Goal: Contribute content: Contribute content

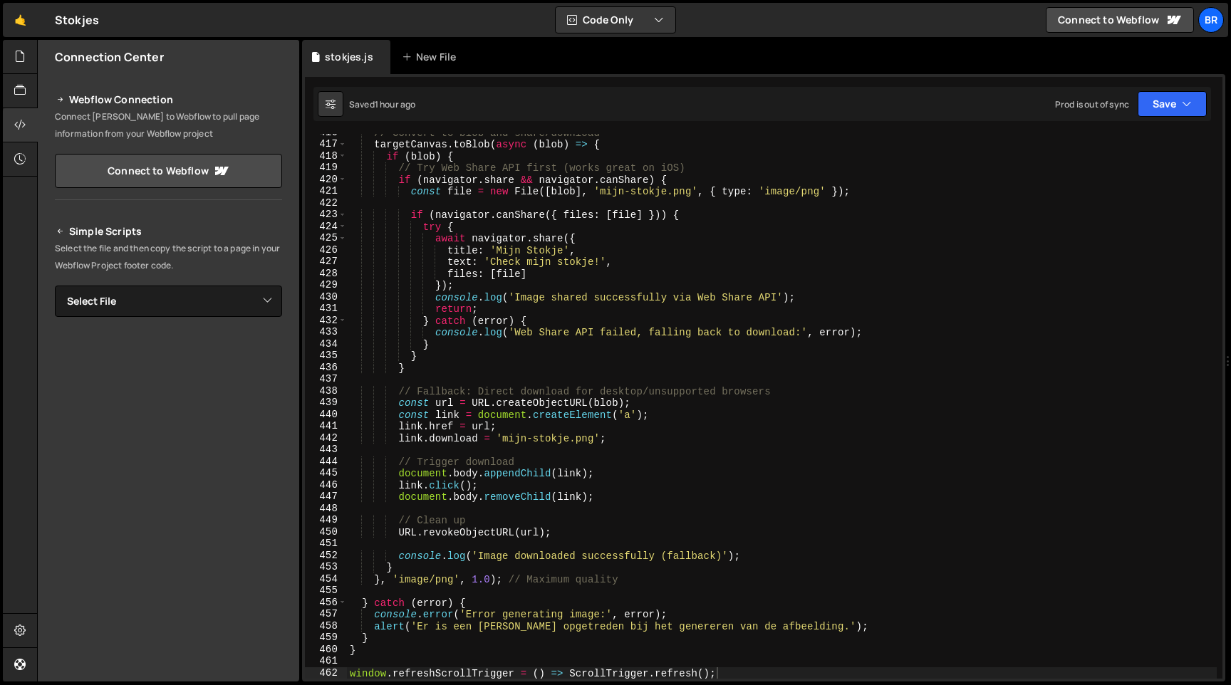
scroll to position [4885, 0]
click at [541, 301] on div "// Convert to blob and share/download targetCanvas . toBlob ( async ( blob ) =>…" at bounding box center [782, 411] width 870 height 568
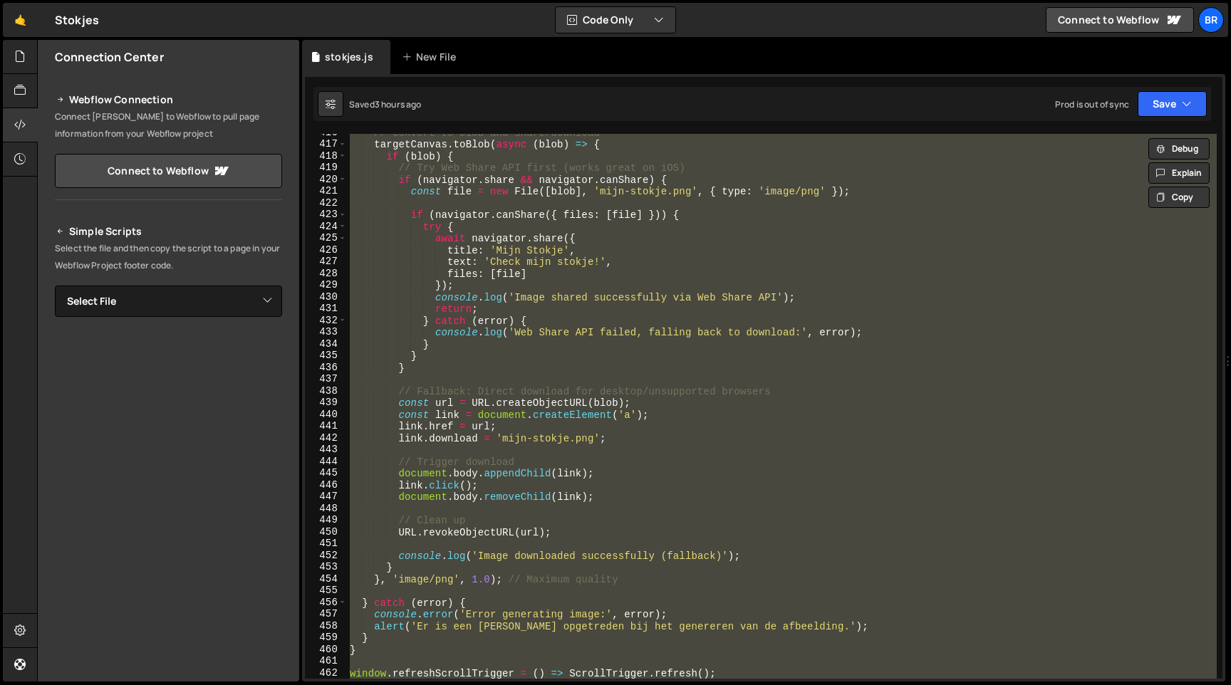
paste textarea
type textarea "window.refreshScrollTrigger = () => ScrollTrigger.refresh();"
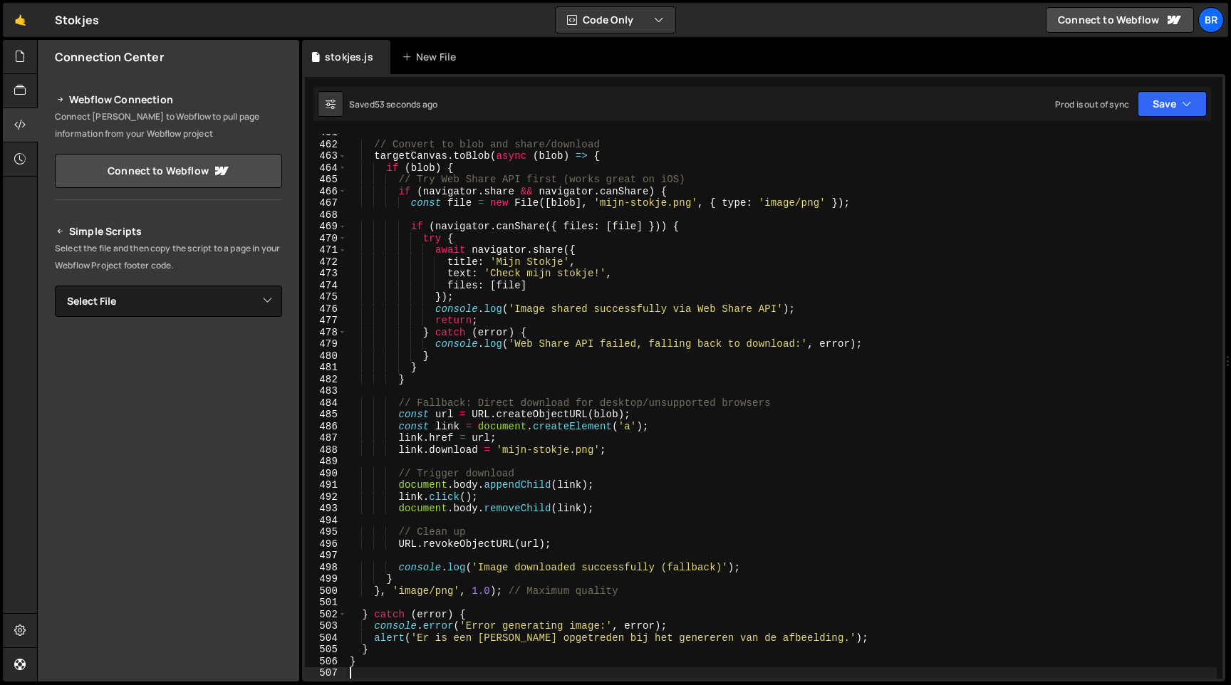
click at [602, 228] on div "// Convert to blob and share/download targetCanvas . toBlob ( async ( blob ) =>…" at bounding box center [782, 411] width 870 height 568
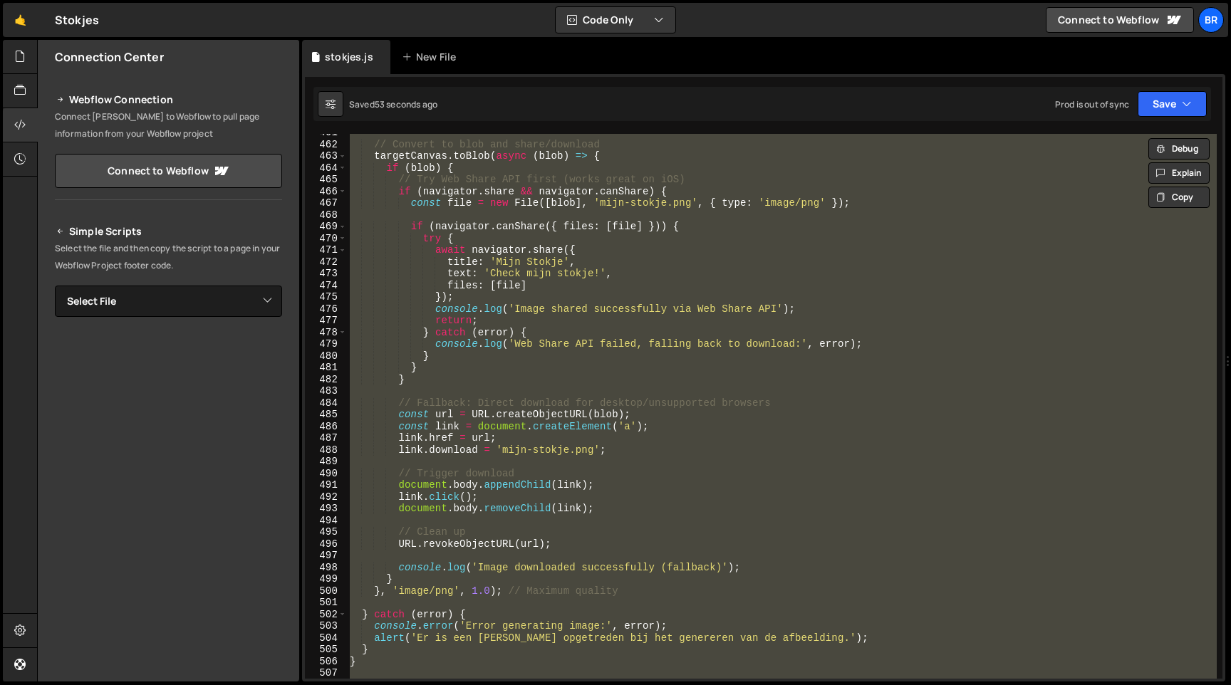
paste textarea
type textarea "window.refreshScrollTrigger = () => ScrollTrigger.refresh();"
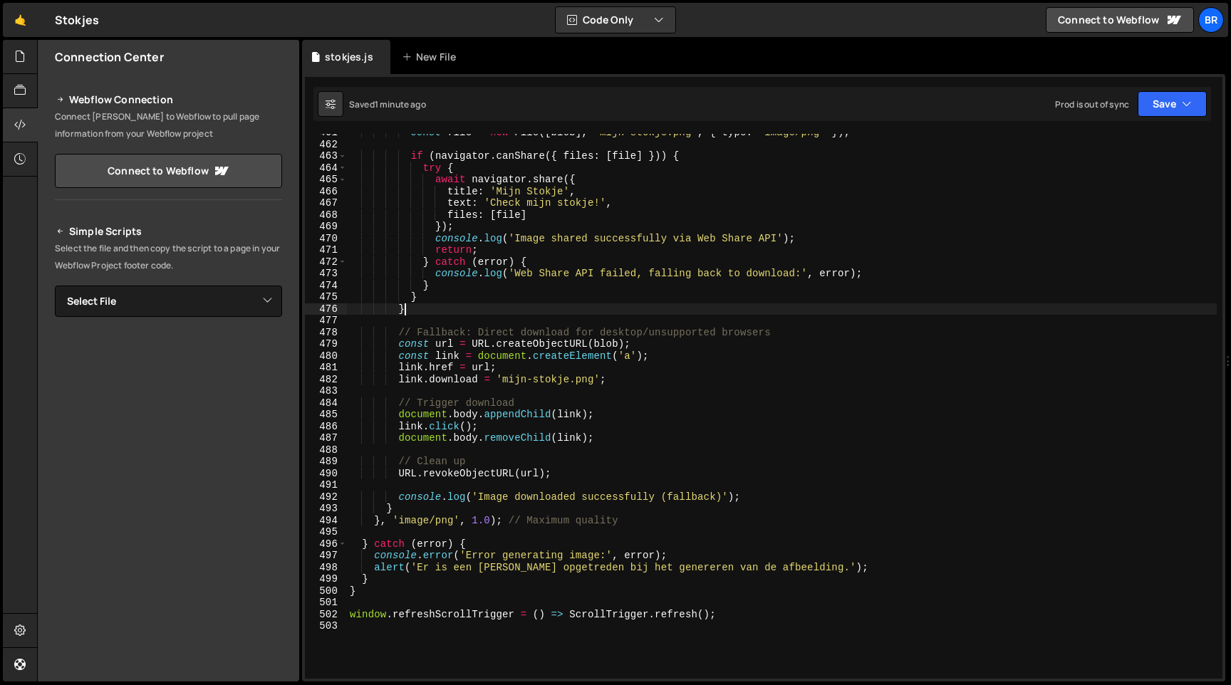
click at [457, 309] on div "const file = new File ([ blob ] , 'mijn-stokje.png' , { type : 'image/png' }) ;…" at bounding box center [782, 411] width 870 height 568
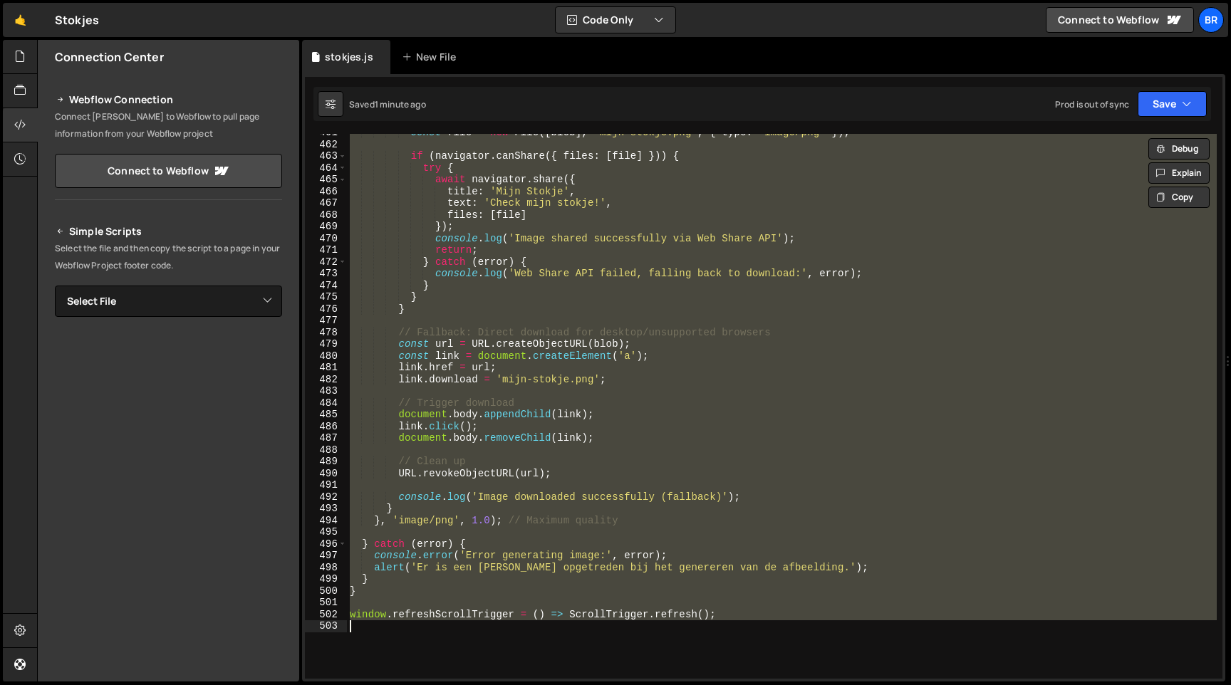
paste textarea
type textarea "window.refreshScrollTrigger = () => ScrollTrigger.refresh();"
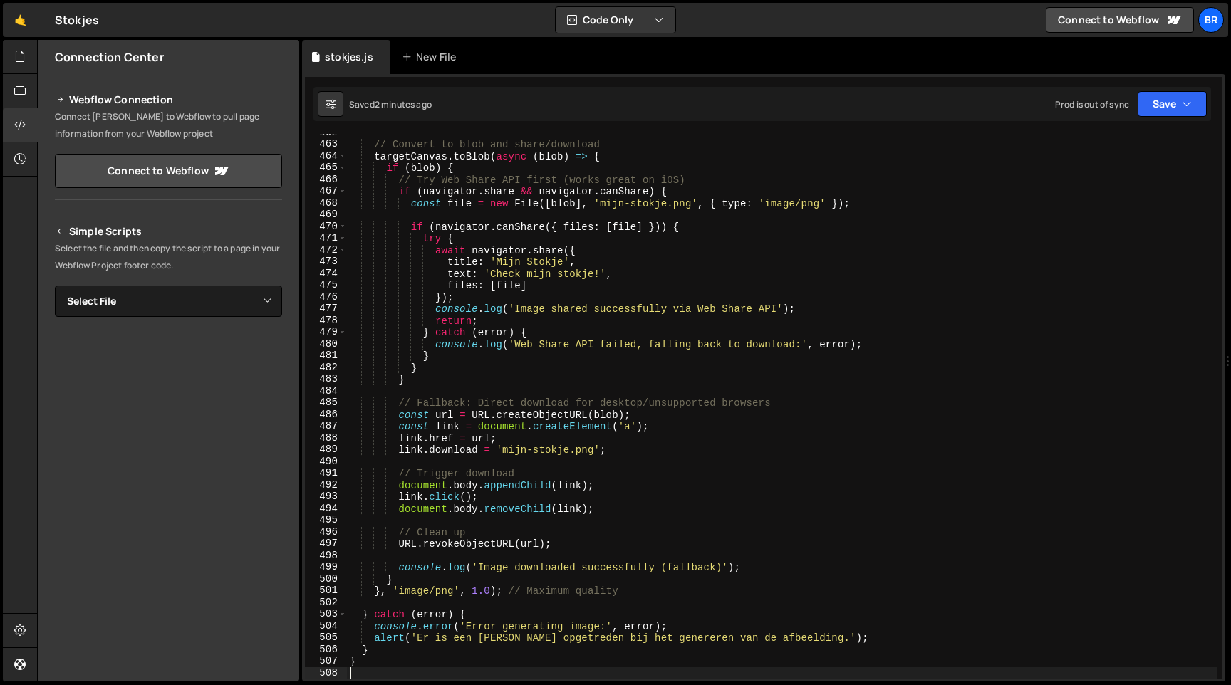
click at [489, 266] on div "// Convert to blob and share/download targetCanvas . toBlob ( async ( blob ) =>…" at bounding box center [782, 411] width 870 height 568
paste textarea
type textarea "window.refreshScrollTrigger = () => ScrollTrigger.refresh();"
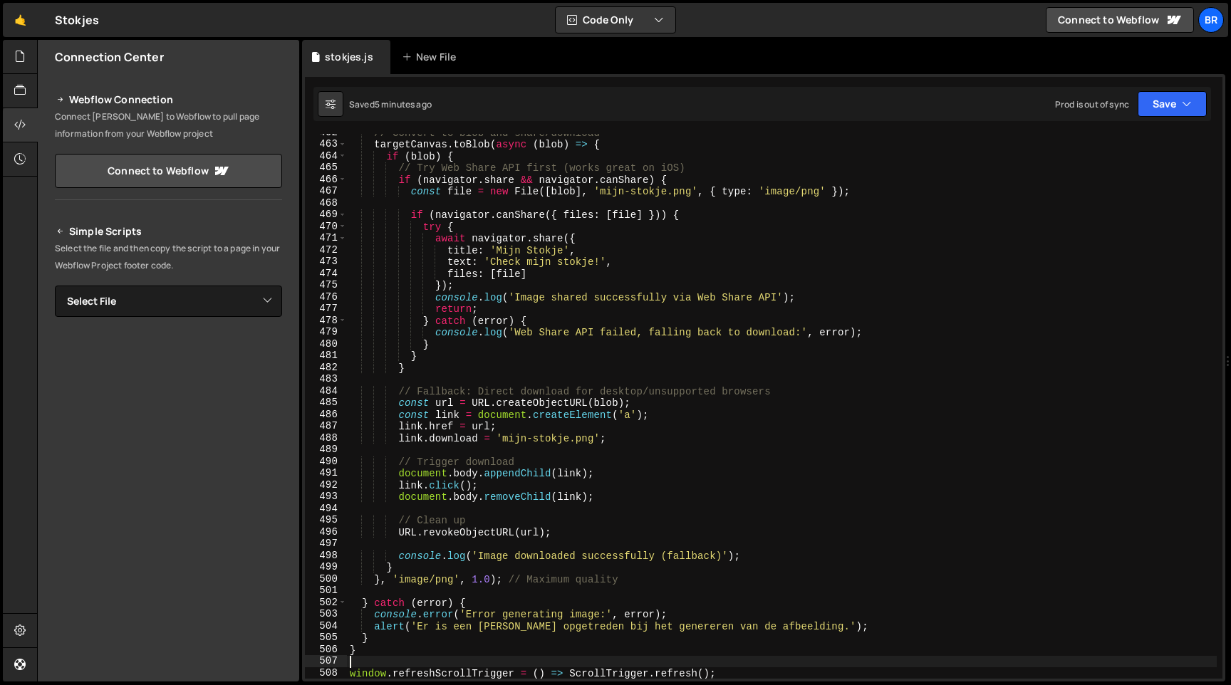
click at [580, 251] on div "// Convert to blob and share/download targetCanvas . toBlob ( async ( blob ) =>…" at bounding box center [782, 411] width 870 height 568
paste textarea
type textarea "window.refreshScrollTrigger = () => ScrollTrigger.refresh();"
click at [457, 291] on div "// Convert to blob and share/download targetCanvas . toBlob ( async ( blob ) =>…" at bounding box center [782, 411] width 870 height 568
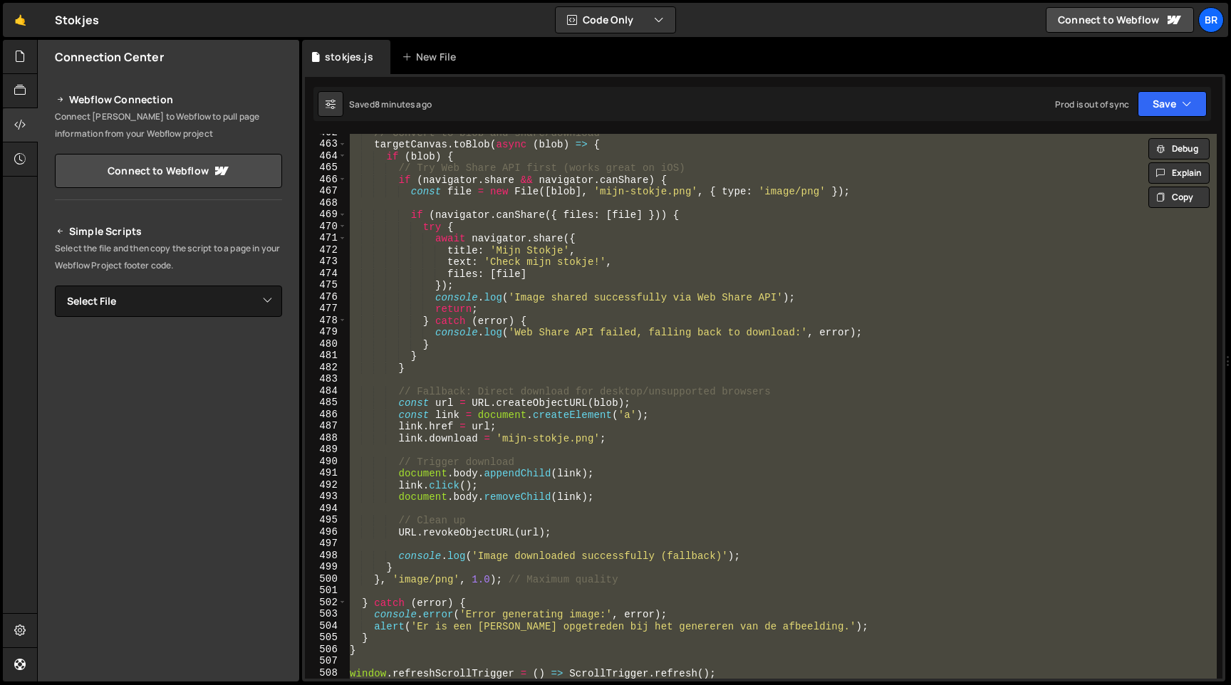
paste textarea
type textarea "window.refreshScrollTrigger = () => ScrollTrigger.refresh();"
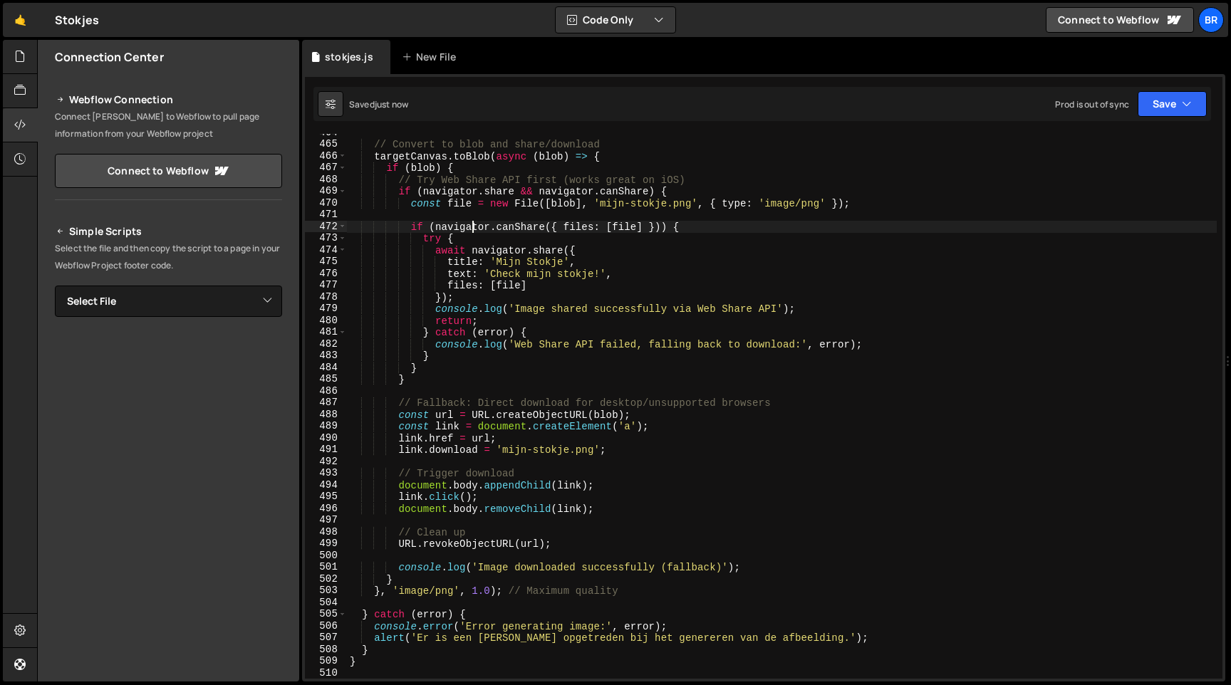
click at [471, 230] on div "// Convert to blob and share/download targetCanvas . toBlob ( async ( blob ) =>…" at bounding box center [782, 411] width 870 height 568
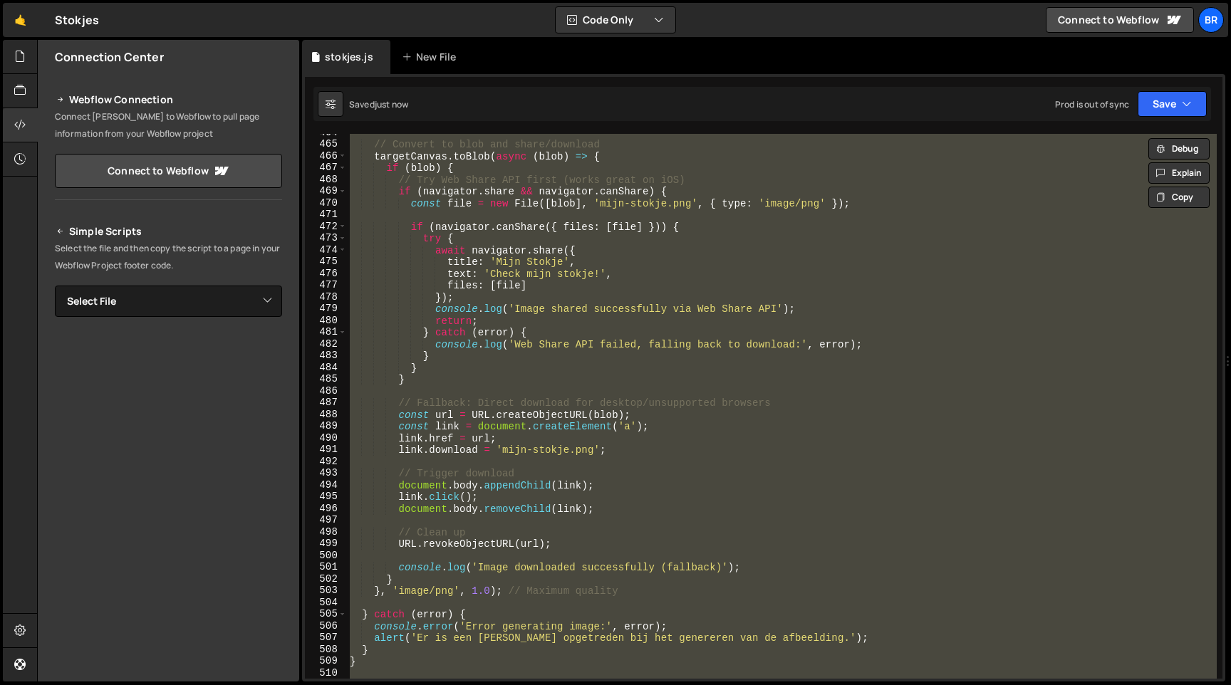
paste textarea
type textarea "window.refreshScrollTrigger = () => ScrollTrigger.refresh();"
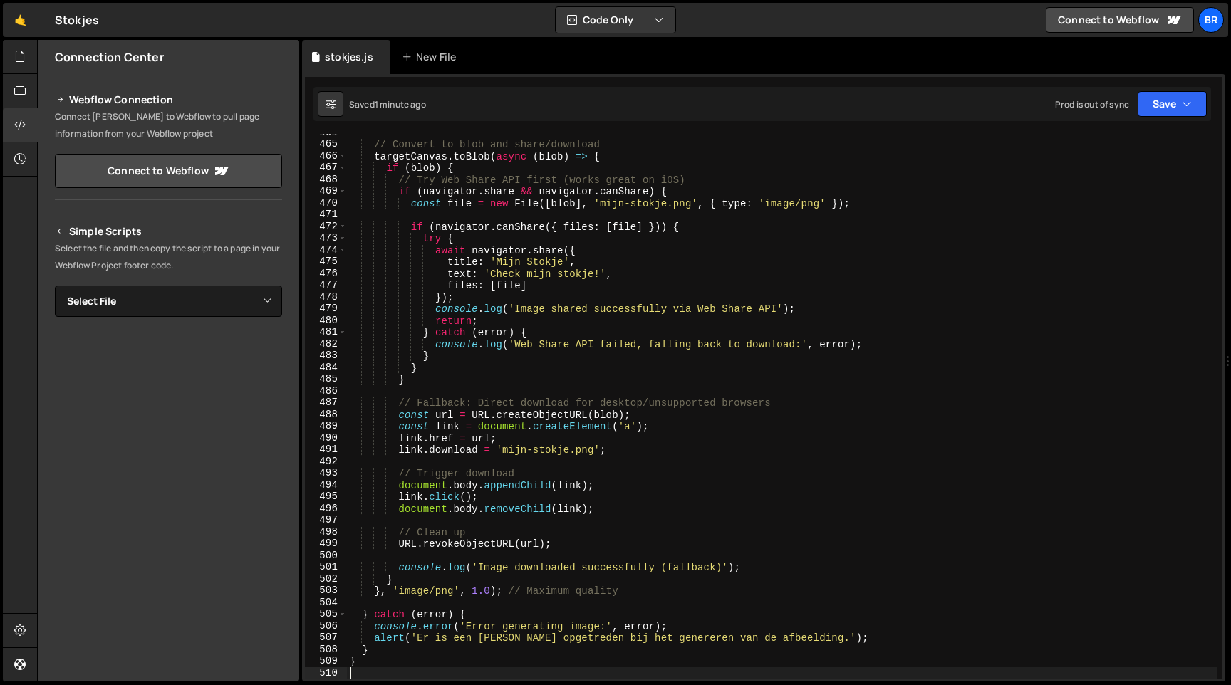
click at [479, 244] on div "// Convert to blob and share/download targetCanvas . toBlob ( async ( blob ) =>…" at bounding box center [782, 411] width 870 height 568
paste textarea
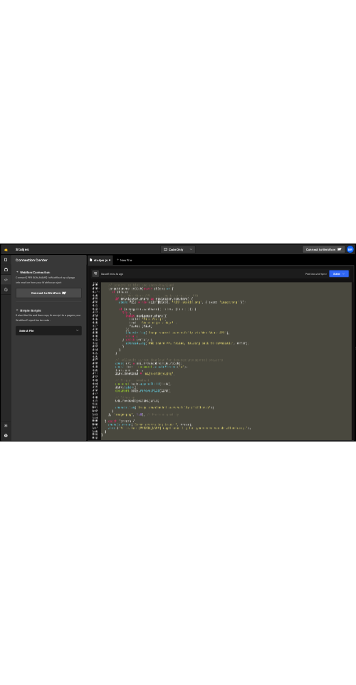
scroll to position [5519, 0]
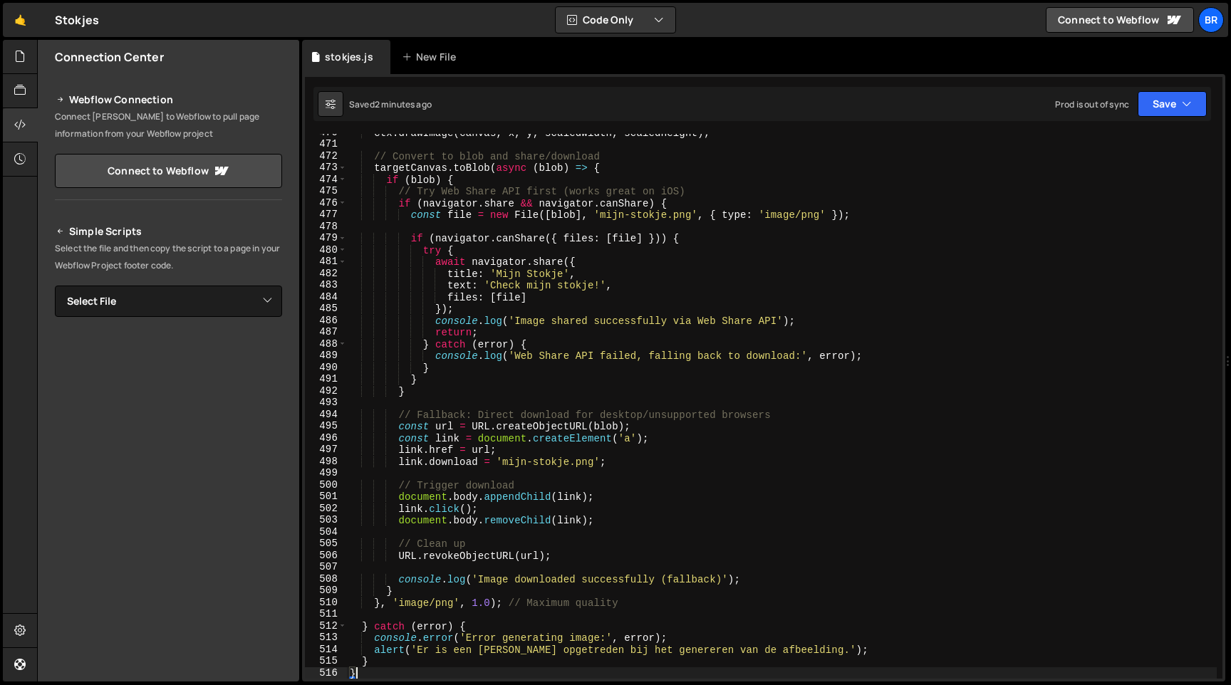
click at [485, 237] on div "ctx . drawImage ( canvas , x , y , scaledWidth , scaledHeight ) ; // Convert to…" at bounding box center [782, 411] width 870 height 568
paste textarea
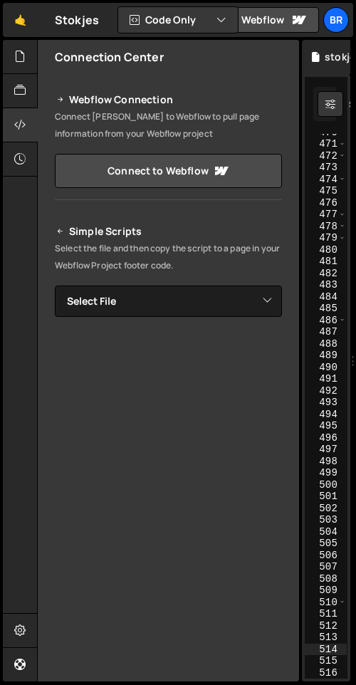
click at [331, 310] on div "485" at bounding box center [326, 309] width 42 height 12
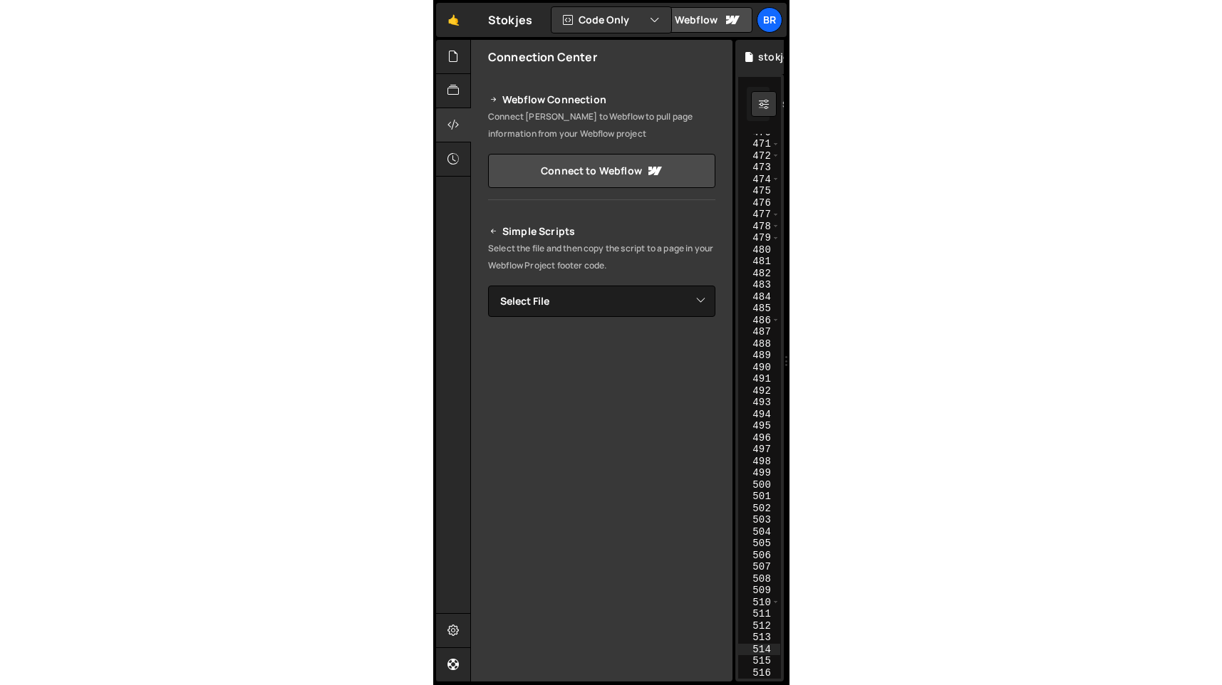
scroll to position [0, 9]
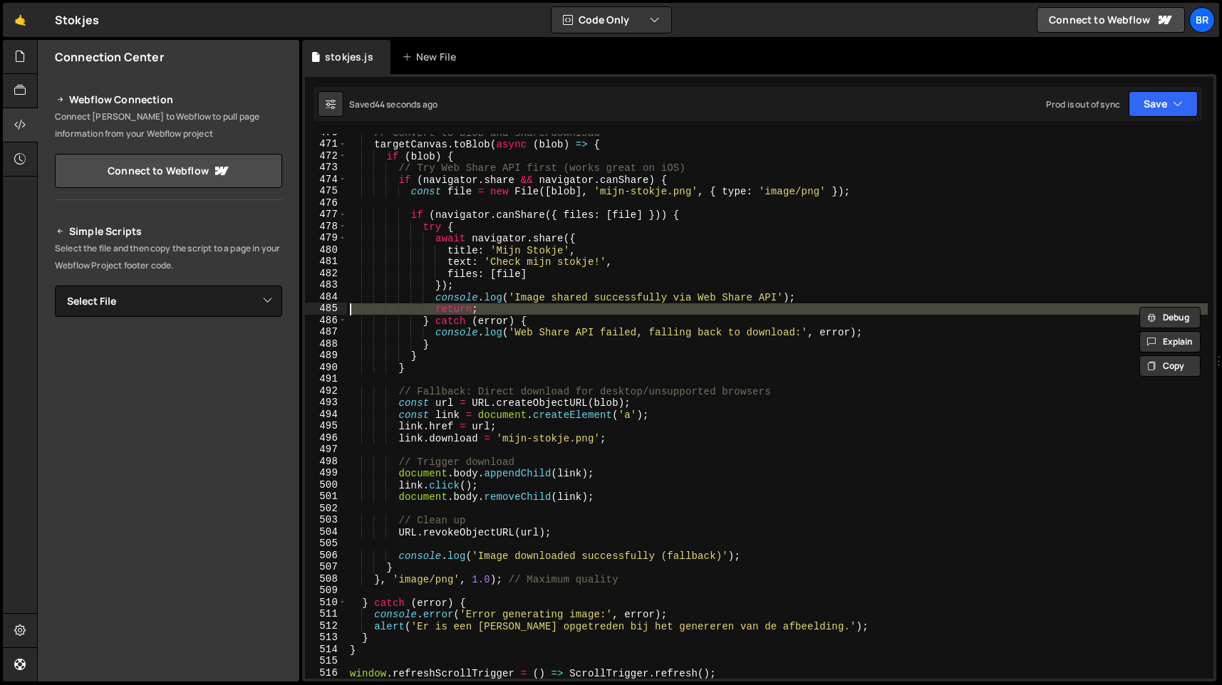
click at [637, 399] on div "// Convert to blob and share/download targetCanvas . toBlob ( async ( blob ) =>…" at bounding box center [777, 411] width 860 height 568
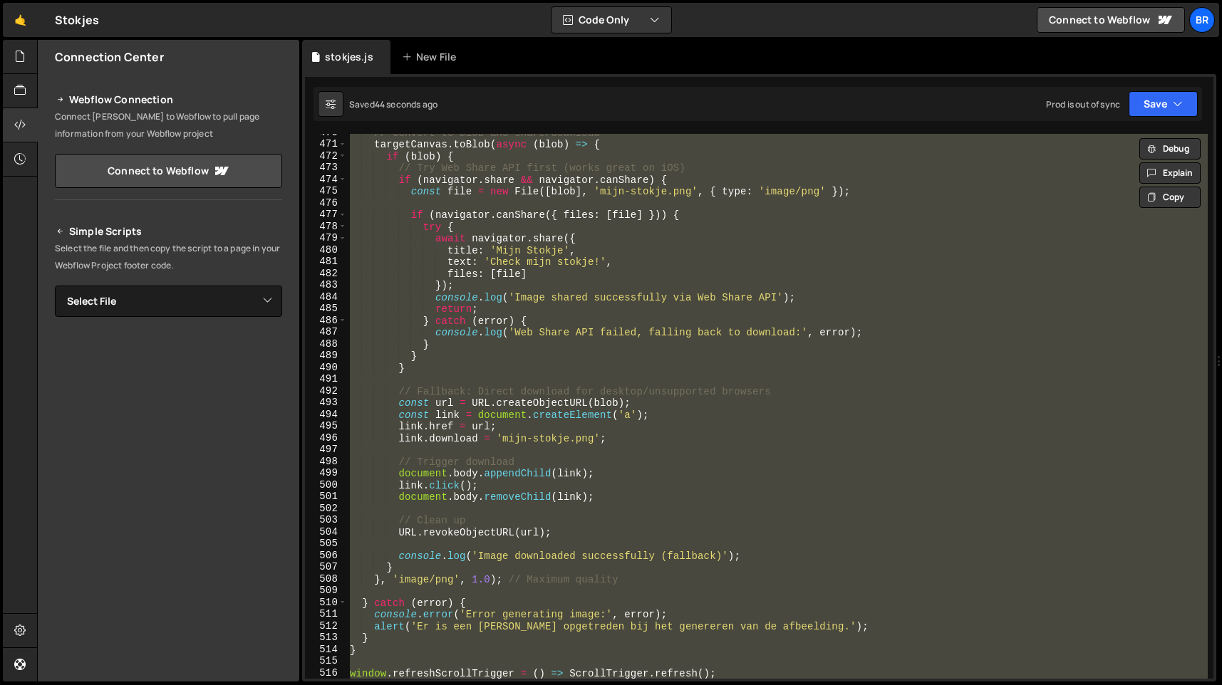
paste textarea
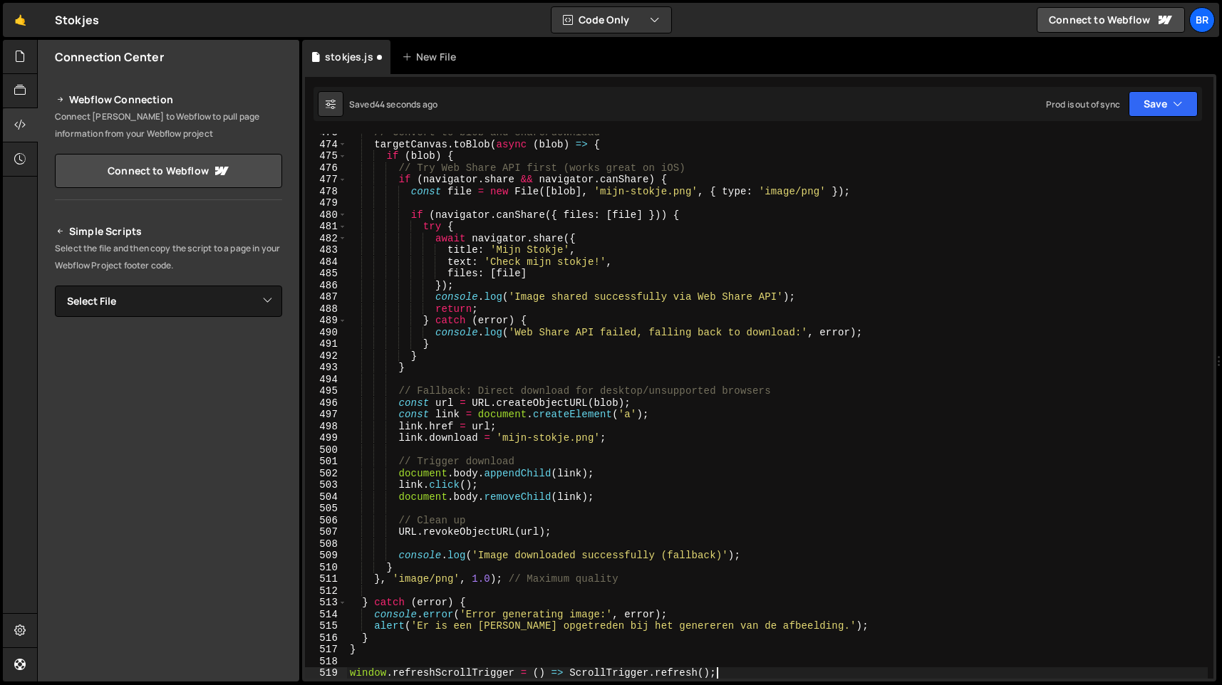
scroll to position [5554, 0]
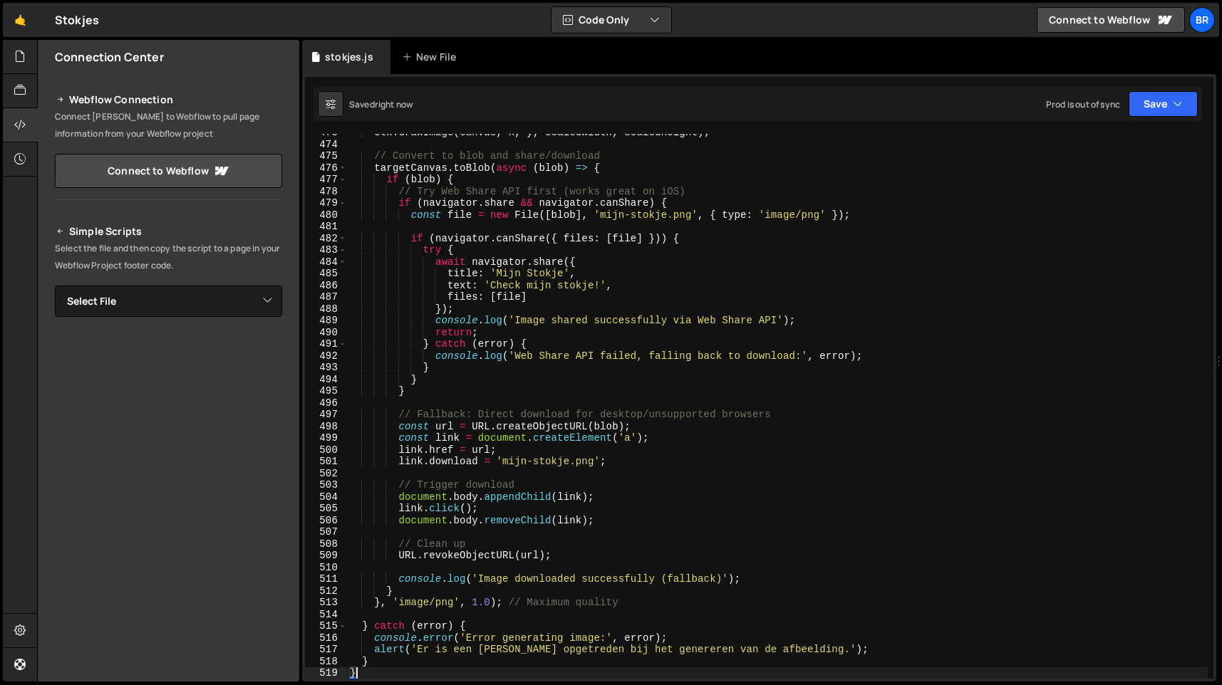
click at [479, 173] on div "ctx . drawImage ( canvas , x , y , scaledWidth , scaledHeight ) ; // Convert to…" at bounding box center [777, 411] width 860 height 568
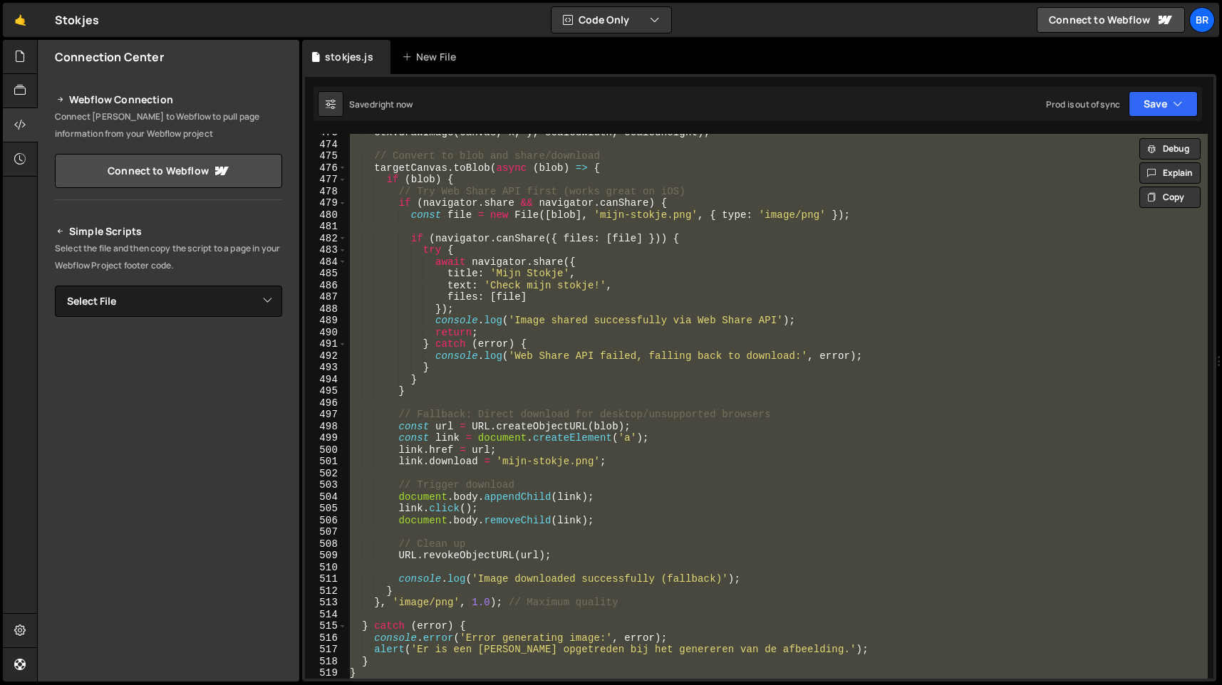
paste textarea
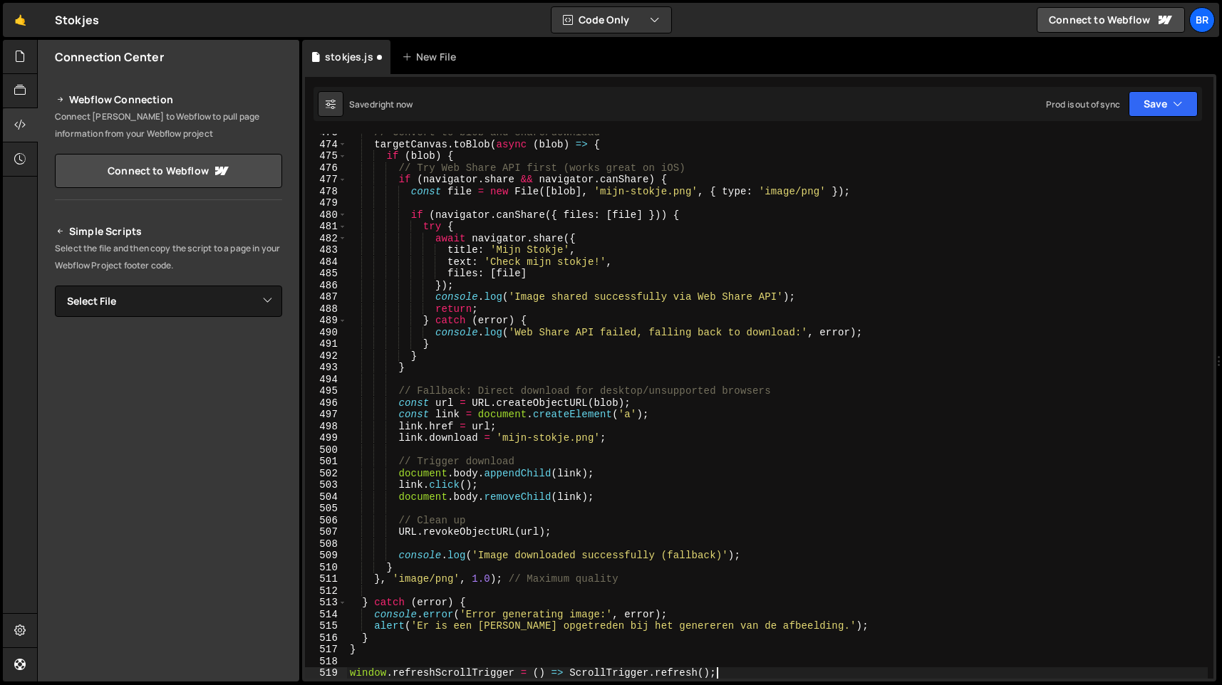
paste textarea "console.error('Error generating image:', error"
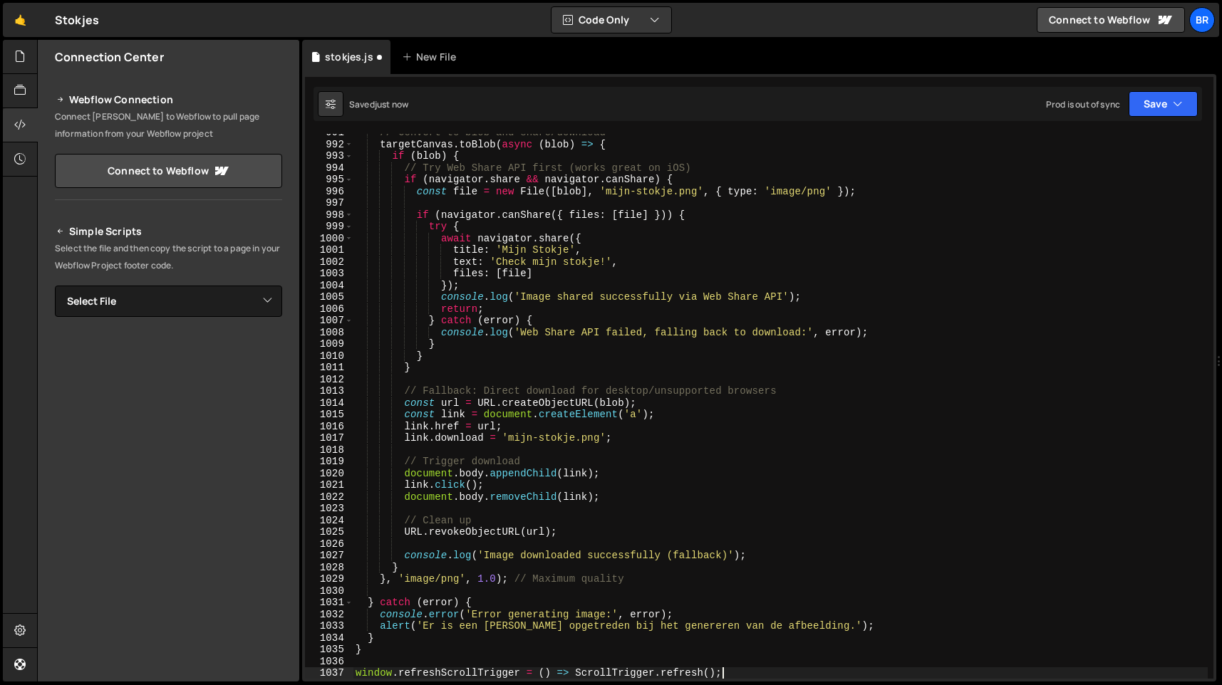
scroll to position [11642, 0]
type textarea "console.error('Error generating image:', error);"
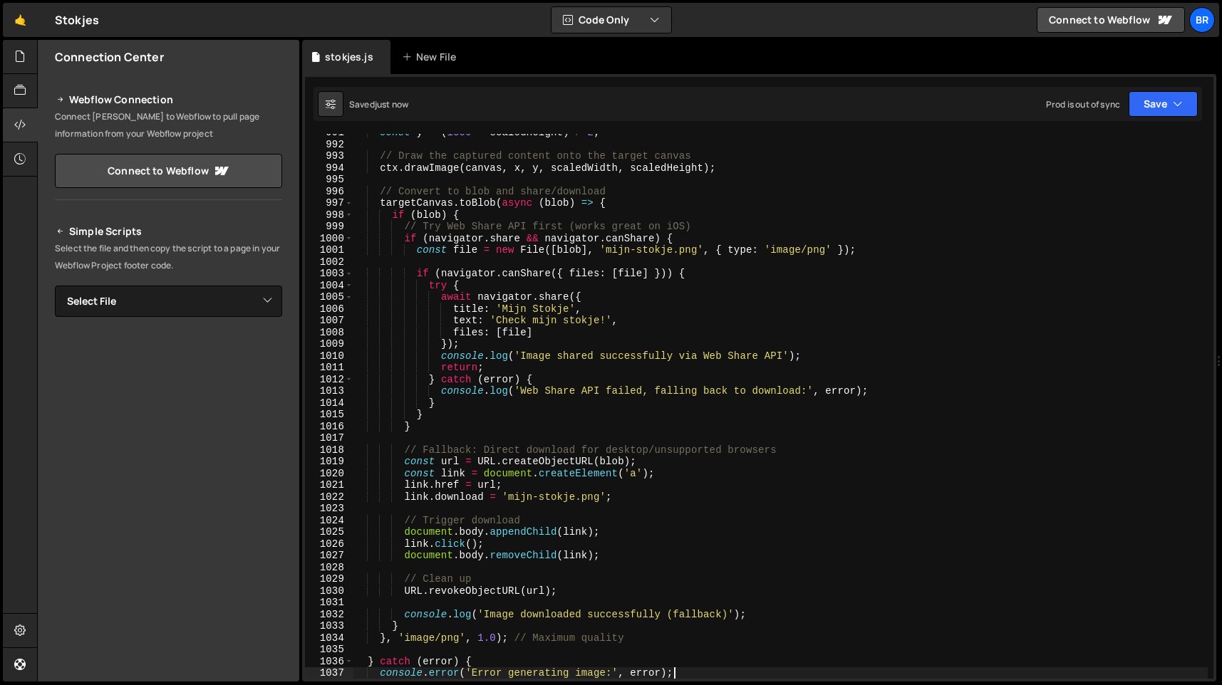
click at [504, 184] on div "const y = ( 1350 - scaledHeight ) / 2 ; // Draw the captured content onto the t…" at bounding box center [780, 411] width 855 height 568
type textarea "window.refreshScrollTrigger = () => ScrollTrigger.refresh();"
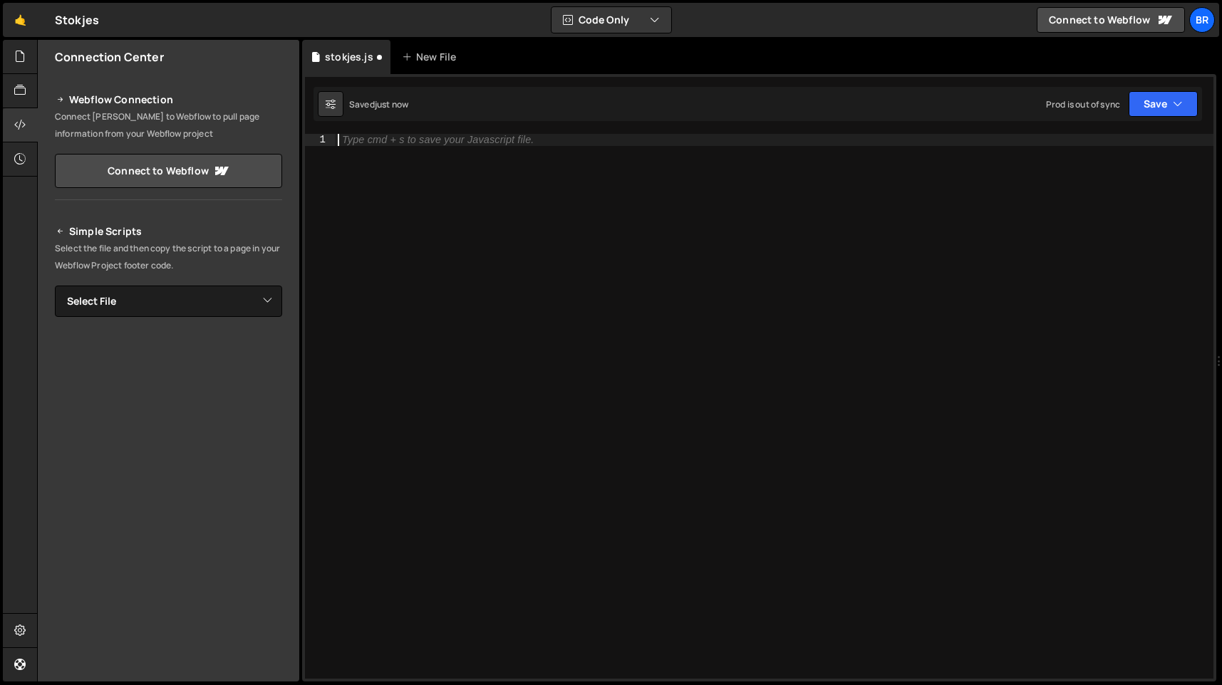
scroll to position [11713, 0]
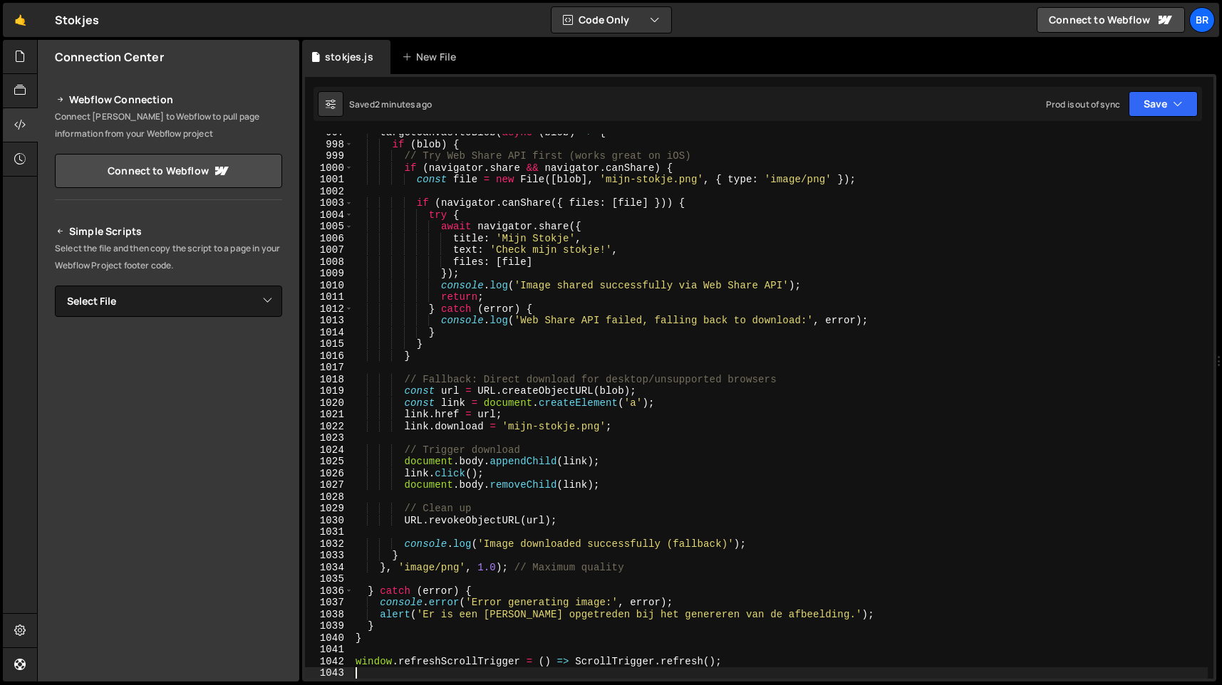
click at [541, 283] on div "targetCanvas . toBlob ( async ( blob ) => { if ( blob ) { // Try Web Share API …" at bounding box center [780, 411] width 855 height 568
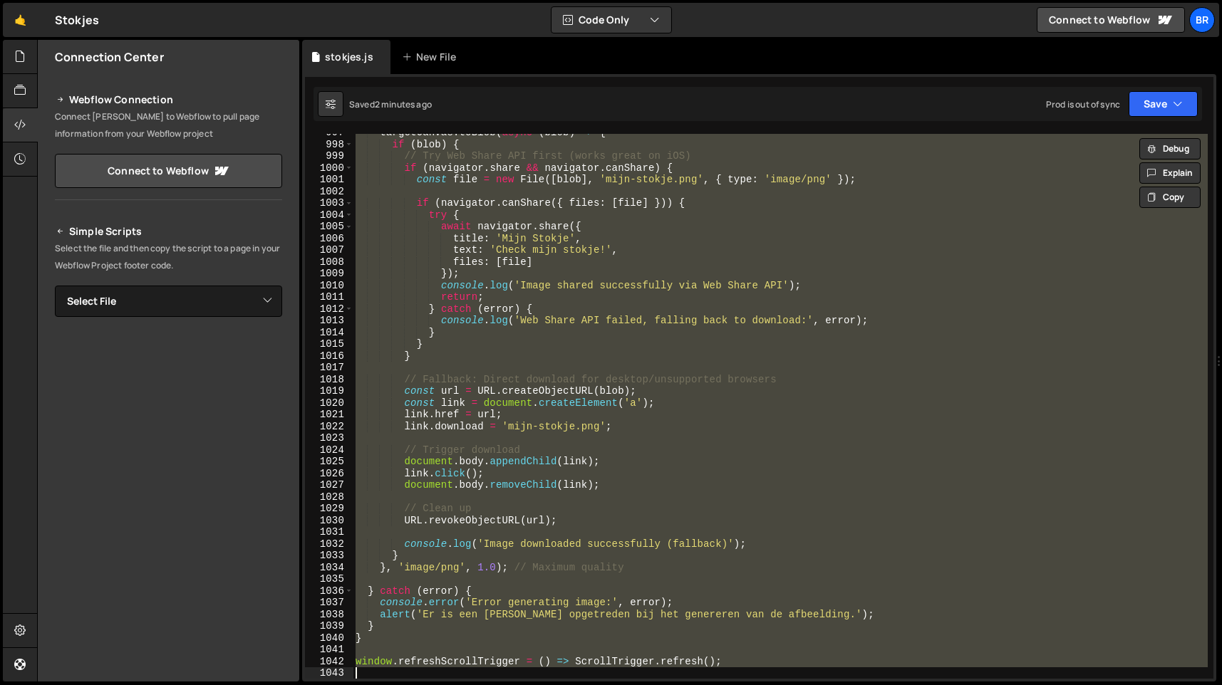
paste textarea
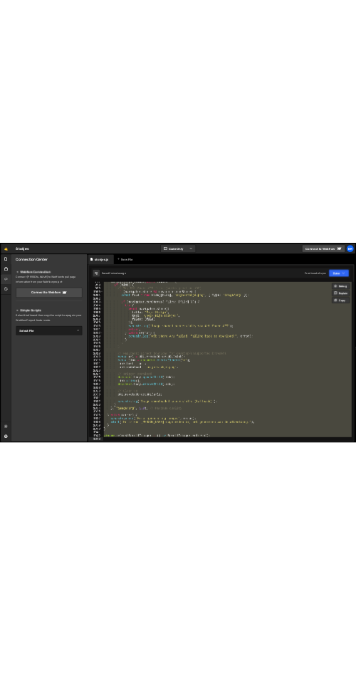
scroll to position [5821, 0]
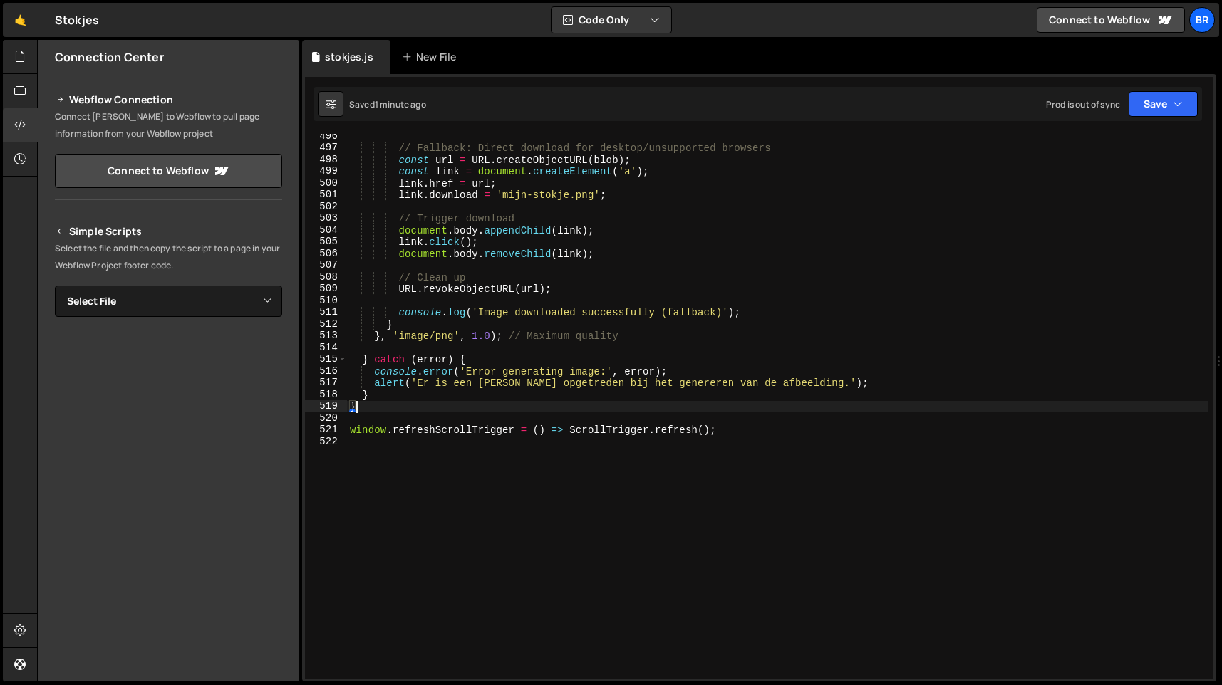
click at [606, 221] on div "// Fallback: Direct download for desktop/unsupported browsers const url = URL .…" at bounding box center [777, 414] width 860 height 568
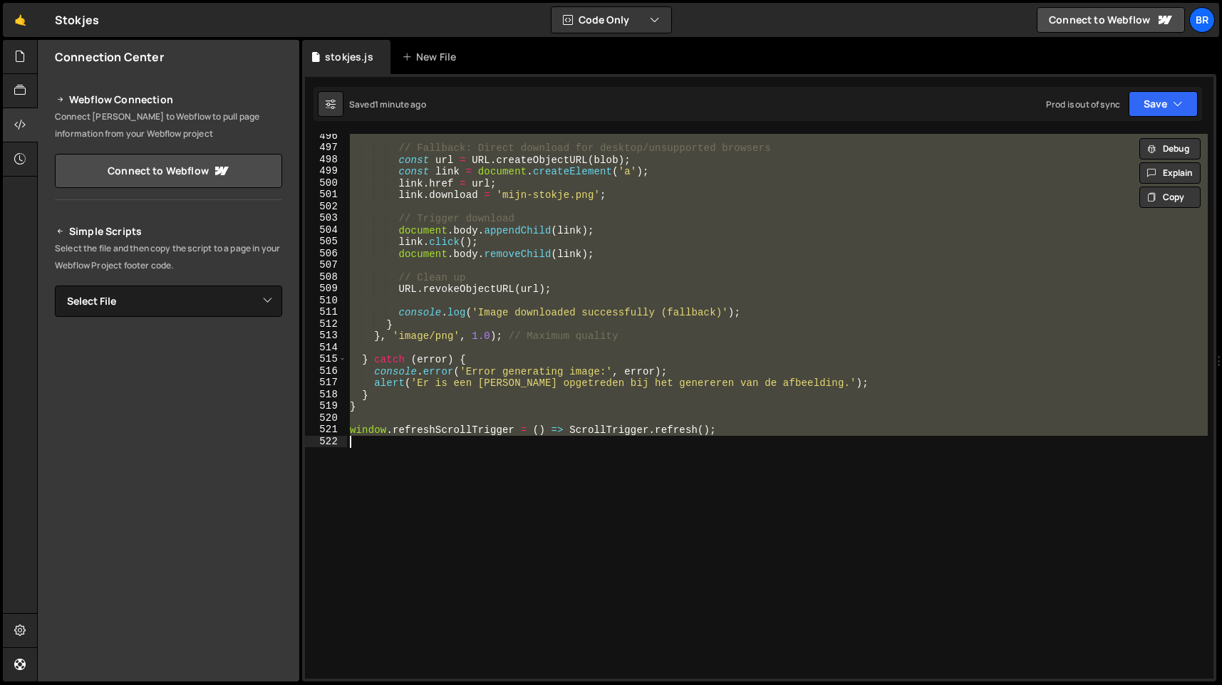
paste textarea
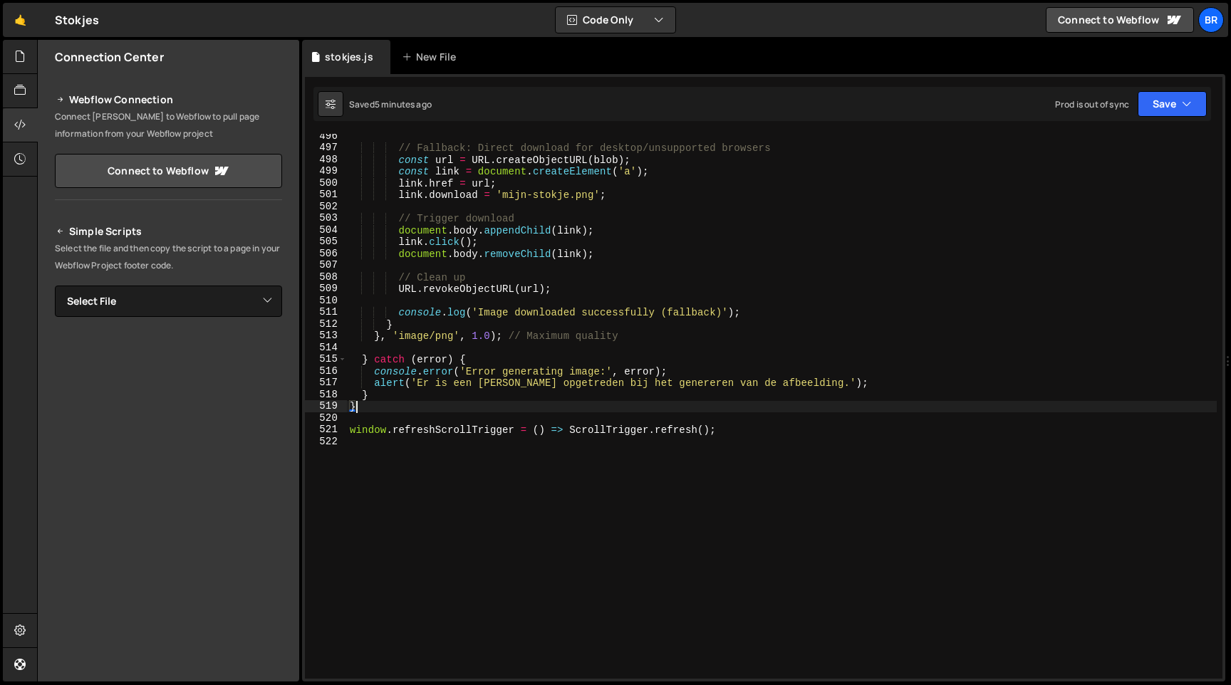
click at [495, 288] on div "// Fallback: Direct download for desktop/unsupported browsers const url = URL .…" at bounding box center [782, 414] width 870 height 568
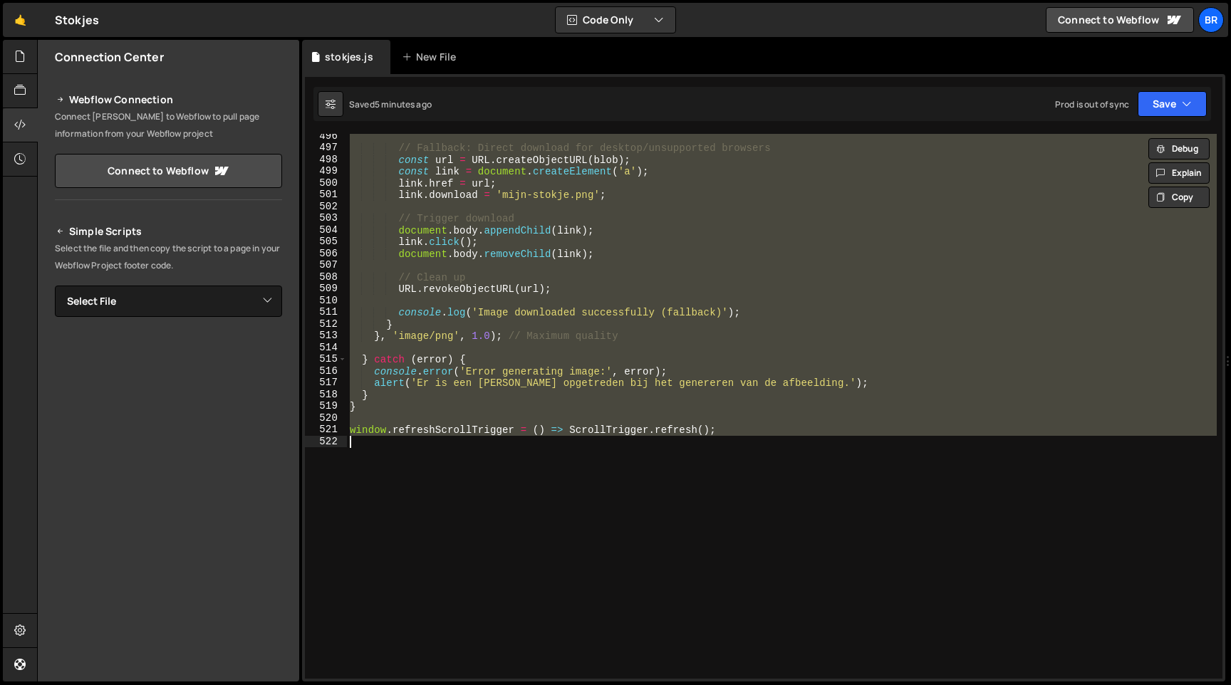
paste textarea
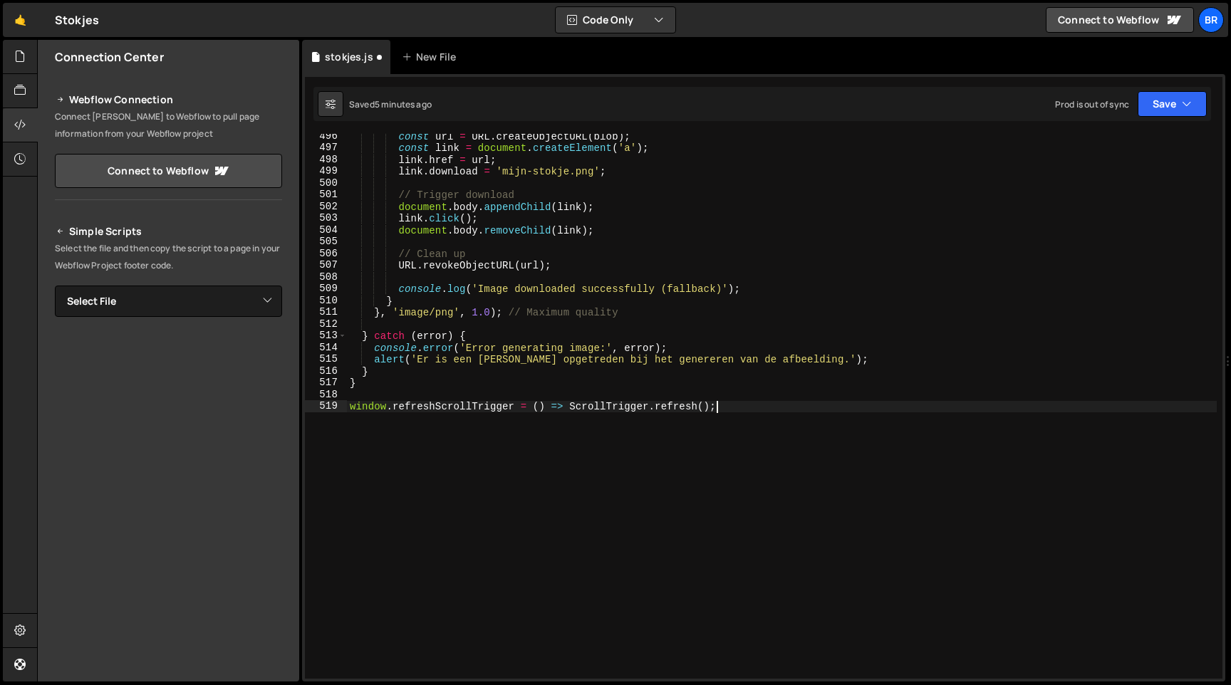
type textarea "}"
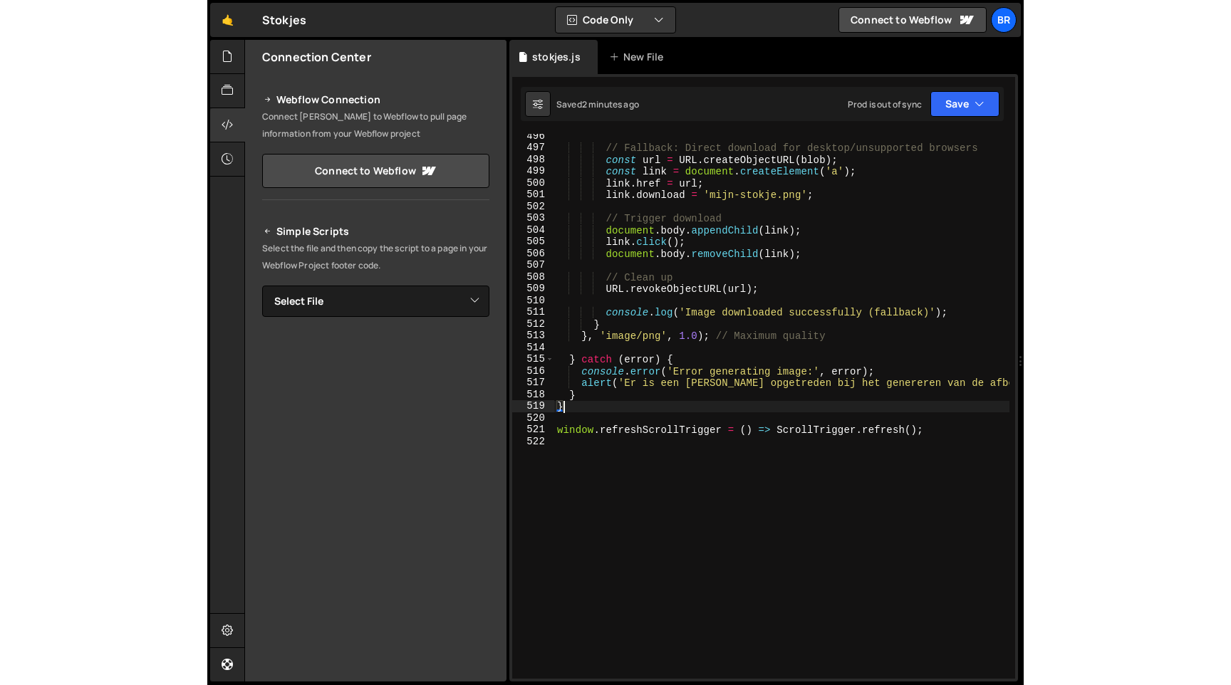
scroll to position [5856, 0]
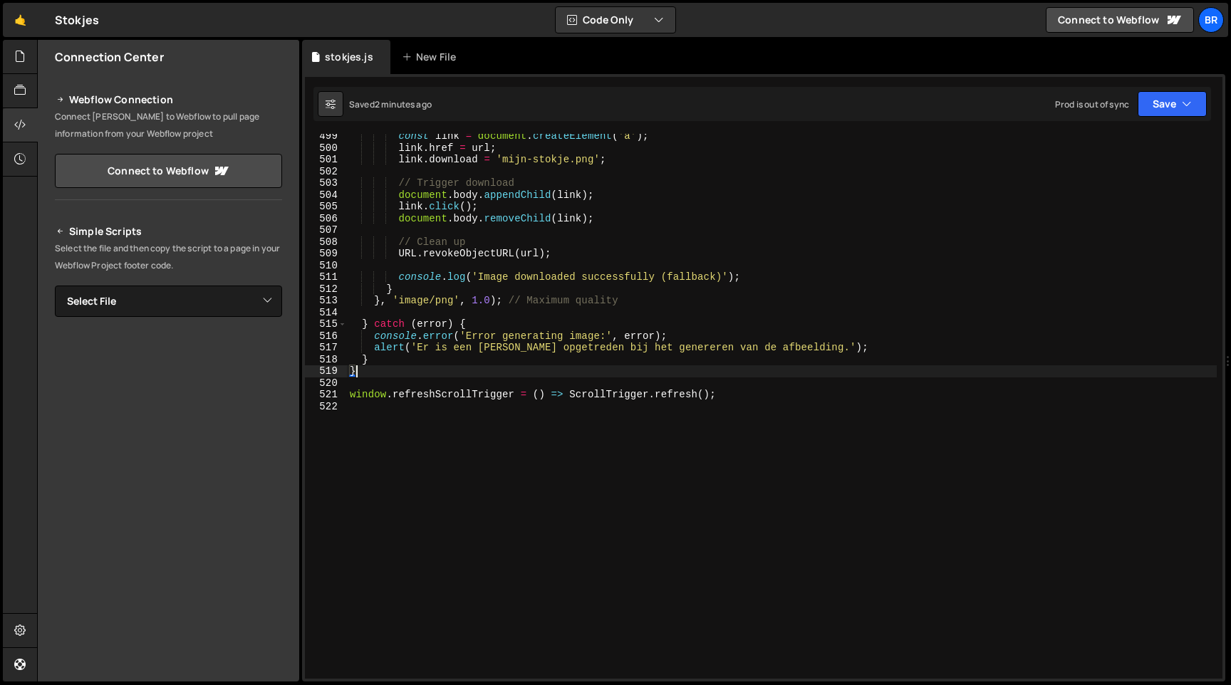
click at [751, 462] on div "const link = document . createElement ( 'a' ) ; link . href = url ; link . down…" at bounding box center [782, 414] width 870 height 568
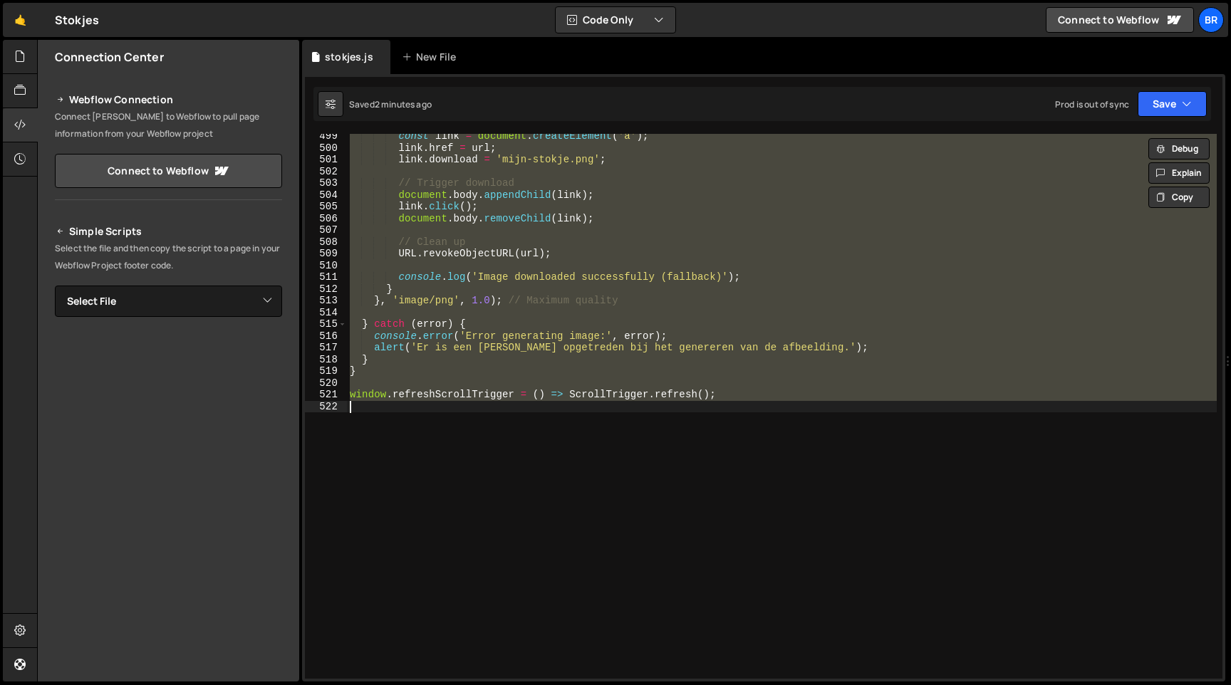
paste textarea
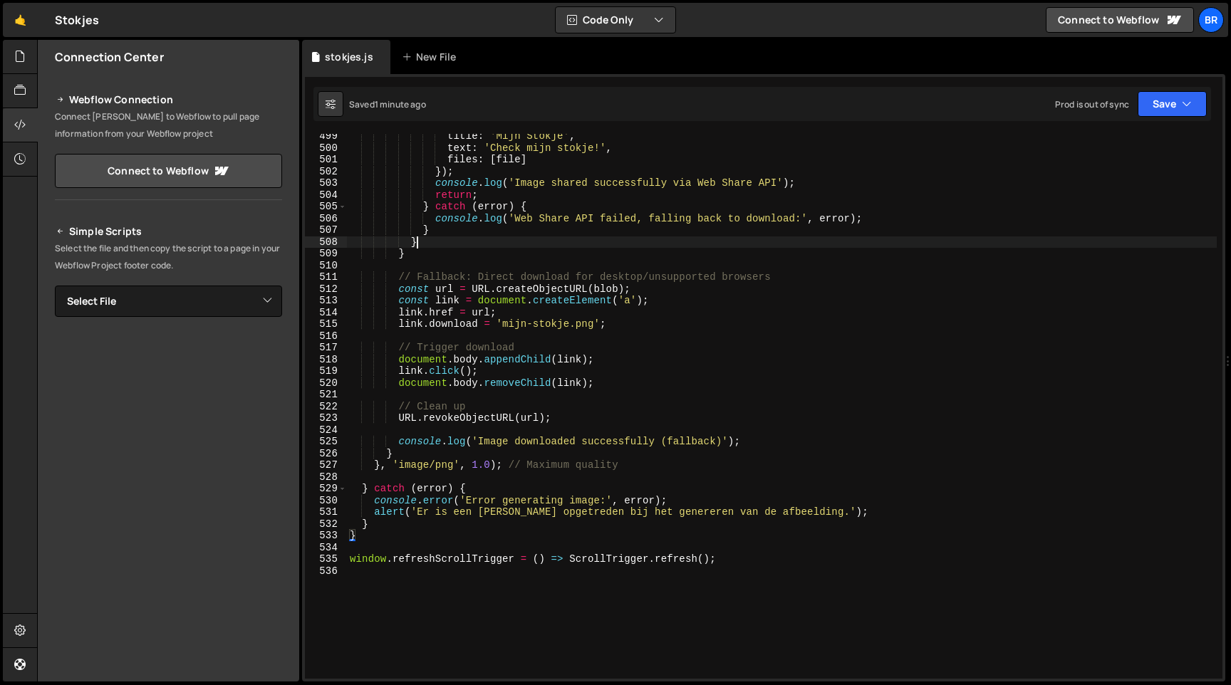
click at [492, 236] on div "title : 'Mijn Stokje' , text : 'Check mijn stokje!' , files : [ file ] }) ; con…" at bounding box center [782, 414] width 870 height 568
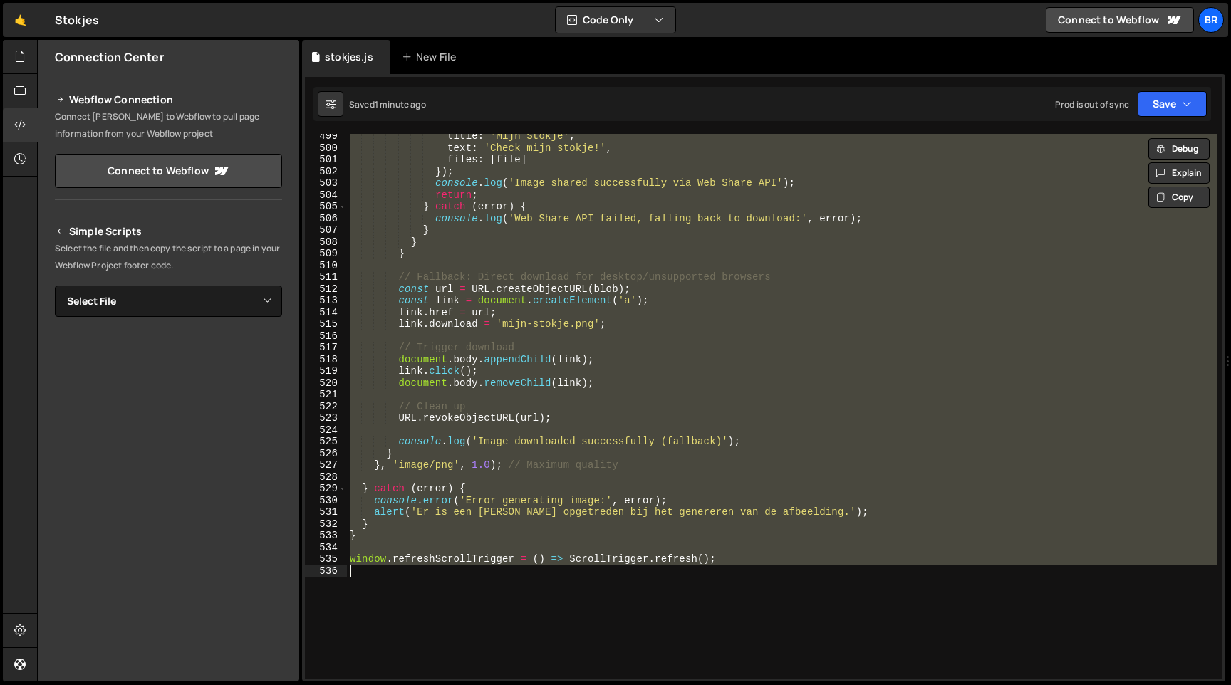
paste textarea
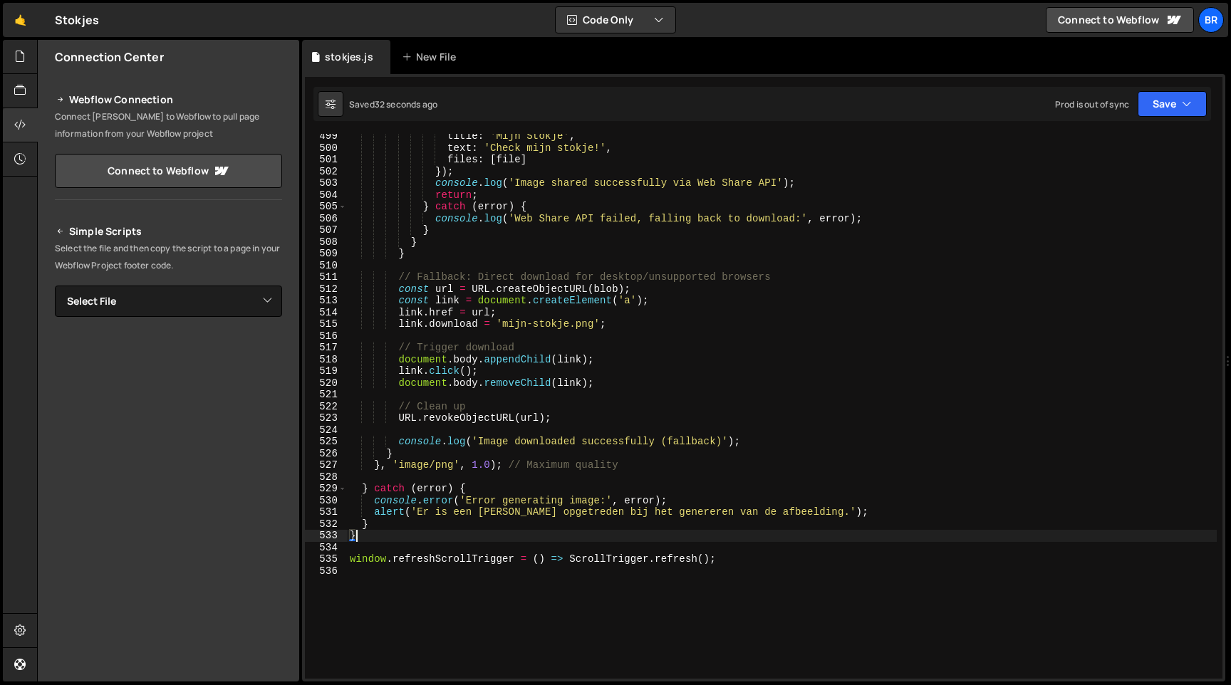
click at [459, 248] on div "title : 'Mijn Stokje' , text : 'Check mijn stokje!' , files : [ file ] }) ; con…" at bounding box center [782, 414] width 870 height 568
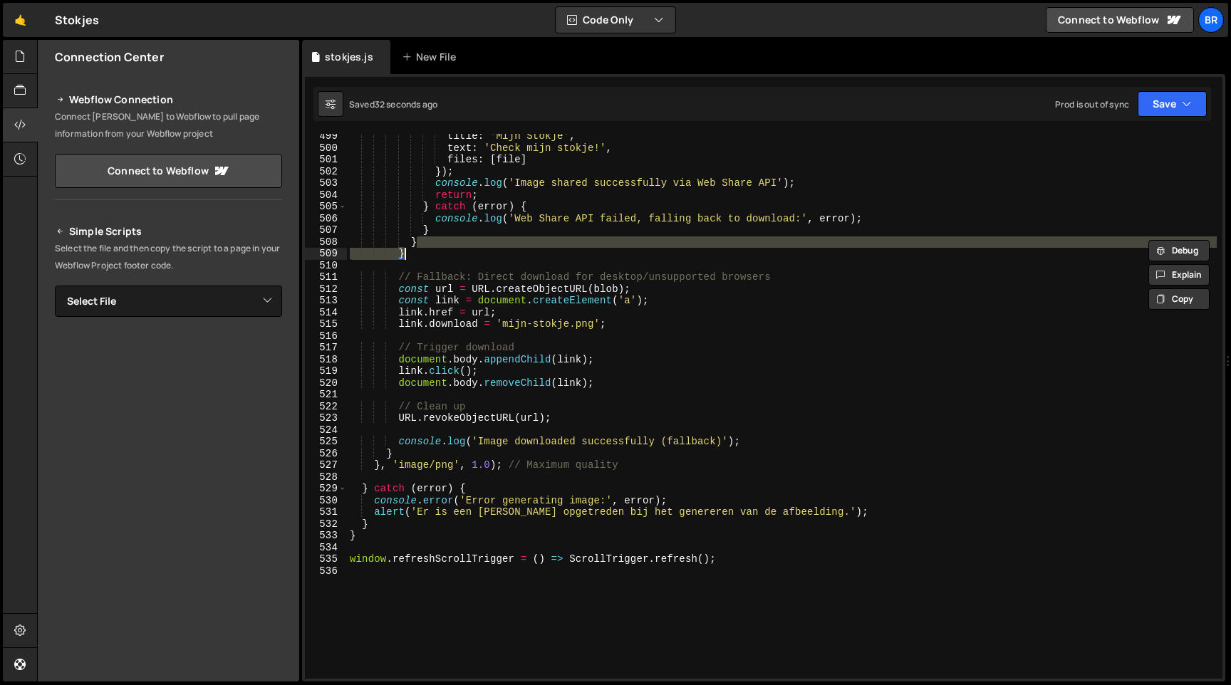
paste textarea
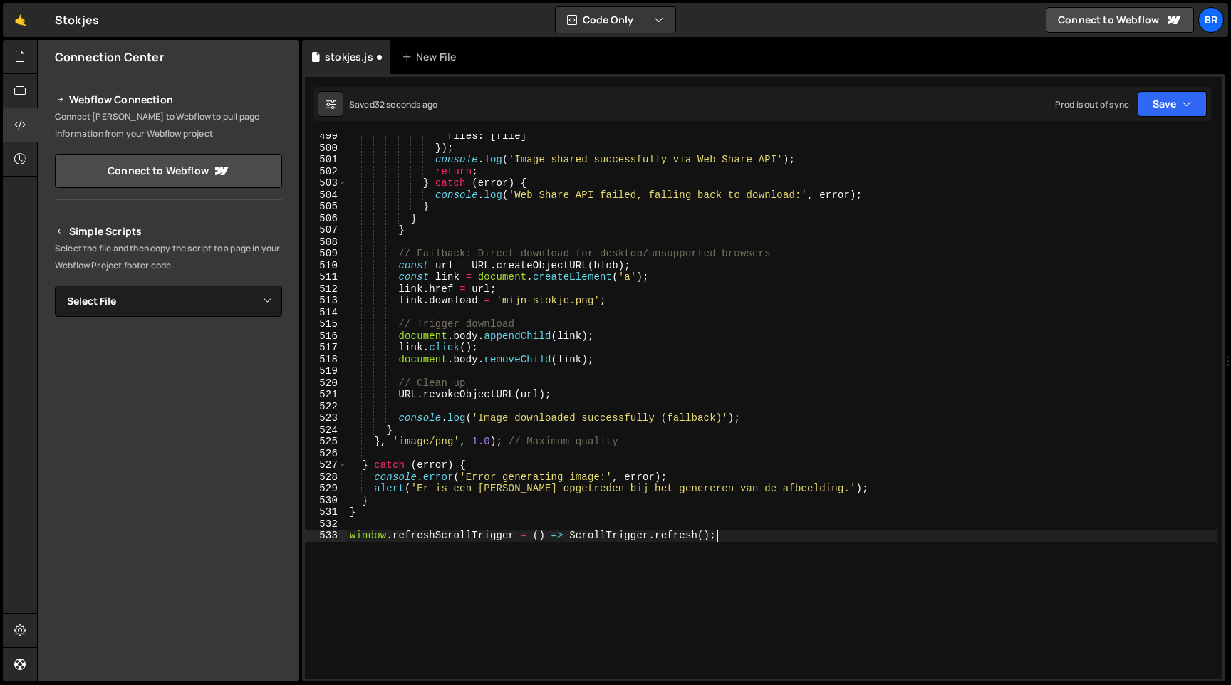
type textarea "}"
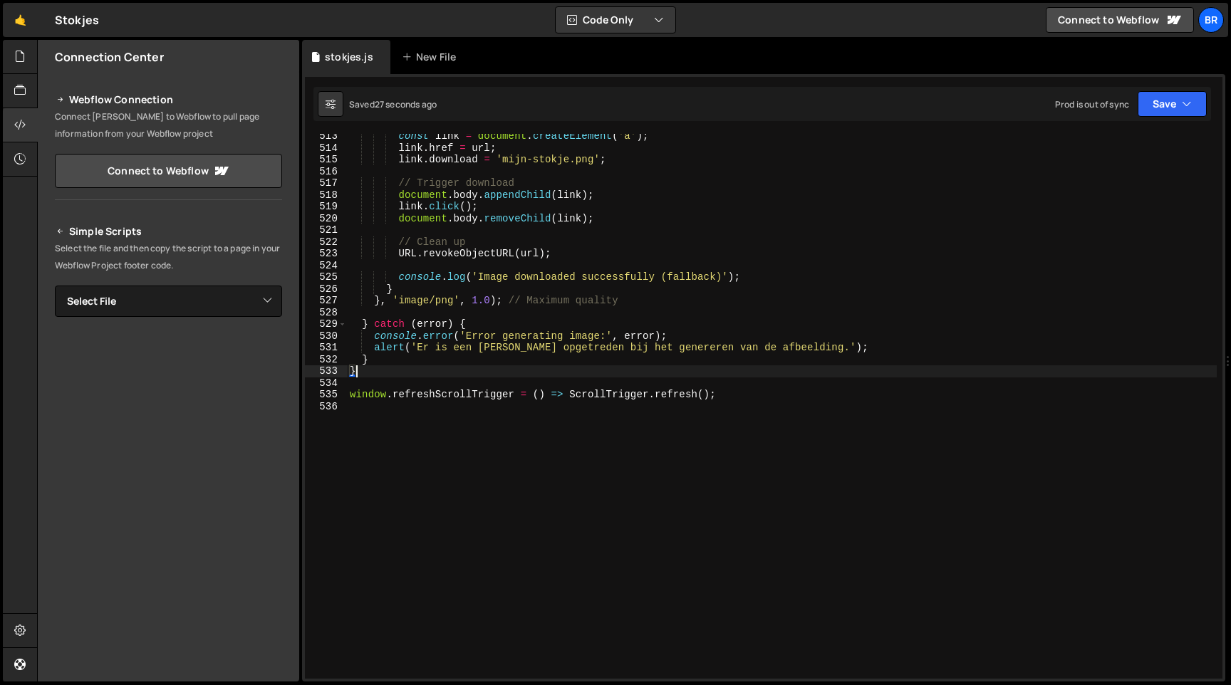
click at [510, 413] on div "const link = document . createElement ( 'a' ) ; link . href = url ; link . down…" at bounding box center [782, 414] width 870 height 568
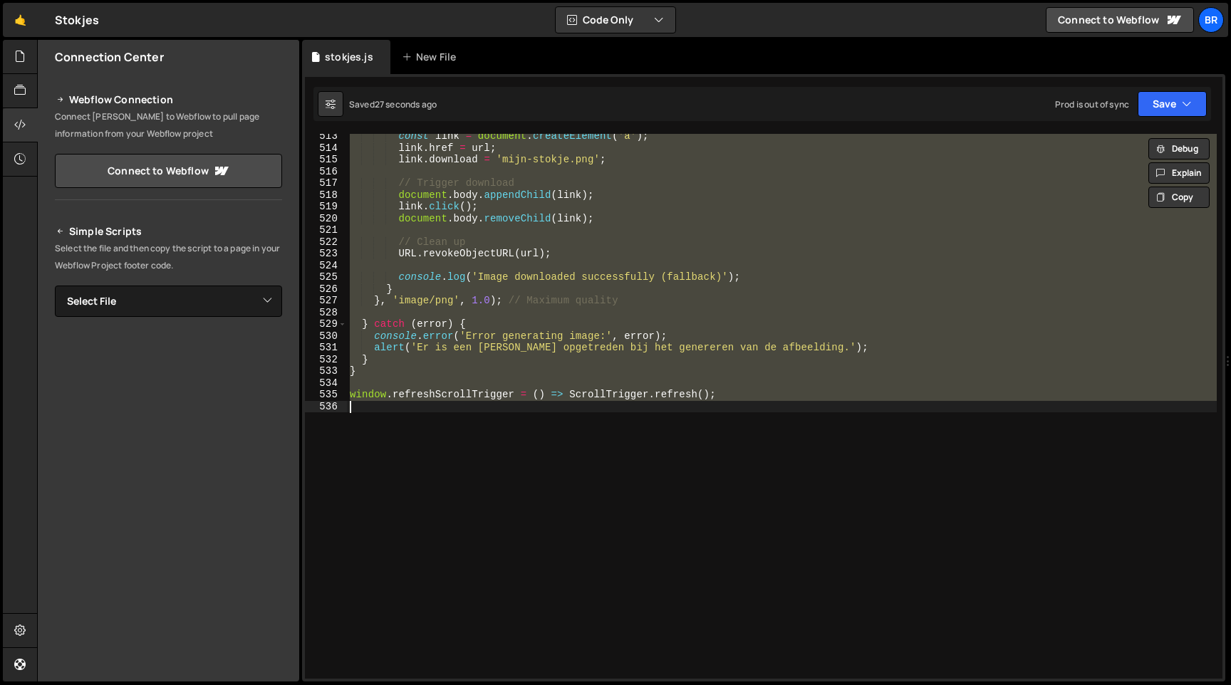
paste textarea
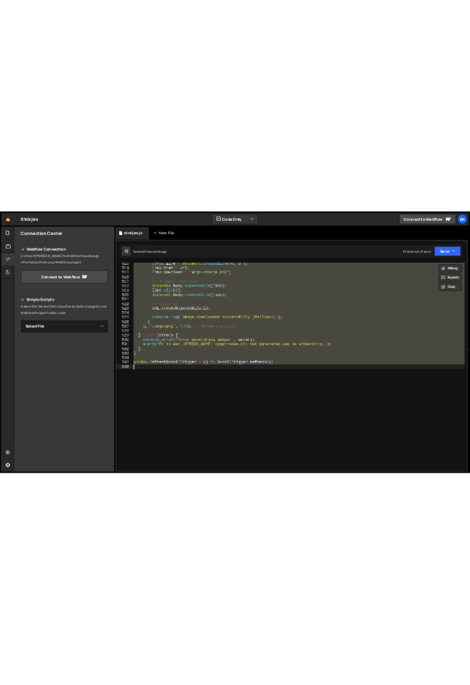
scroll to position [5986, 0]
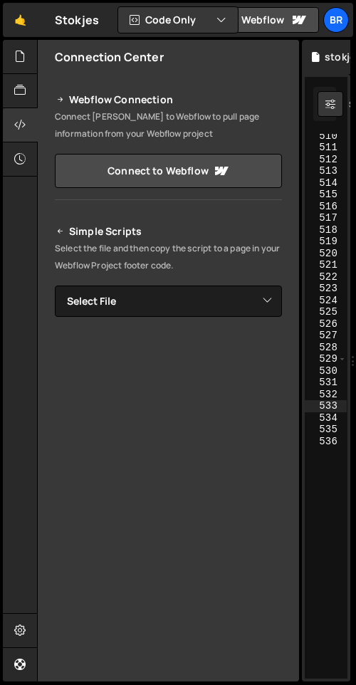
click at [348, 224] on div "} 510 511 512 513 514 515 516 517 518 519 520 521 522 523 524 525 526 527 528 5…" at bounding box center [326, 378] width 48 height 608
drag, startPoint x: 353, startPoint y: 234, endPoint x: 1214, endPoint y: 356, distance: 869.1
click at [356, 356] on html "Projects [GEOGRAPHIC_DATA] Blog br Projects Your Teams Invite team member Accou…" at bounding box center [178, 342] width 356 height 685
drag, startPoint x: 353, startPoint y: 350, endPoint x: 1230, endPoint y: 432, distance: 881.3
click at [356, 432] on html "Projects [GEOGRAPHIC_DATA] Blog br Projects Your Teams Invite team member Accou…" at bounding box center [178, 342] width 356 height 685
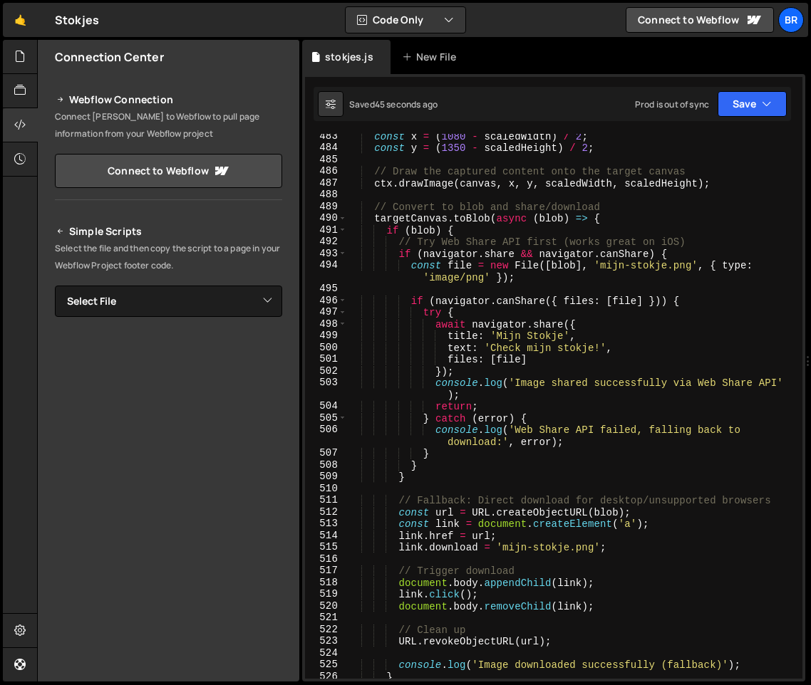
click at [591, 413] on div "const x = ( 1080 - scaledWidth ) / 2 ; const y = ( 1350 - scaledHeight ) / 2 ; …" at bounding box center [571, 414] width 449 height 568
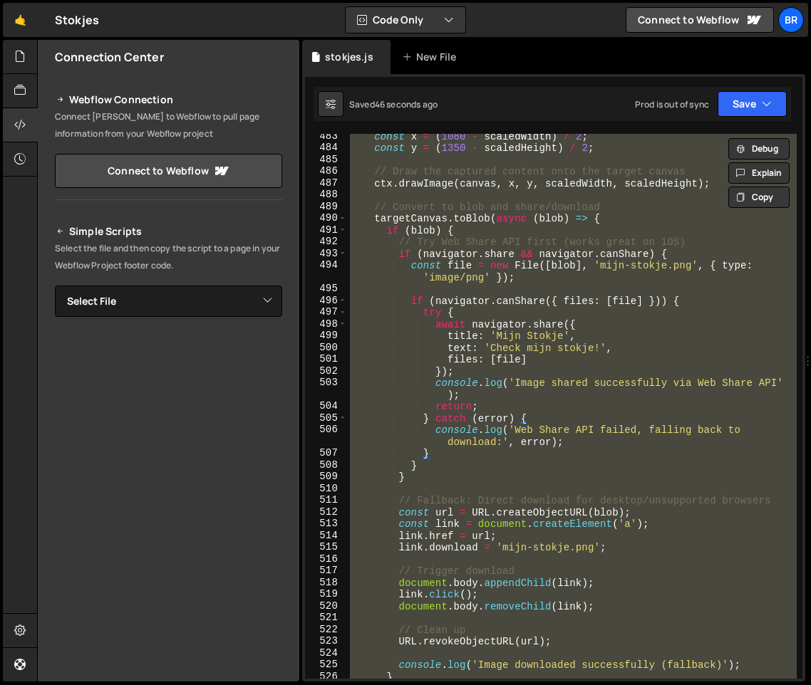
paste textarea
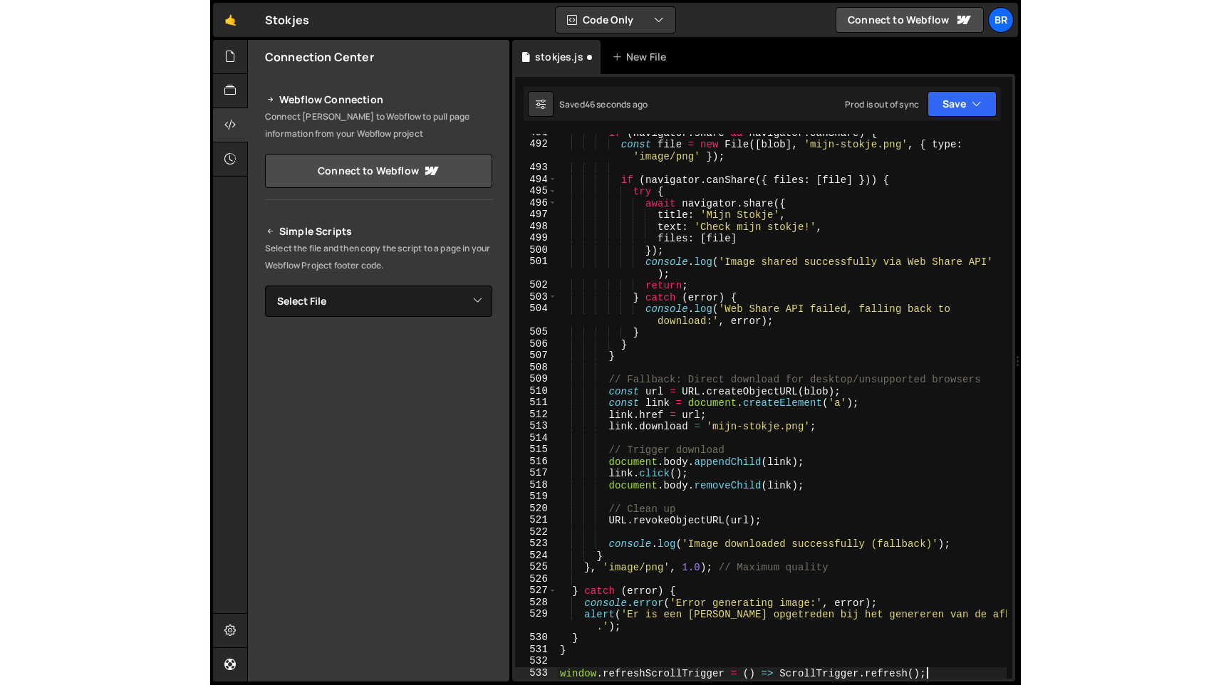
scroll to position [6060, 0]
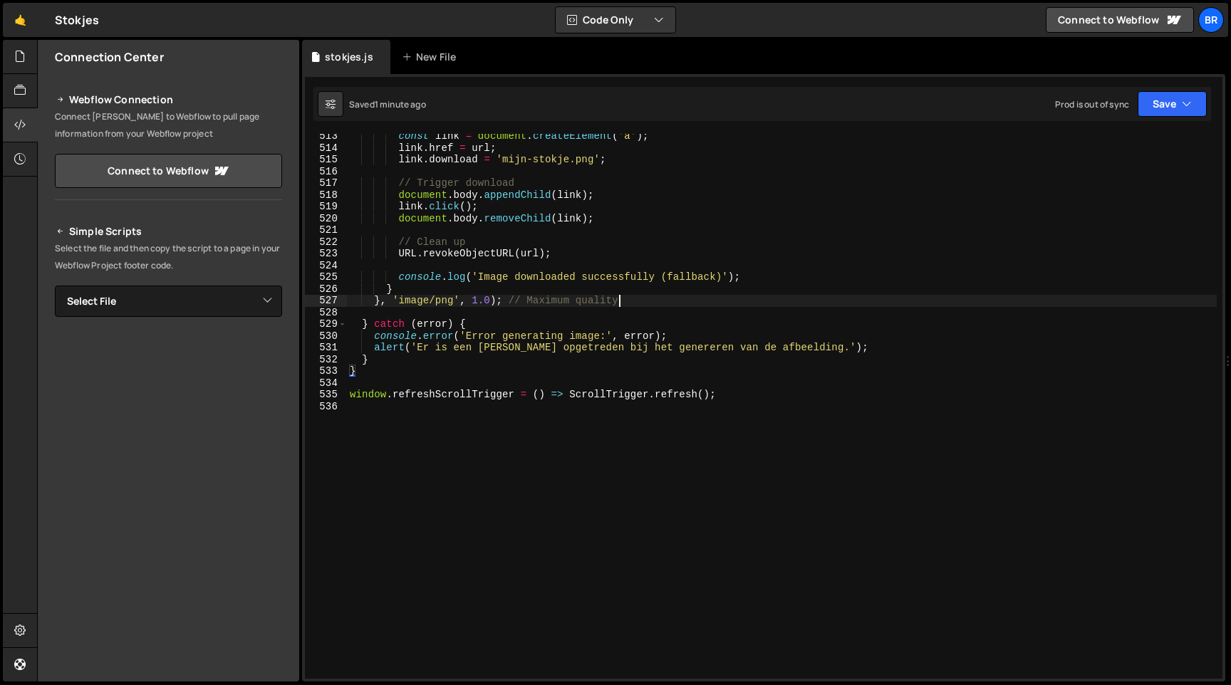
click at [650, 305] on div "const link = document . createElement ( 'a' ) ; link . href = url ; link . down…" at bounding box center [782, 414] width 870 height 568
paste textarea
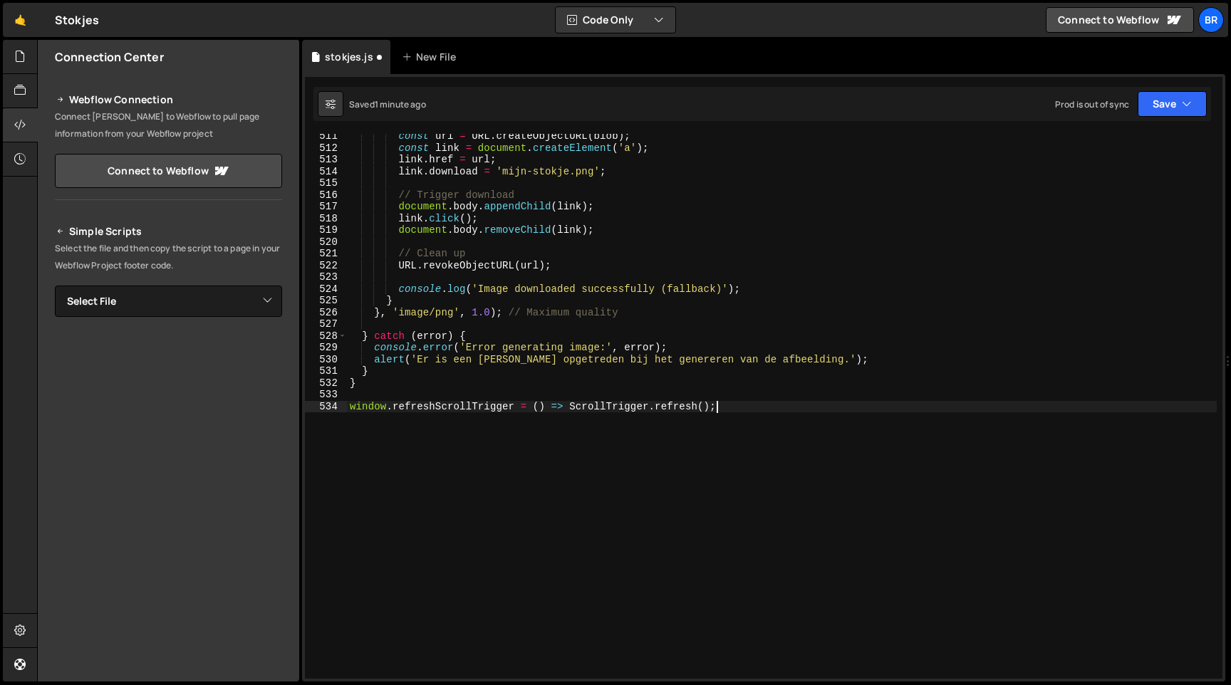
scroll to position [5997, 0]
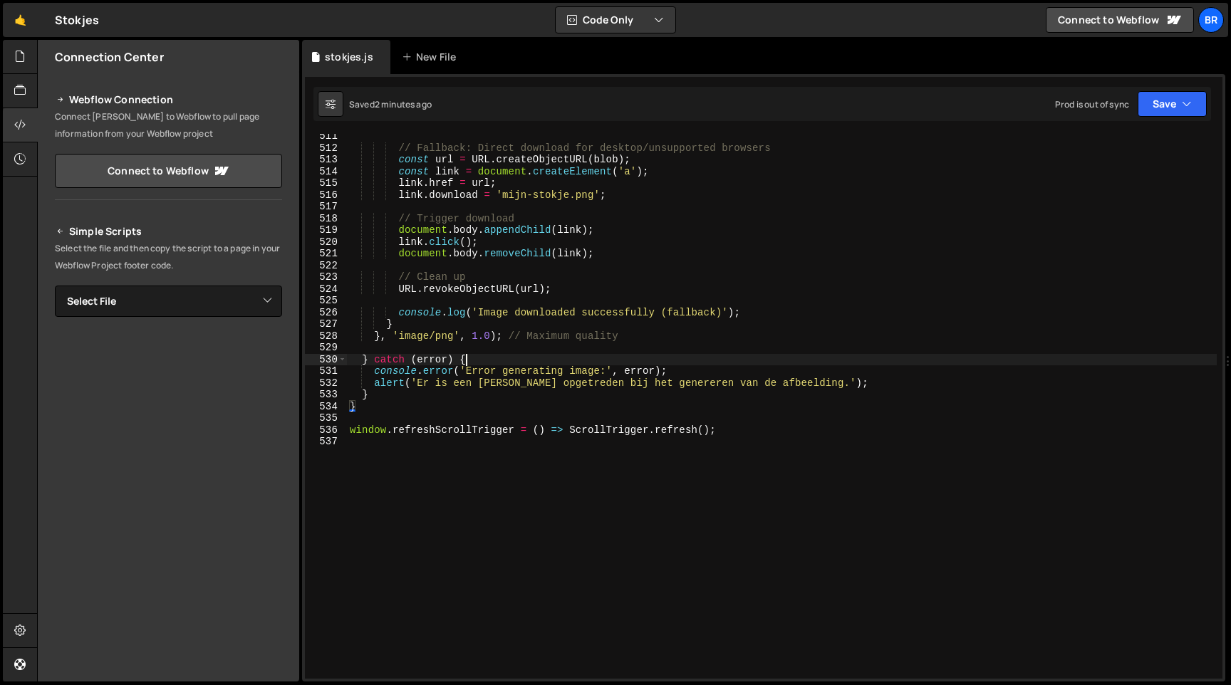
click at [595, 360] on div "// Fallback: Direct download for desktop/unsupported browsers const url = URL .…" at bounding box center [782, 414] width 870 height 568
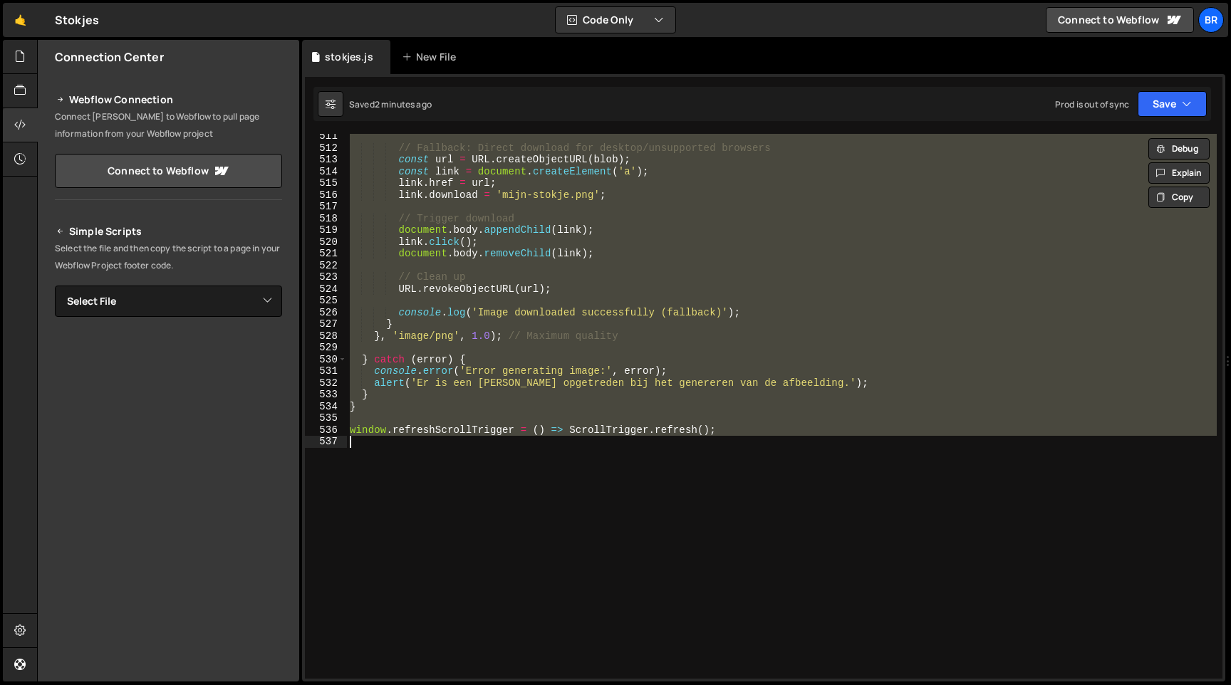
paste textarea
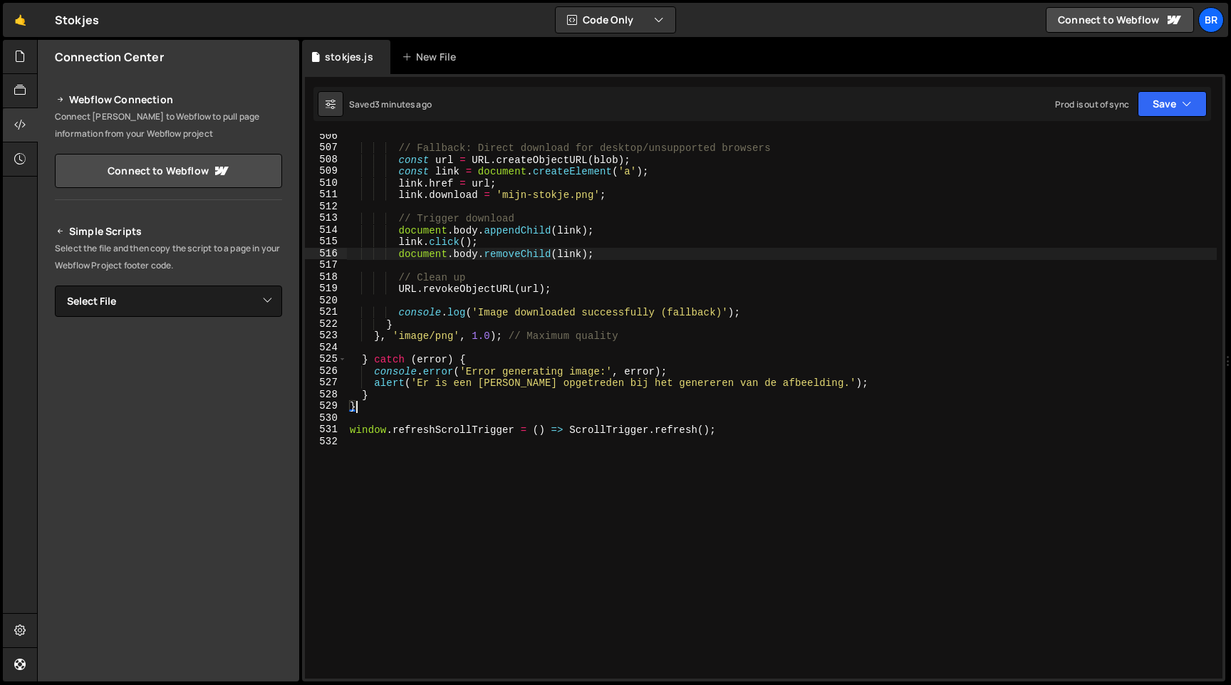
click at [472, 255] on div "// Fallback: Direct download for desktop/unsupported browsers const url = URL .…" at bounding box center [782, 414] width 870 height 568
paste textarea
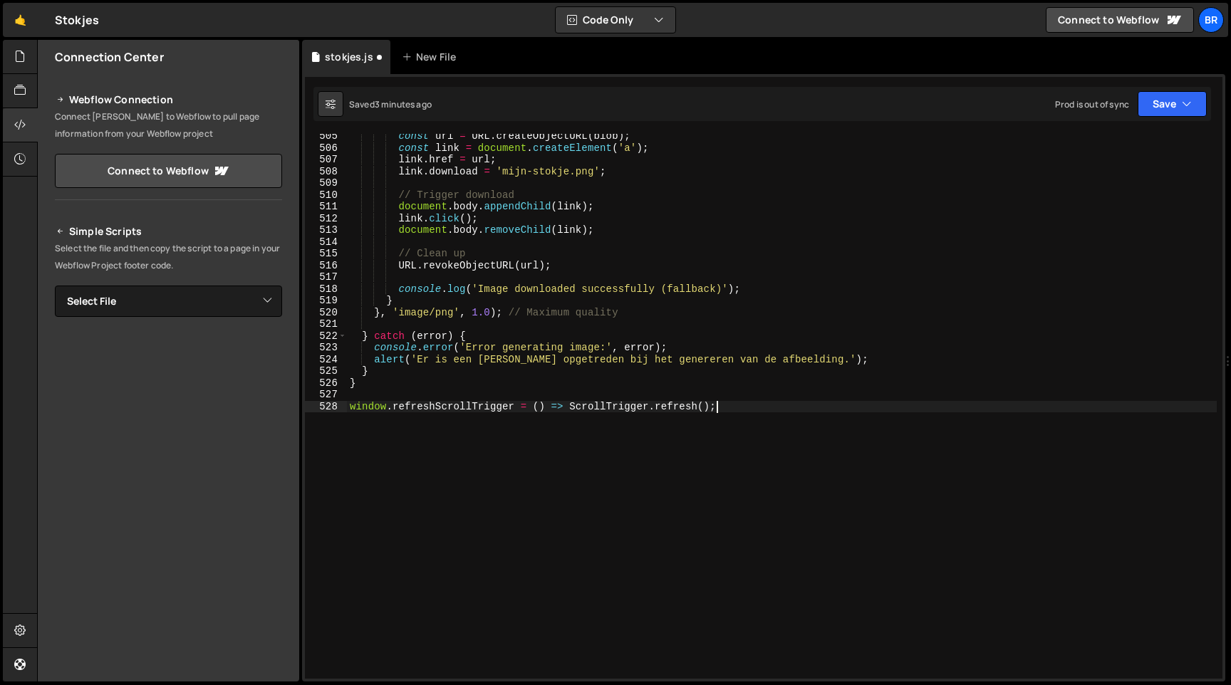
scroll to position [5927, 0]
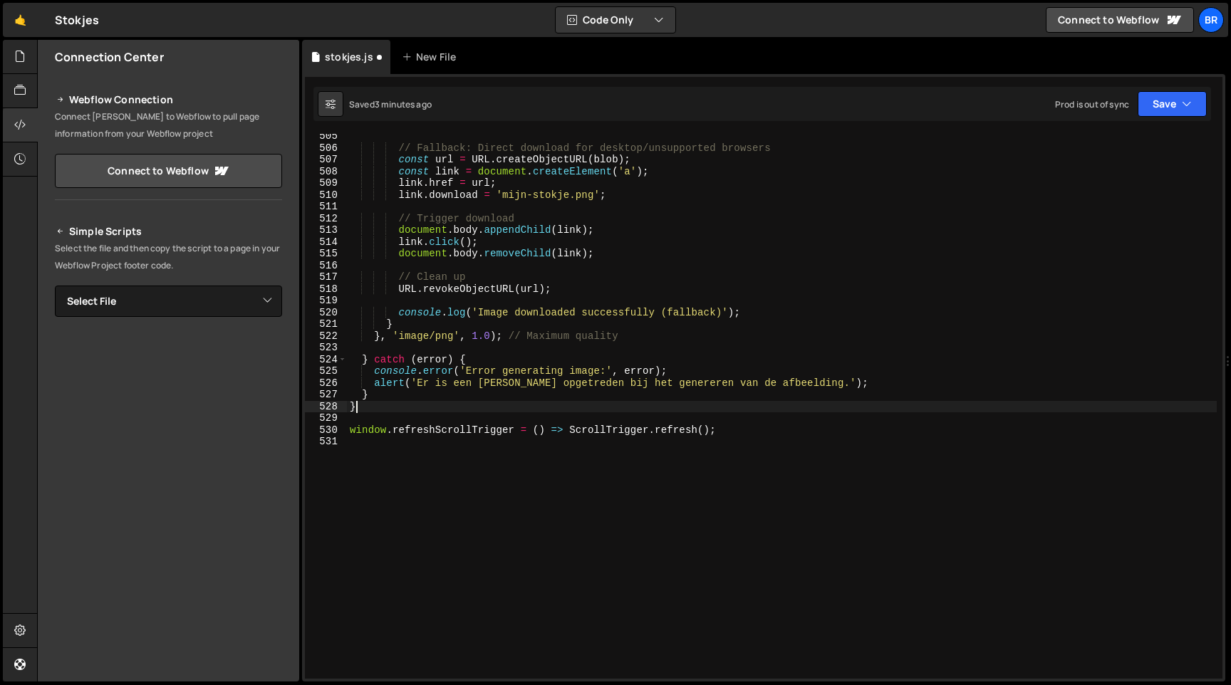
type textarea "}"
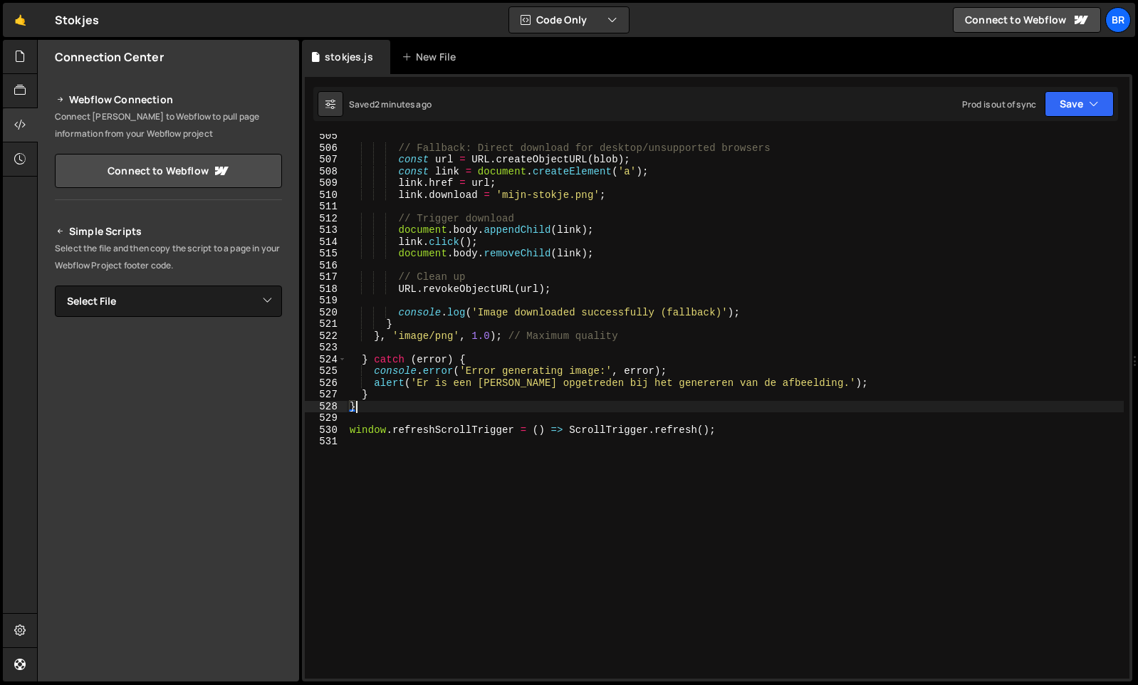
click at [619, 212] on div "// Fallback: Direct download for desktop/unsupported browsers const url = URL .…" at bounding box center [735, 414] width 777 height 568
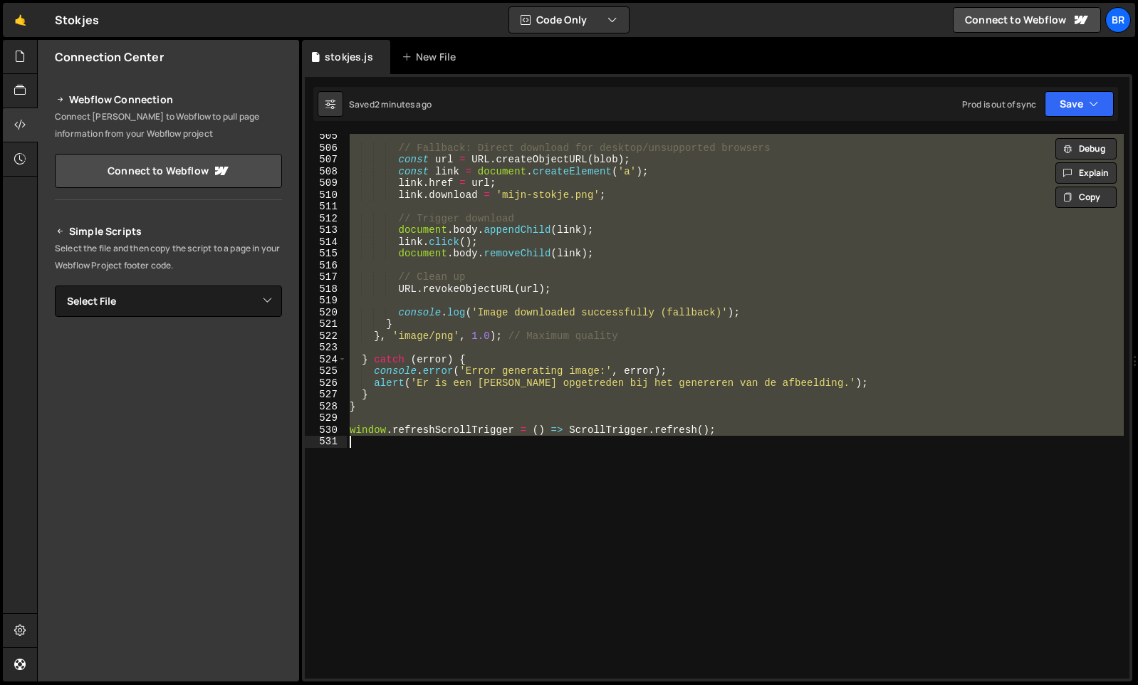
paste textarea
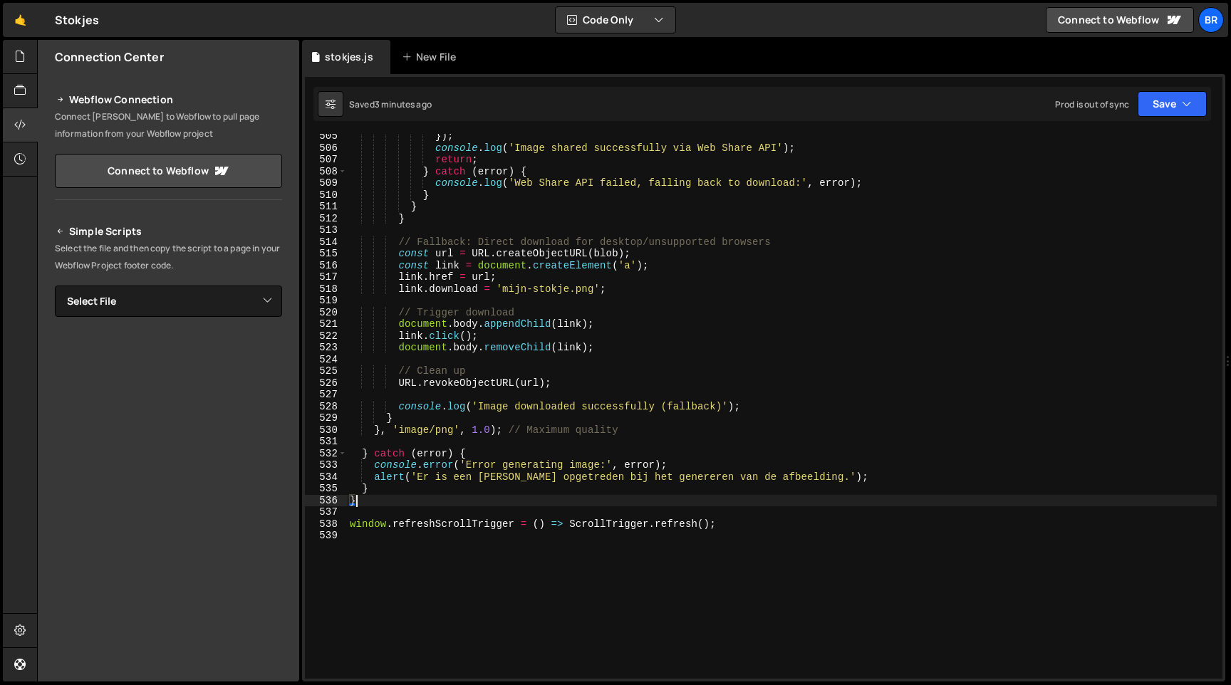
click at [497, 181] on div "}) ; console . log ( 'Image shared successfully via Web Share API' ) ; return ;…" at bounding box center [782, 414] width 870 height 568
paste textarea
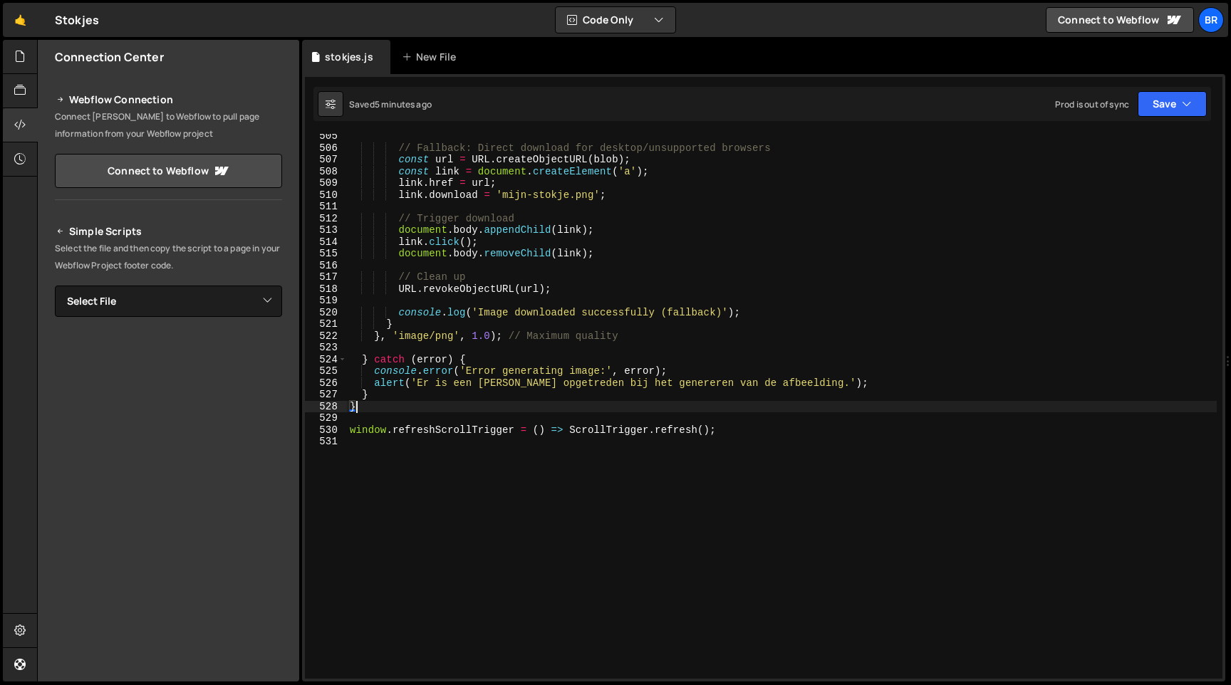
click at [473, 231] on div "// Fallback: Direct download for desktop/unsupported browsers const url = URL .…" at bounding box center [782, 414] width 870 height 568
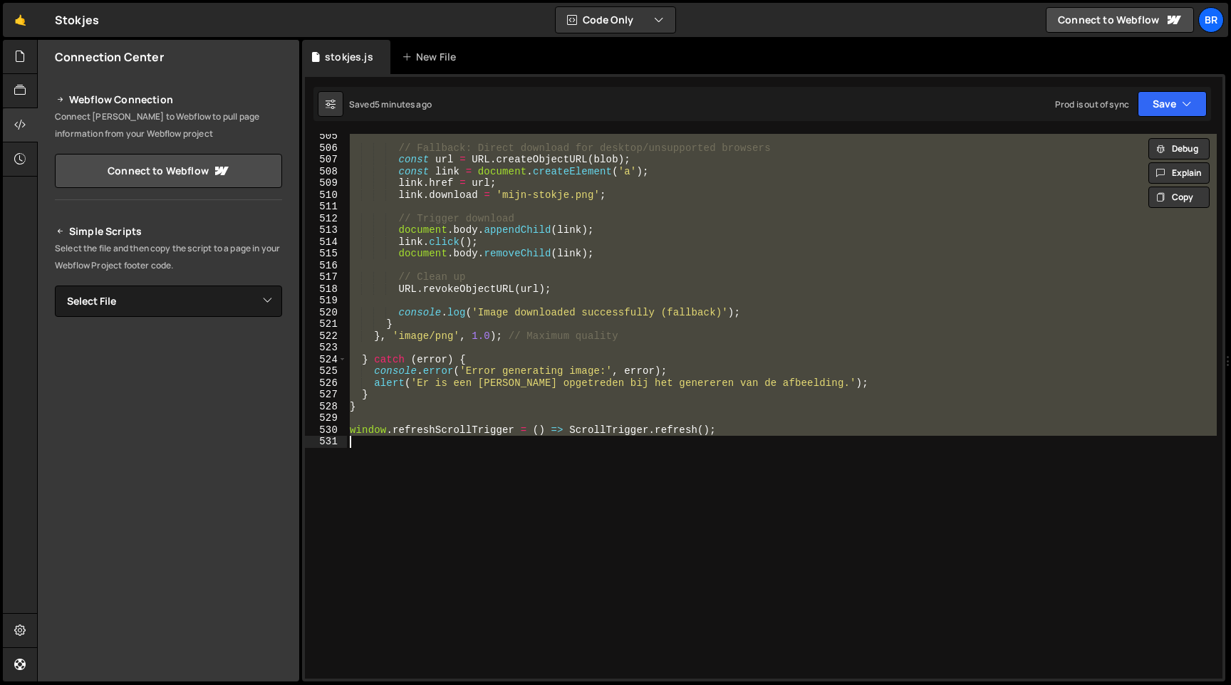
paste textarea
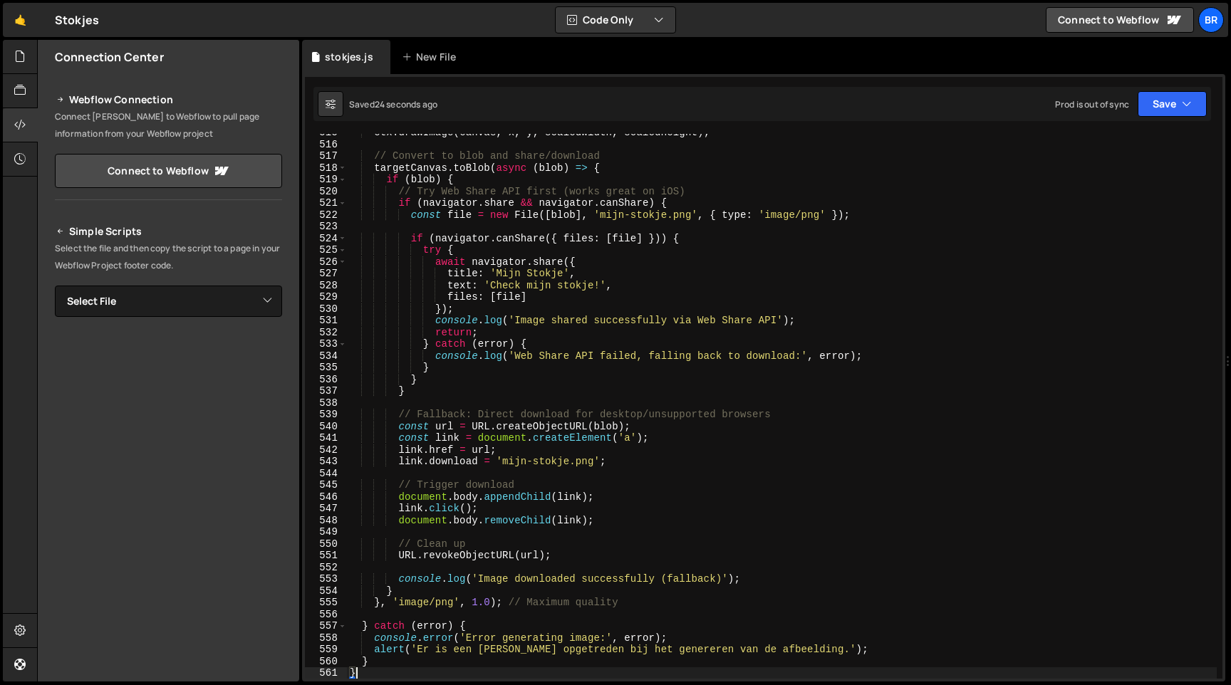
click at [430, 217] on div "ctx . drawImage ( canvas , x , y , scaledWidth , scaledHeight ) ; // Convert to…" at bounding box center [782, 411] width 870 height 568
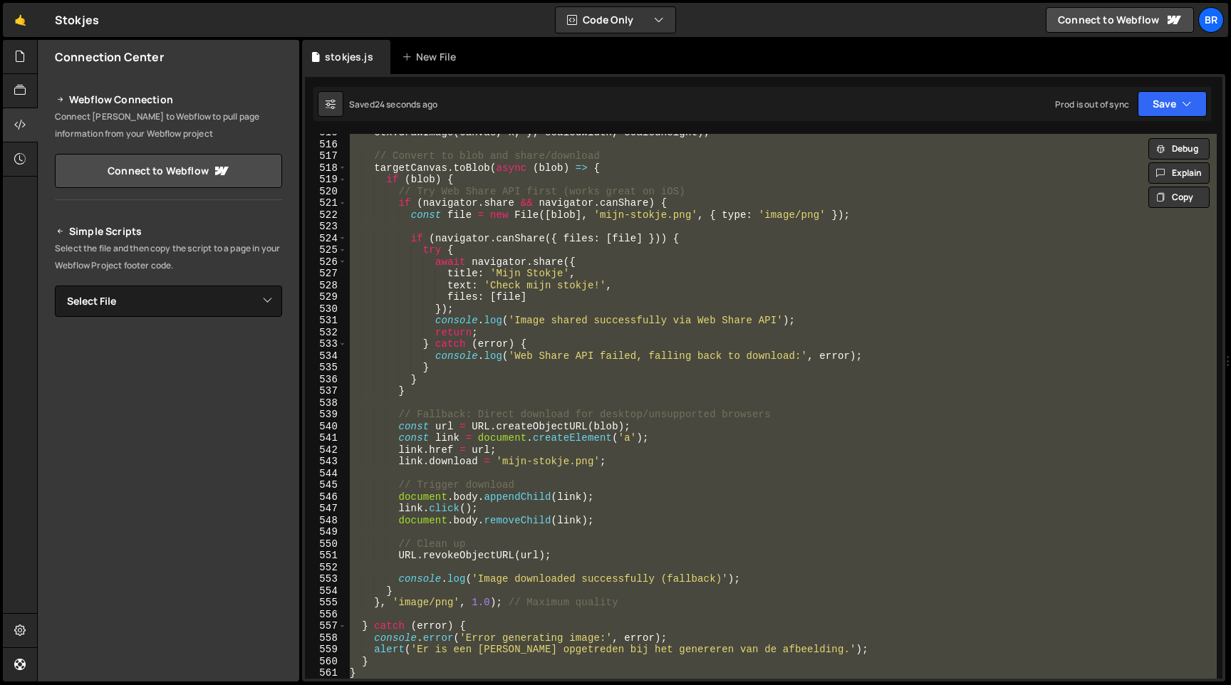
paste textarea
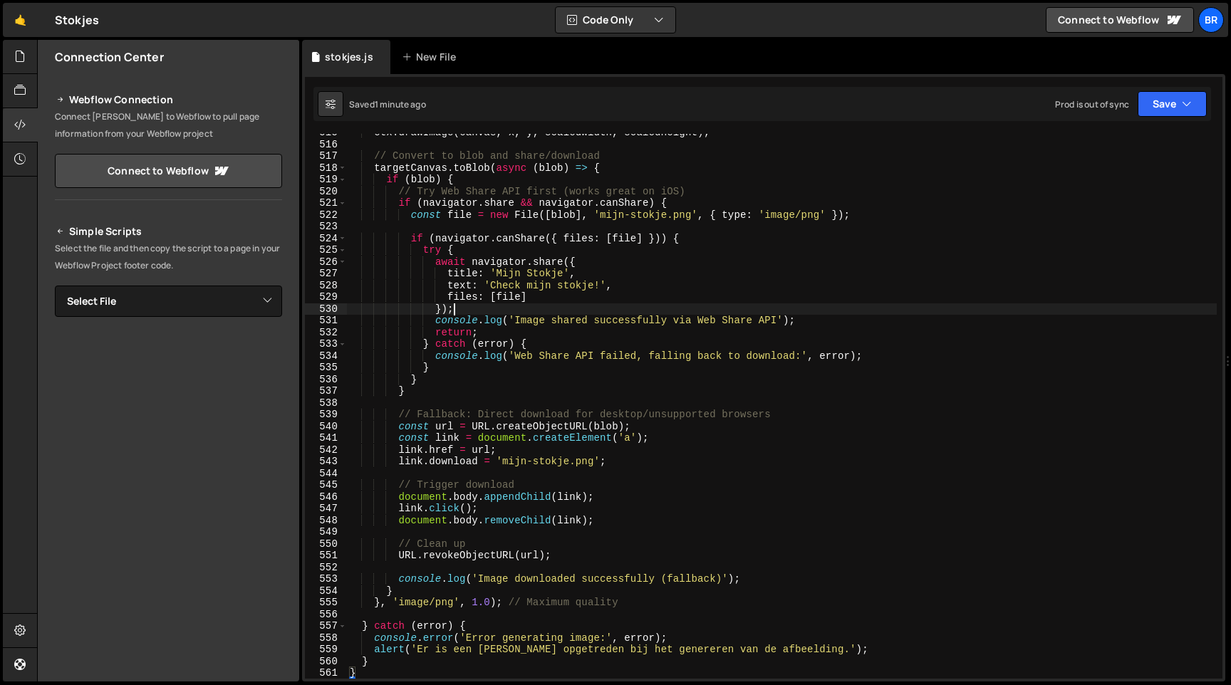
click at [599, 307] on div "ctx . drawImage ( canvas , x , y , scaledWidth , scaledHeight ) ; // Convert to…" at bounding box center [782, 411] width 870 height 568
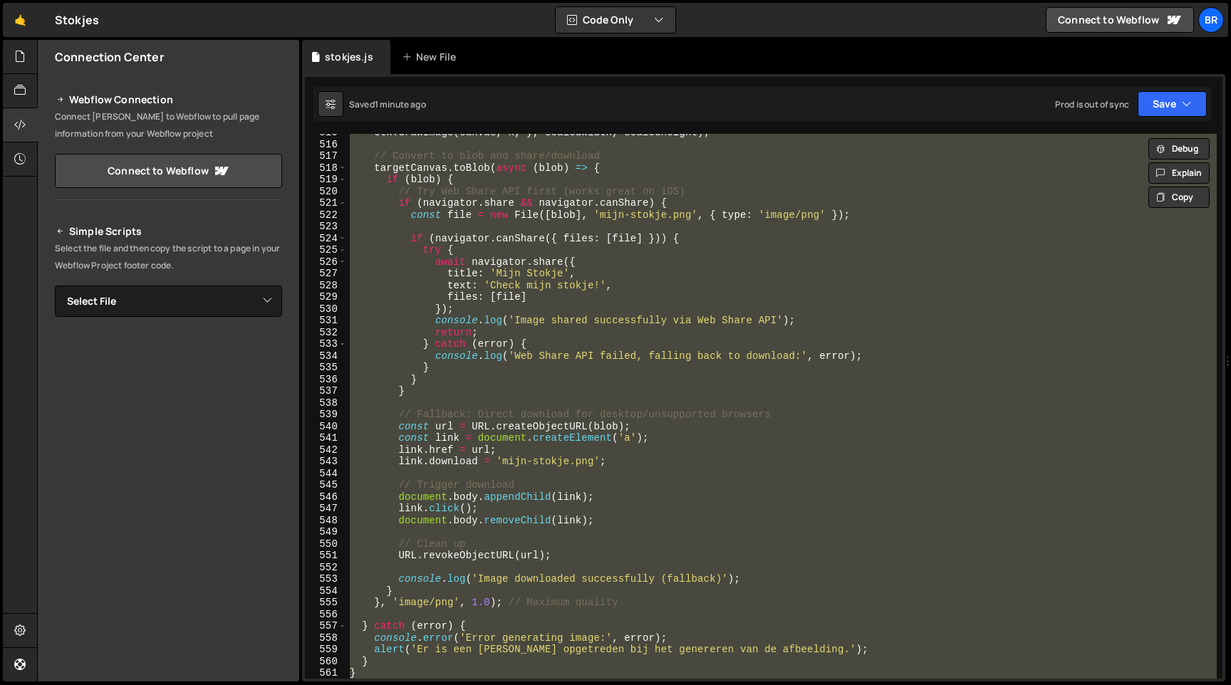
paste textarea
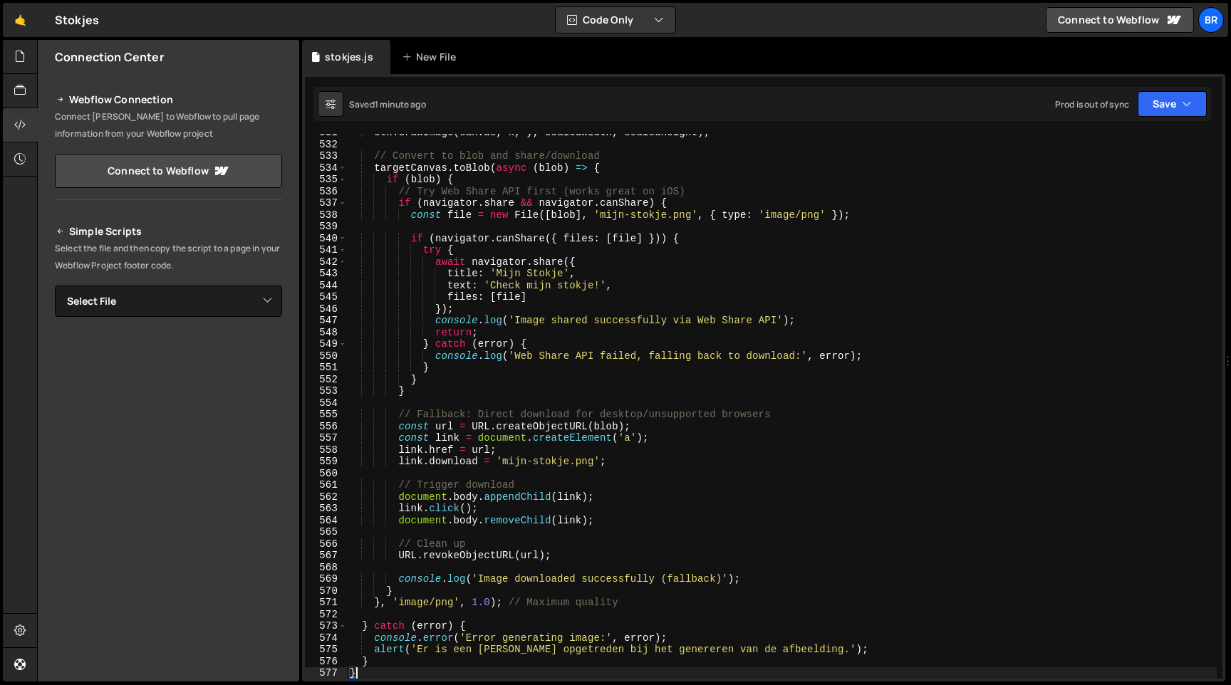
click at [621, 334] on div "ctx . drawImage ( canvas , x , y , scaledWidth , scaledHeight ) ; // Convert to…" at bounding box center [782, 411] width 870 height 568
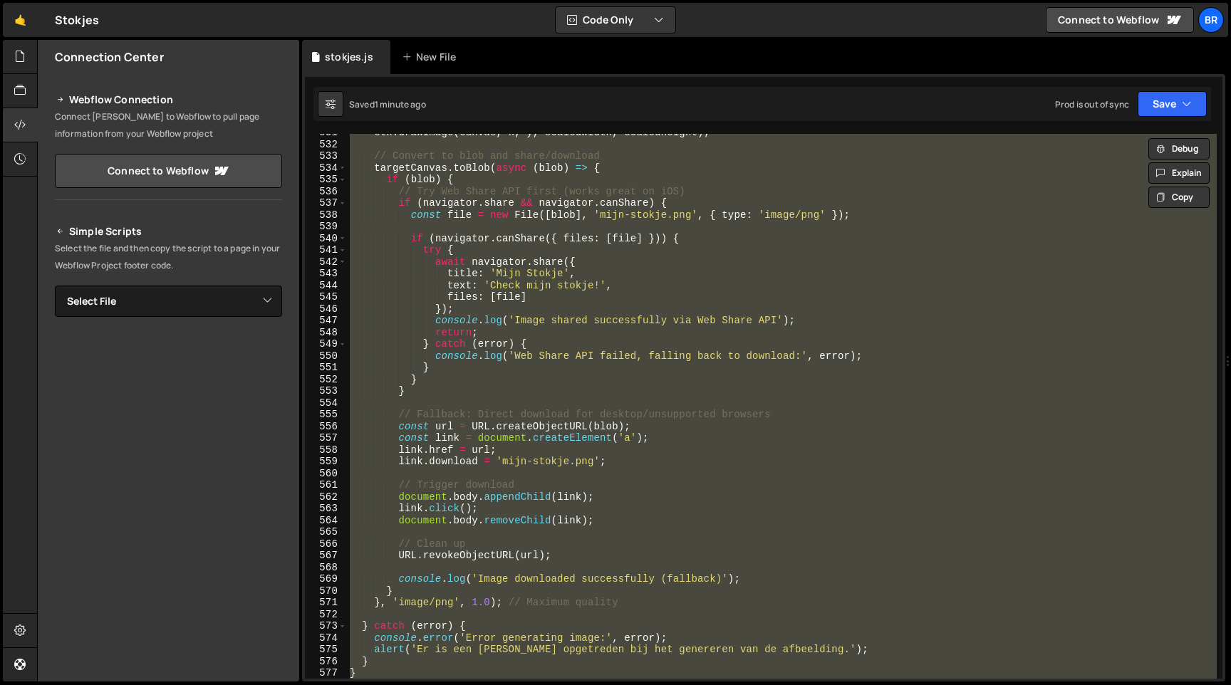
paste textarea
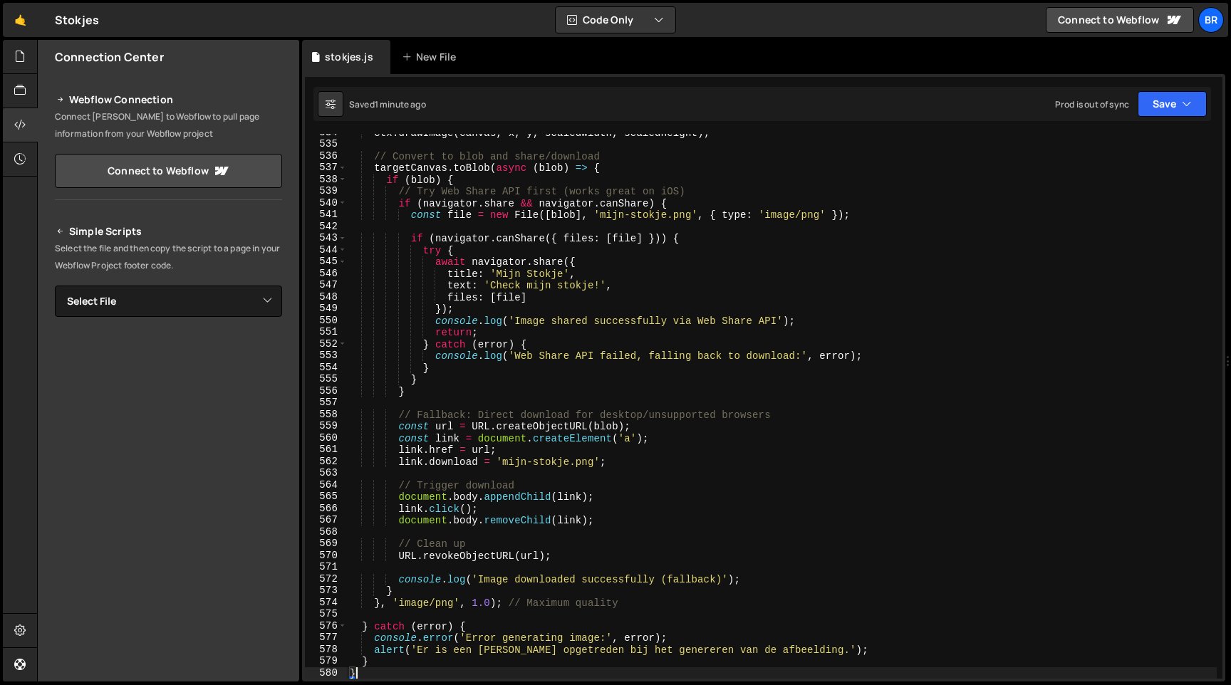
click at [484, 360] on div "ctx . drawImage ( canvas , x , y , scaledWidth , scaledHeight ) ; // Convert to…" at bounding box center [782, 411] width 870 height 568
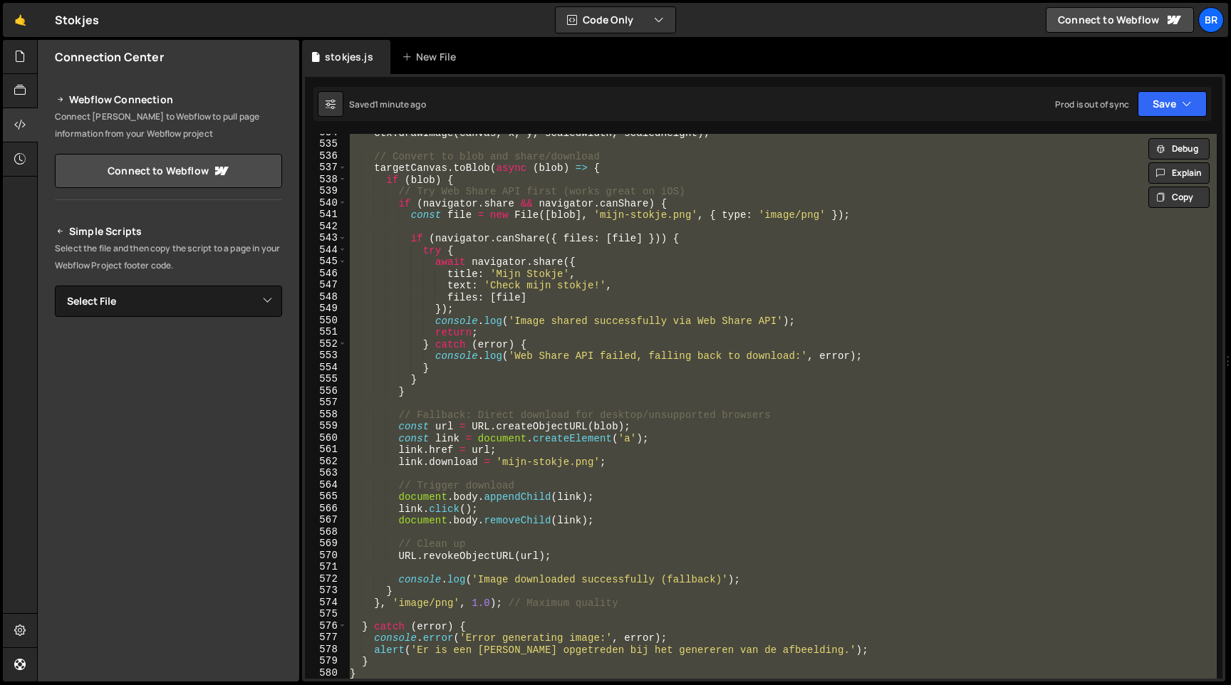
paste textarea
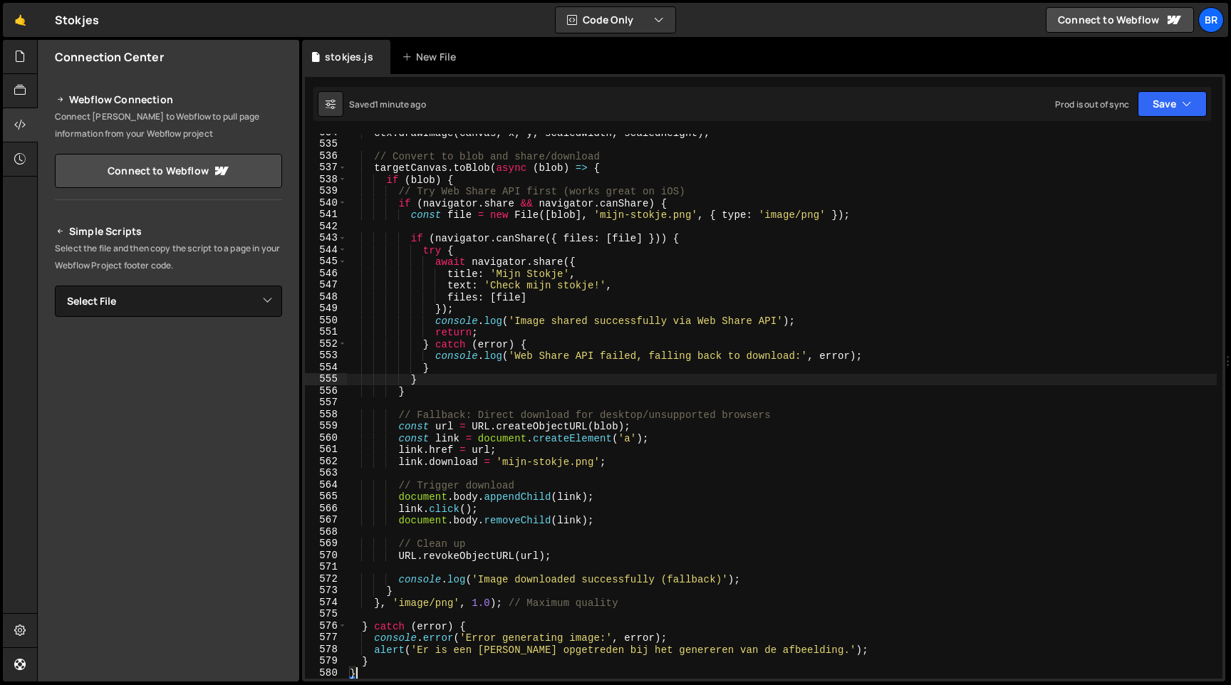
click at [528, 380] on div "ctx . drawImage ( canvas , x , y , scaledWidth , scaledHeight ) ; // Convert to…" at bounding box center [782, 411] width 870 height 568
paste textarea
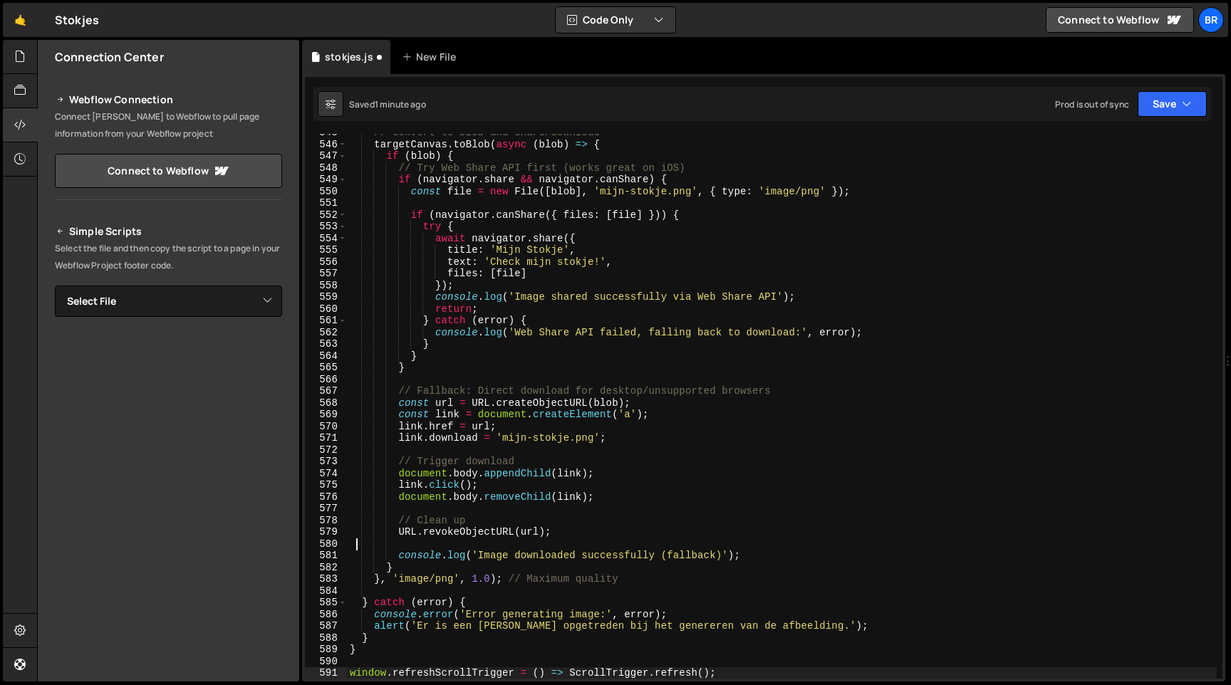
scroll to position [6401, 0]
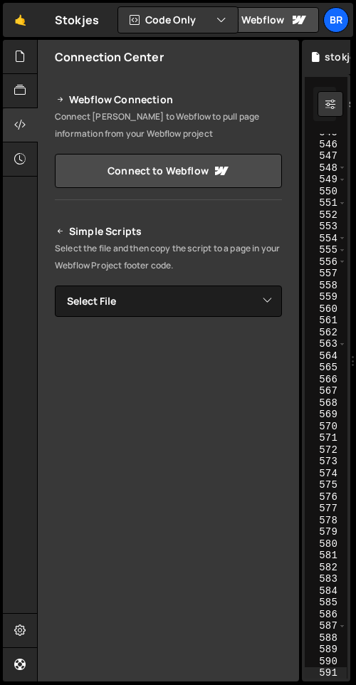
drag, startPoint x: 350, startPoint y: 191, endPoint x: 1009, endPoint y: 240, distance: 660.7
click at [356, 240] on html "Projects [GEOGRAPHIC_DATA] Blog br Projects Your Teams Invite team member Accou…" at bounding box center [178, 342] width 356 height 685
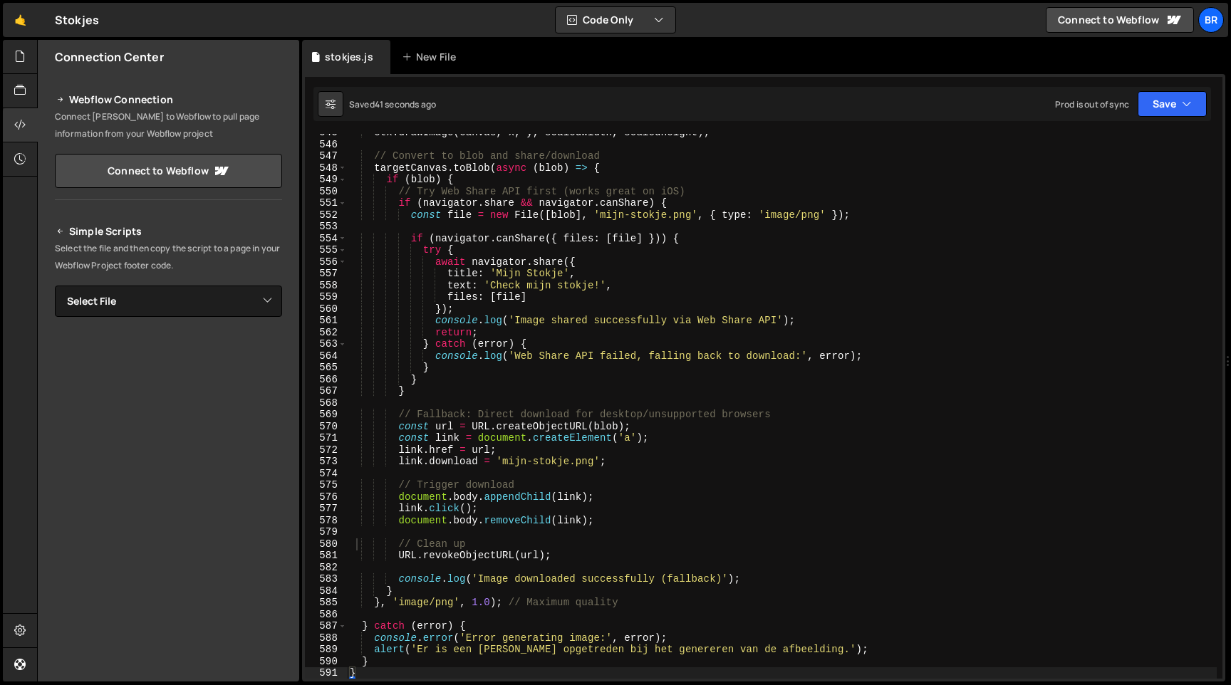
click at [479, 366] on div "ctx . drawImage ( canvas , x , y , scaledWidth , scaledHeight ) ; // Convert to…" at bounding box center [782, 411] width 870 height 568
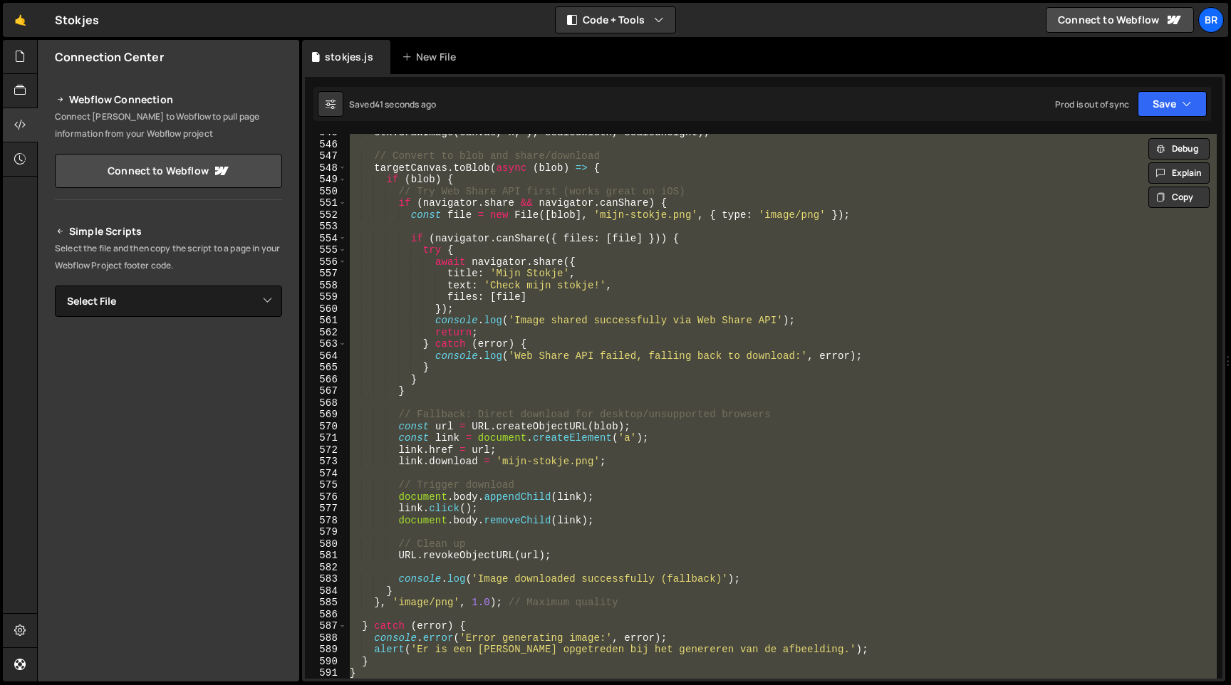
paste textarea
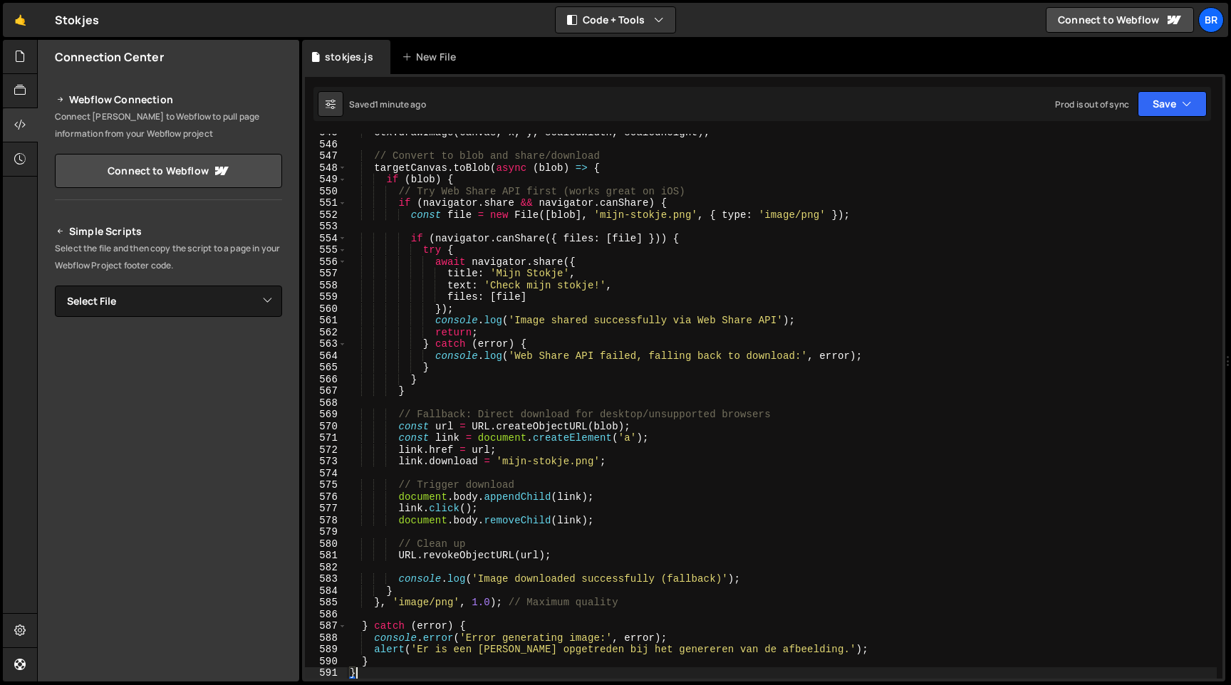
click at [722, 286] on div "ctx . drawImage ( canvas , x , y , scaledWidth , scaledHeight ) ; // Convert to…" at bounding box center [782, 411] width 870 height 568
paste textarea
click at [476, 393] on div "ctx . drawImage ( canvas , x , y , scaledWidth , scaledHeight ) ; // Convert to…" at bounding box center [782, 411] width 870 height 568
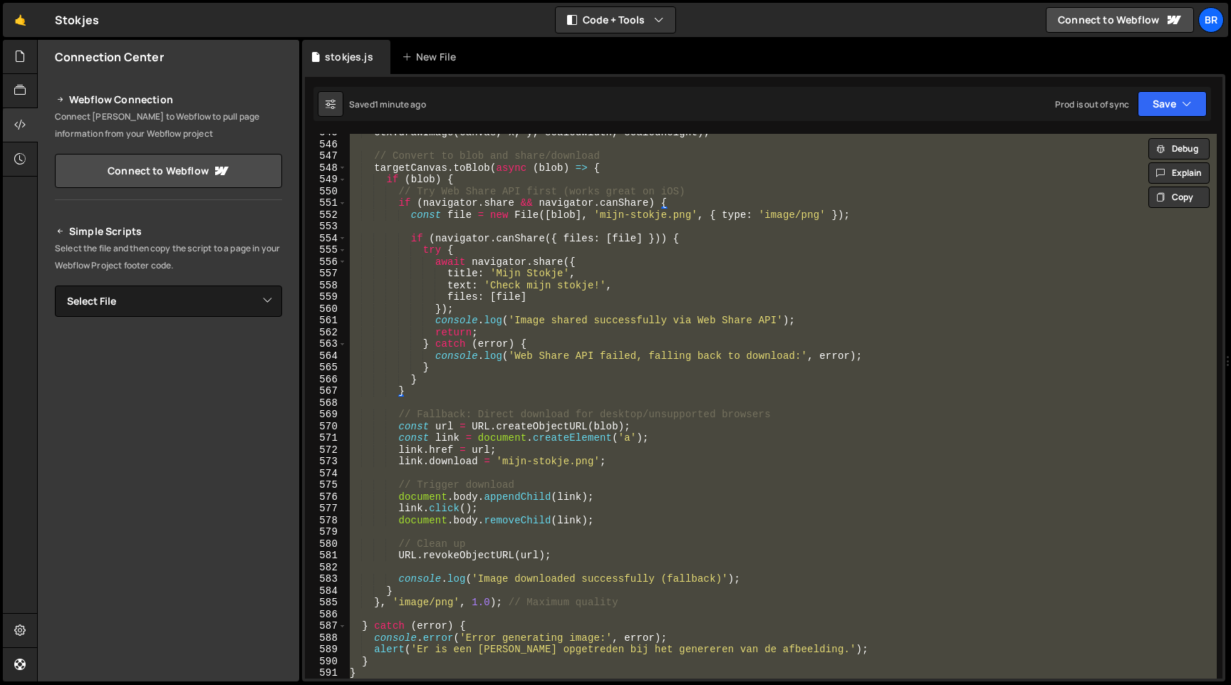
paste textarea
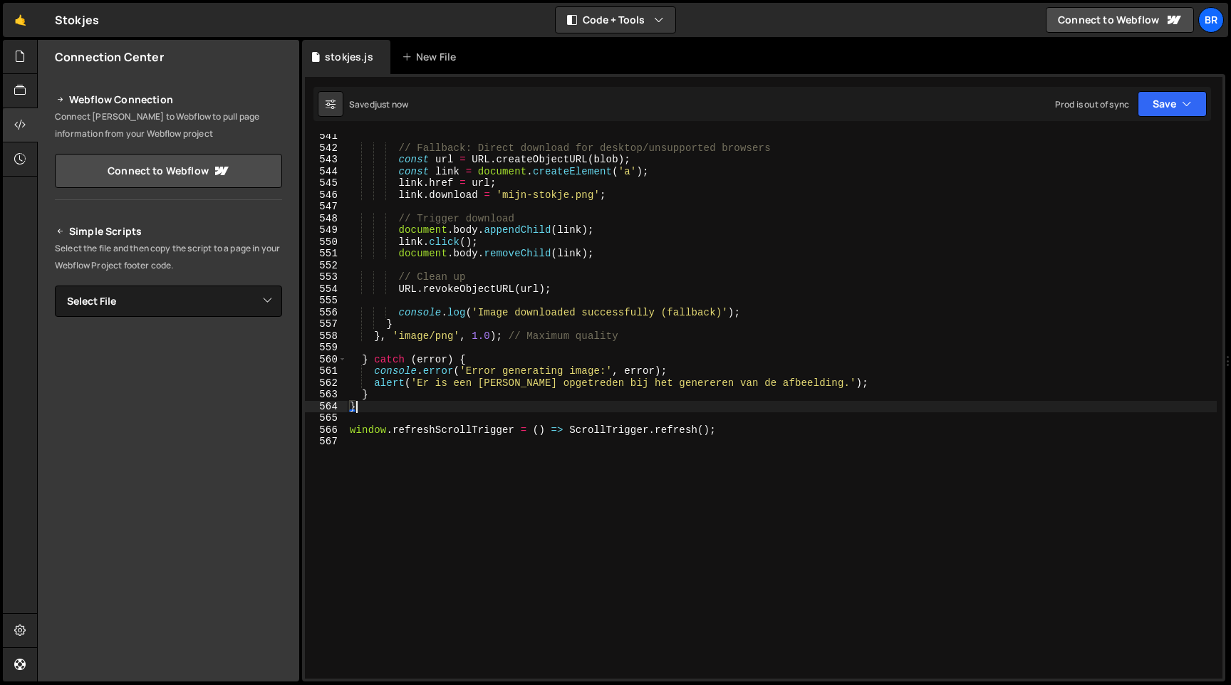
click at [493, 234] on div "// Fallback: Direct download for desktop/unsupported browsers const url = URL .…" at bounding box center [782, 414] width 870 height 568
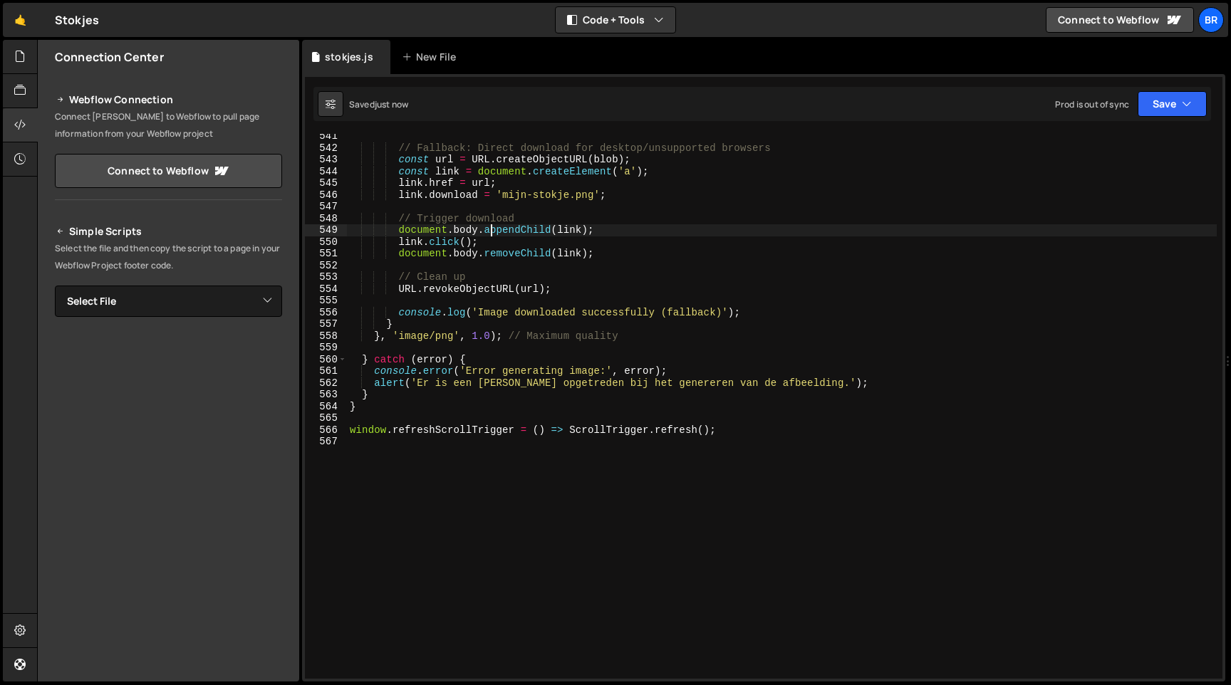
paste textarea
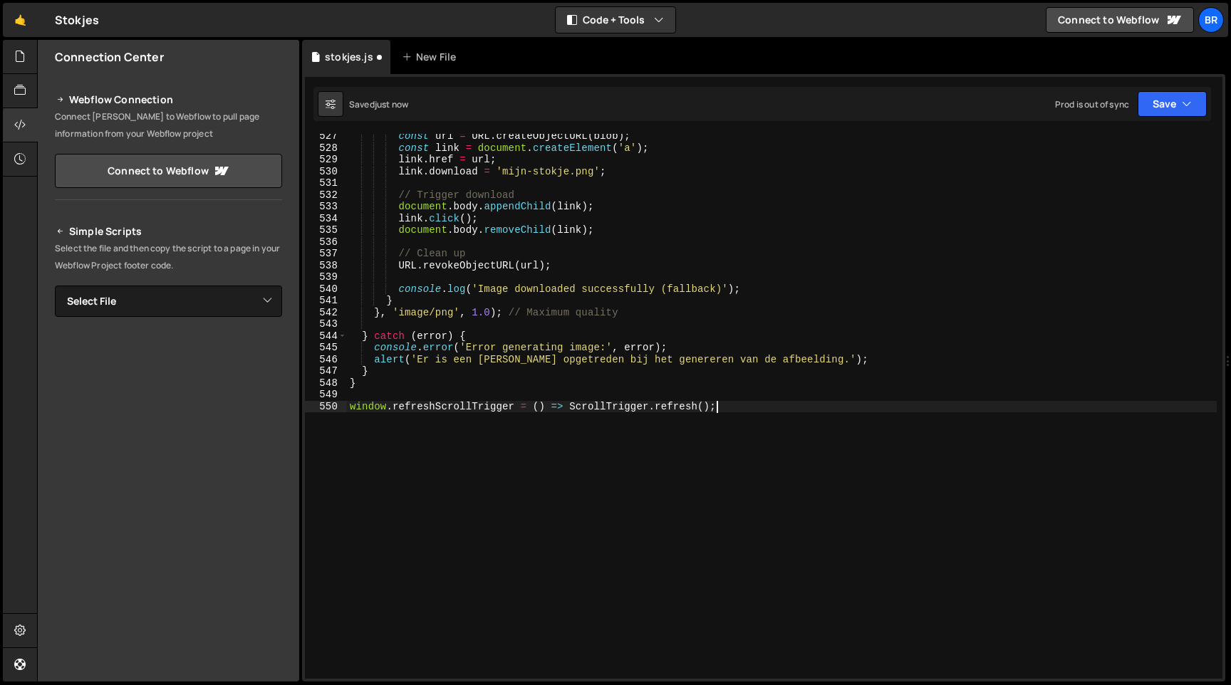
scroll to position [6185, 0]
type textarea "}"
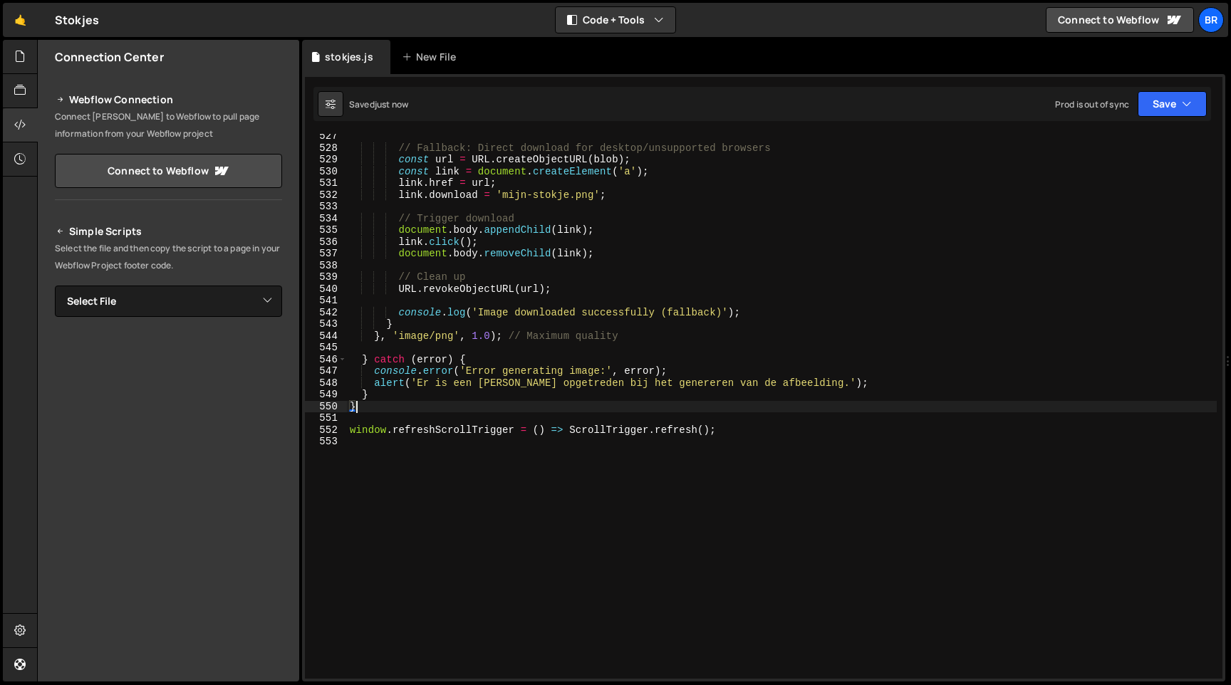
click at [504, 343] on div "// Fallback: Direct download for desktop/unsupported browsers const url = URL .…" at bounding box center [782, 414] width 870 height 568
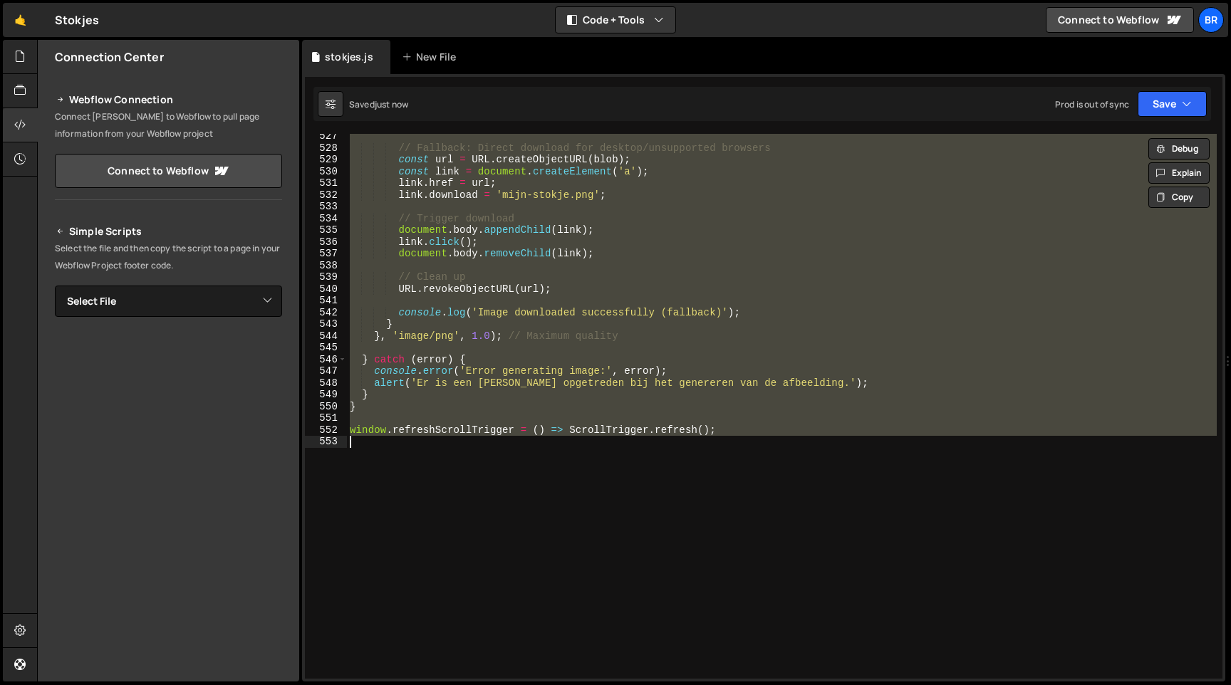
paste textarea
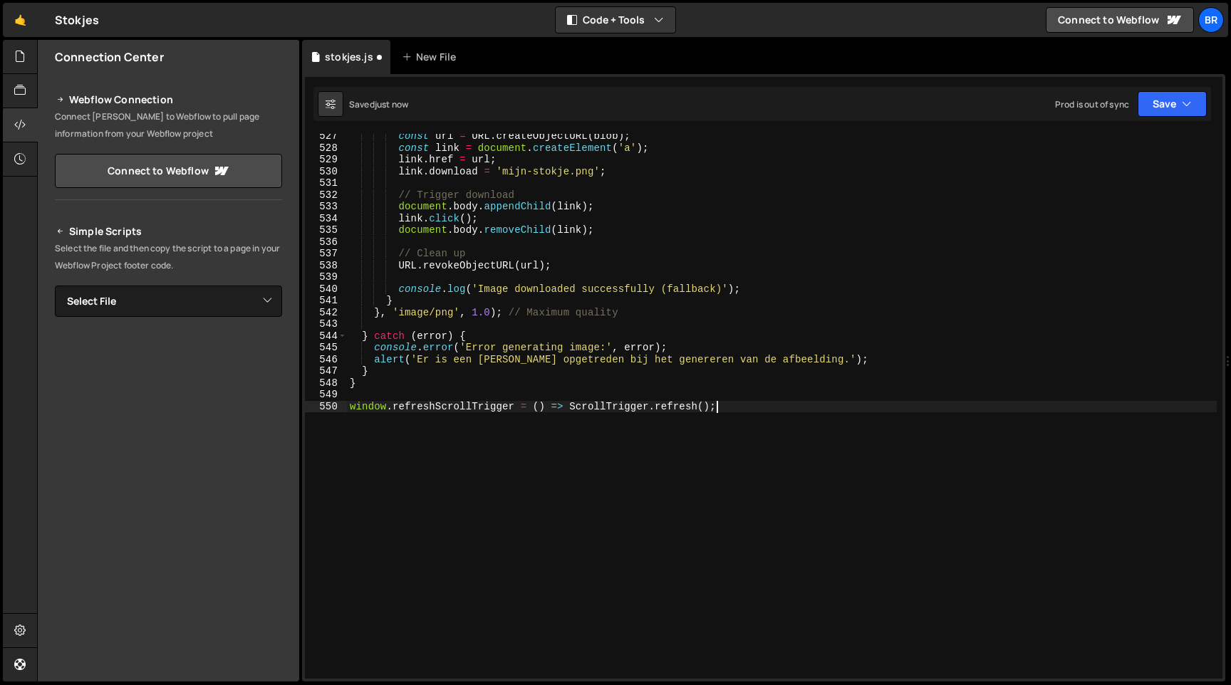
type textarea "}"
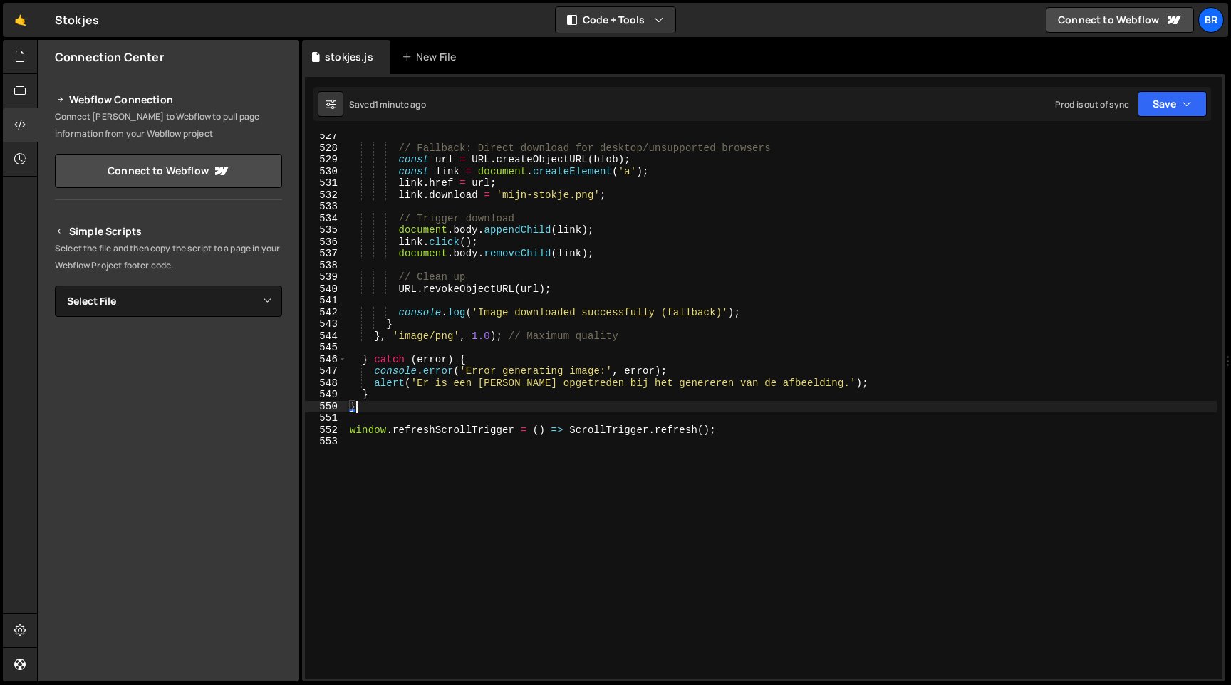
click at [713, 444] on div "// Fallback: Direct download for desktop/unsupported browsers const url = URL .…" at bounding box center [782, 414] width 870 height 568
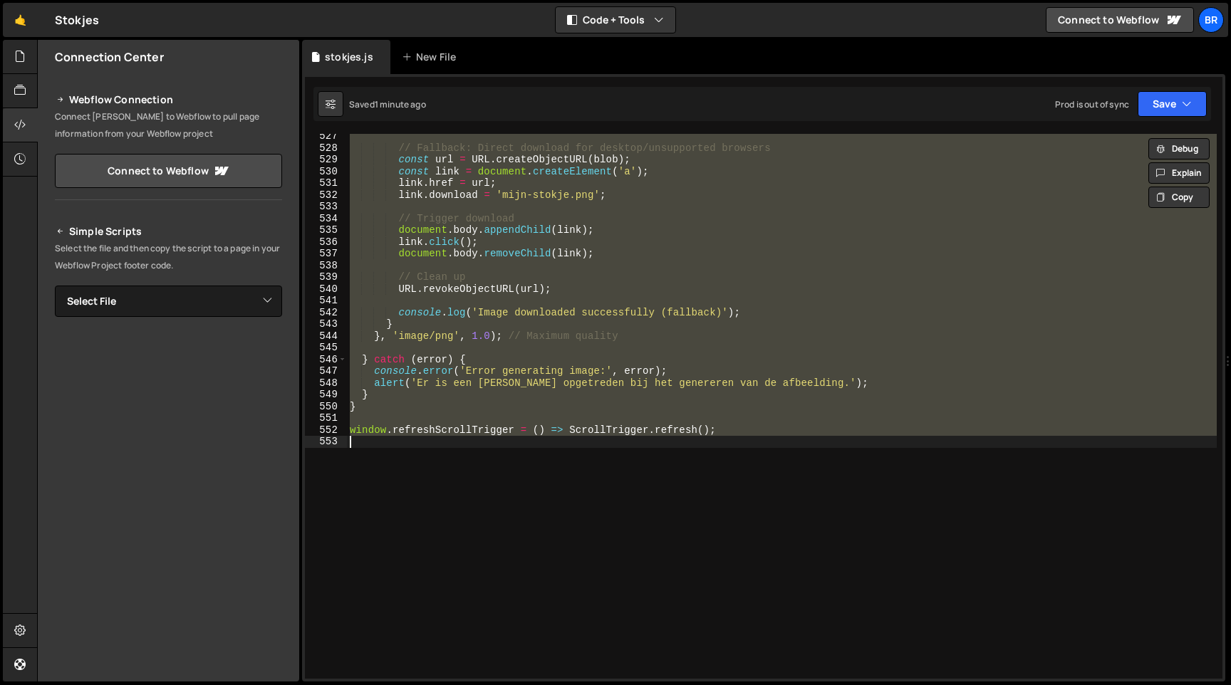
paste textarea
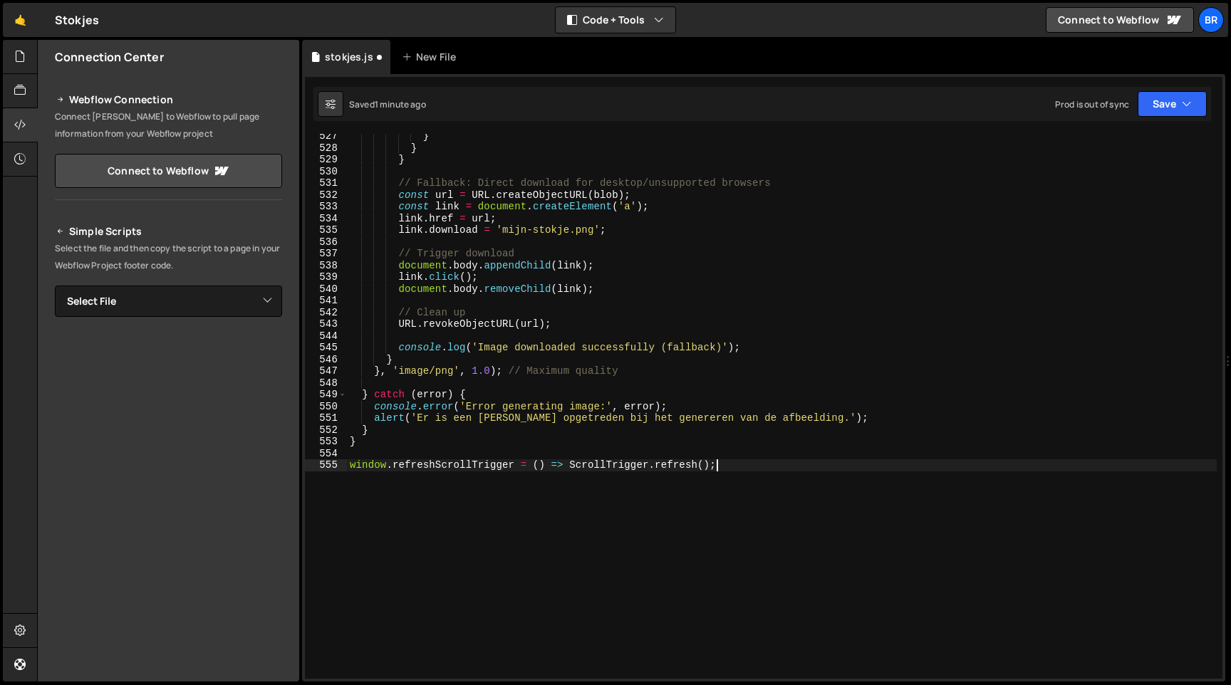
type textarea "}"
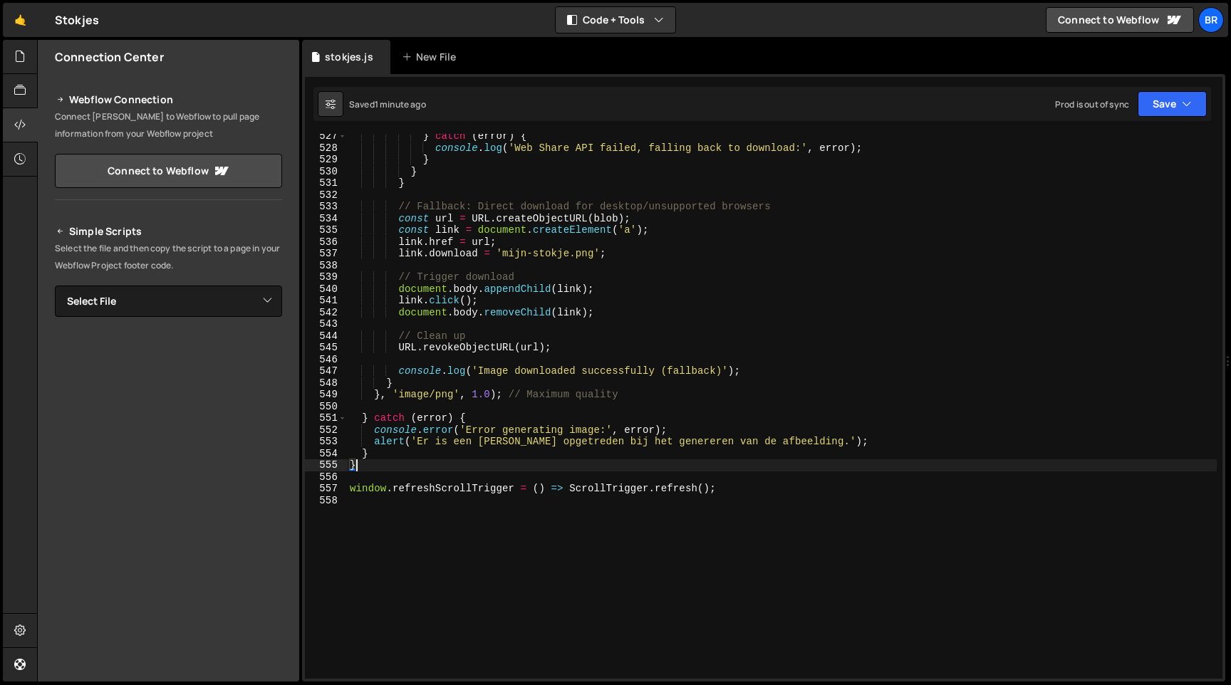
click at [564, 268] on div "} catch ( error ) { console . log ( 'Web Share API failed, falling back to down…" at bounding box center [782, 414] width 870 height 568
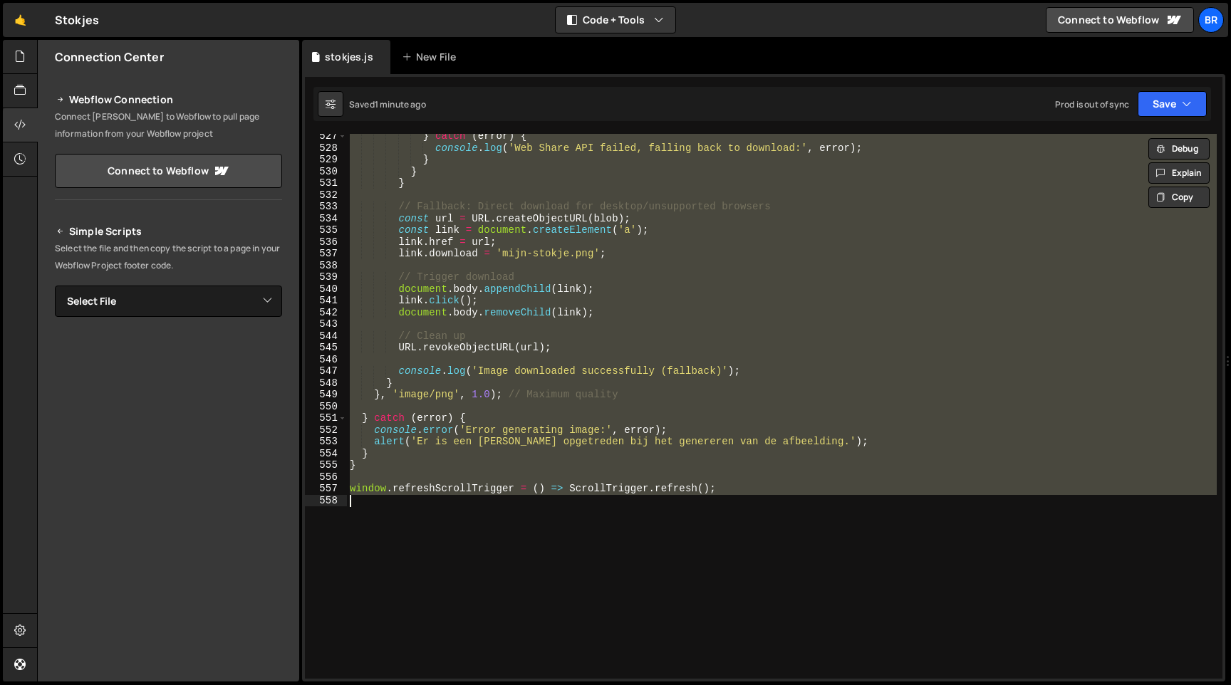
paste textarea
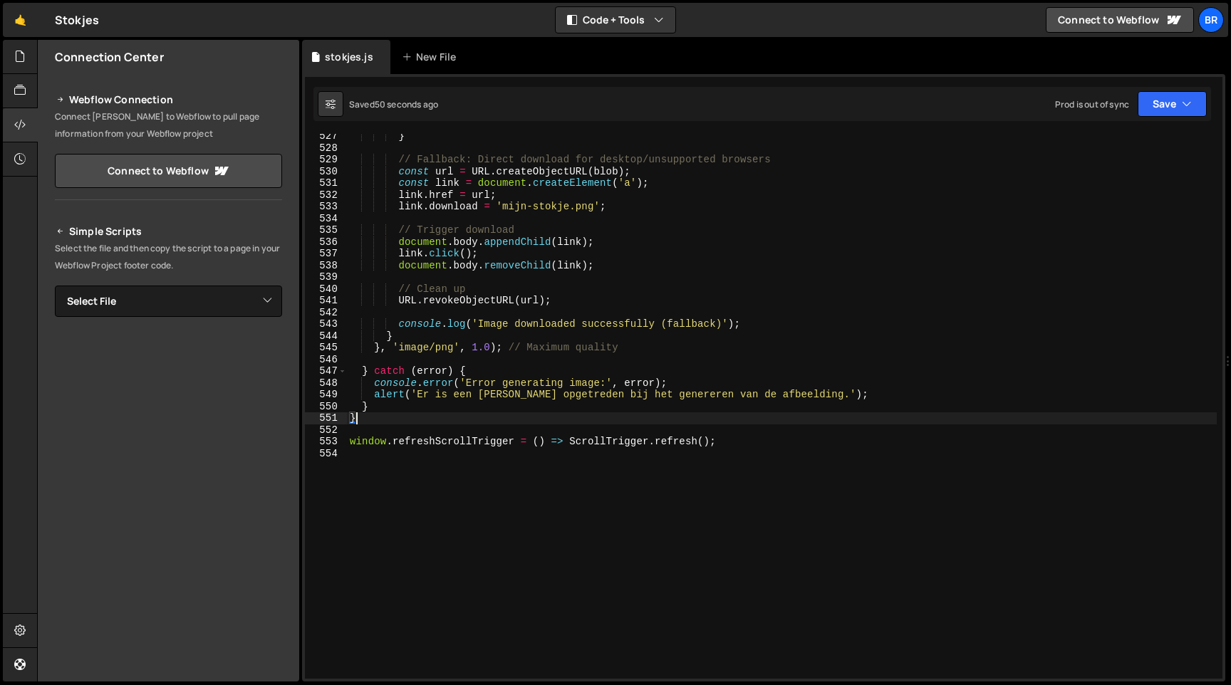
click at [464, 231] on div "} // Fallback: Direct download for desktop/unsupported browsers const url = URL…" at bounding box center [782, 414] width 870 height 568
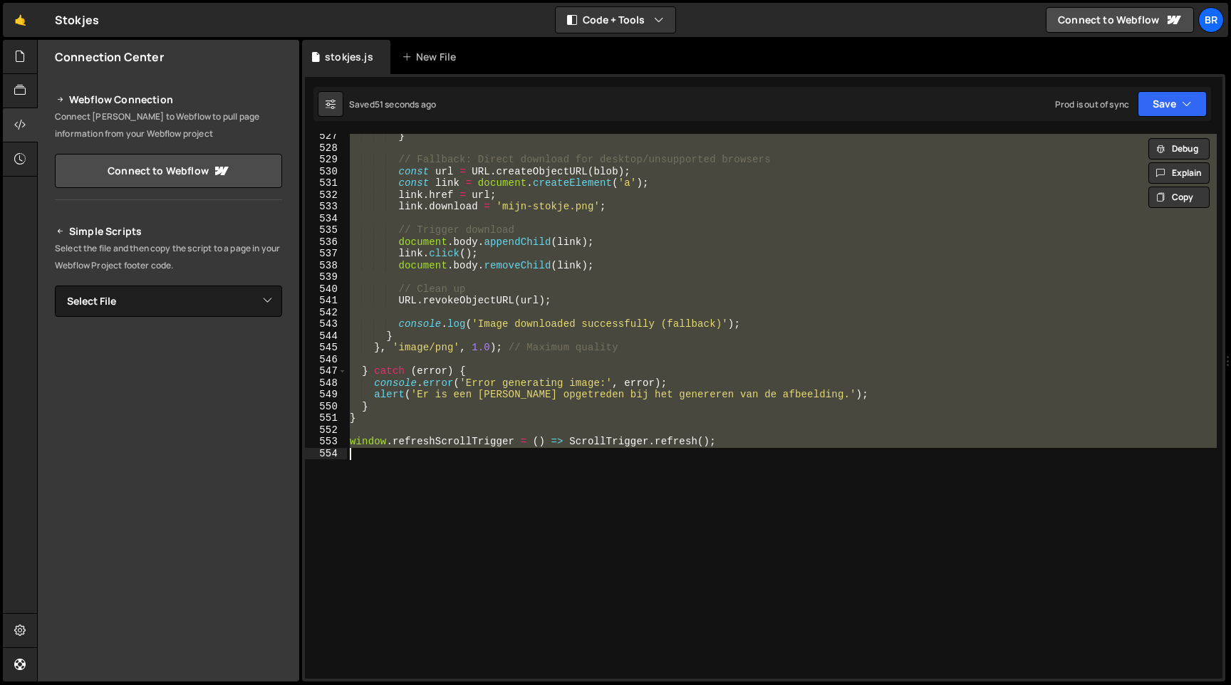
paste textarea
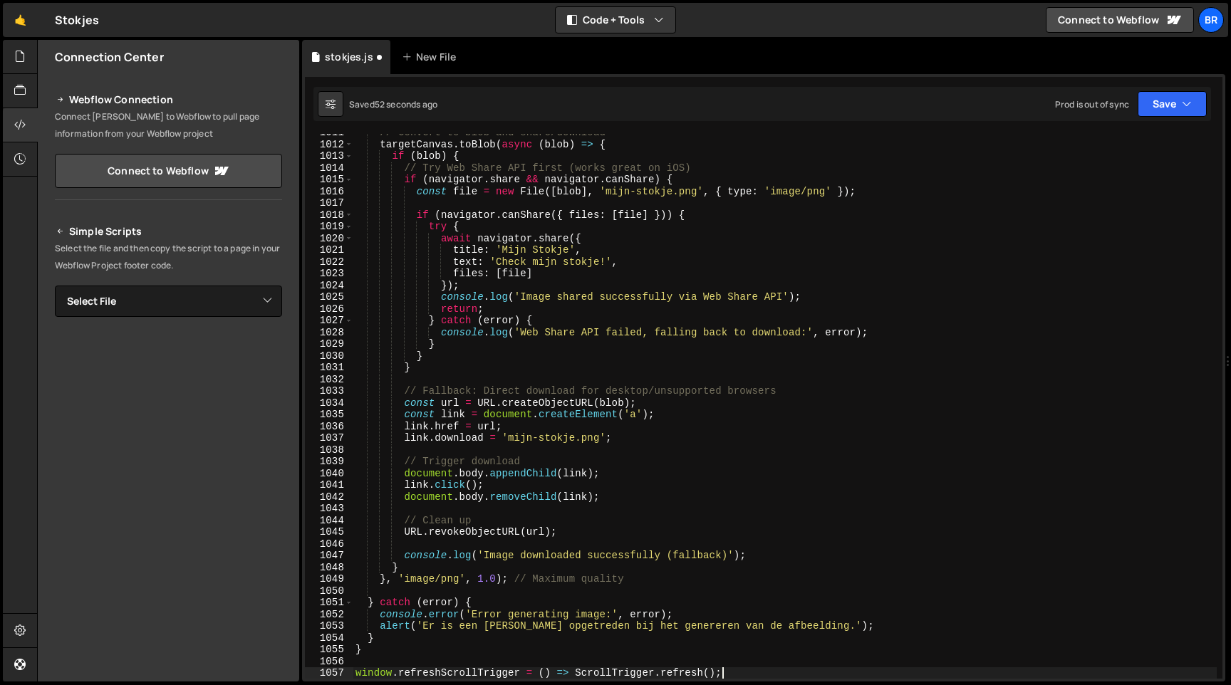
paste textarea
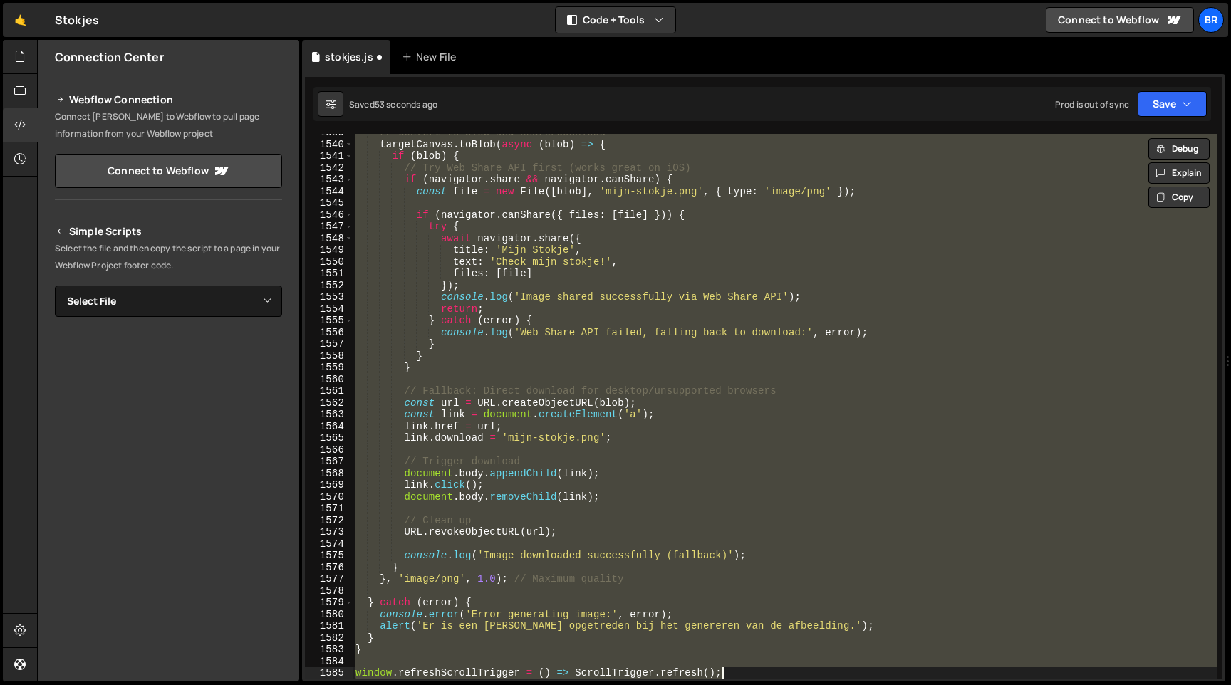
paste textarea
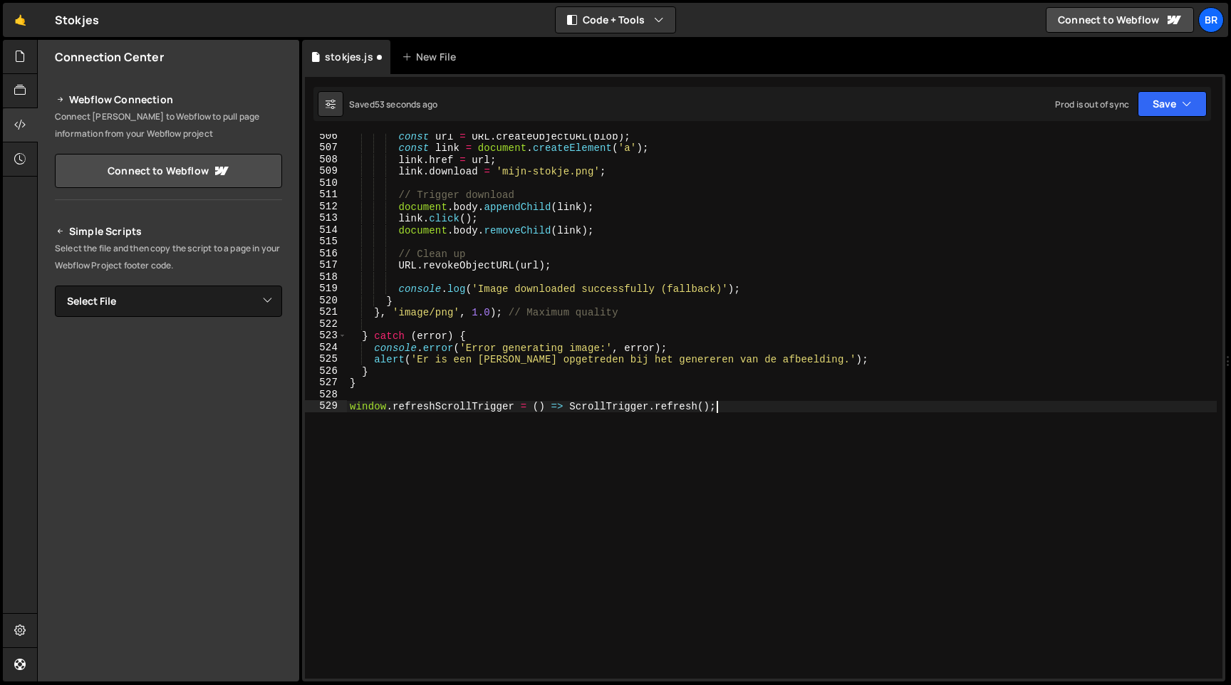
scroll to position [11877, 0]
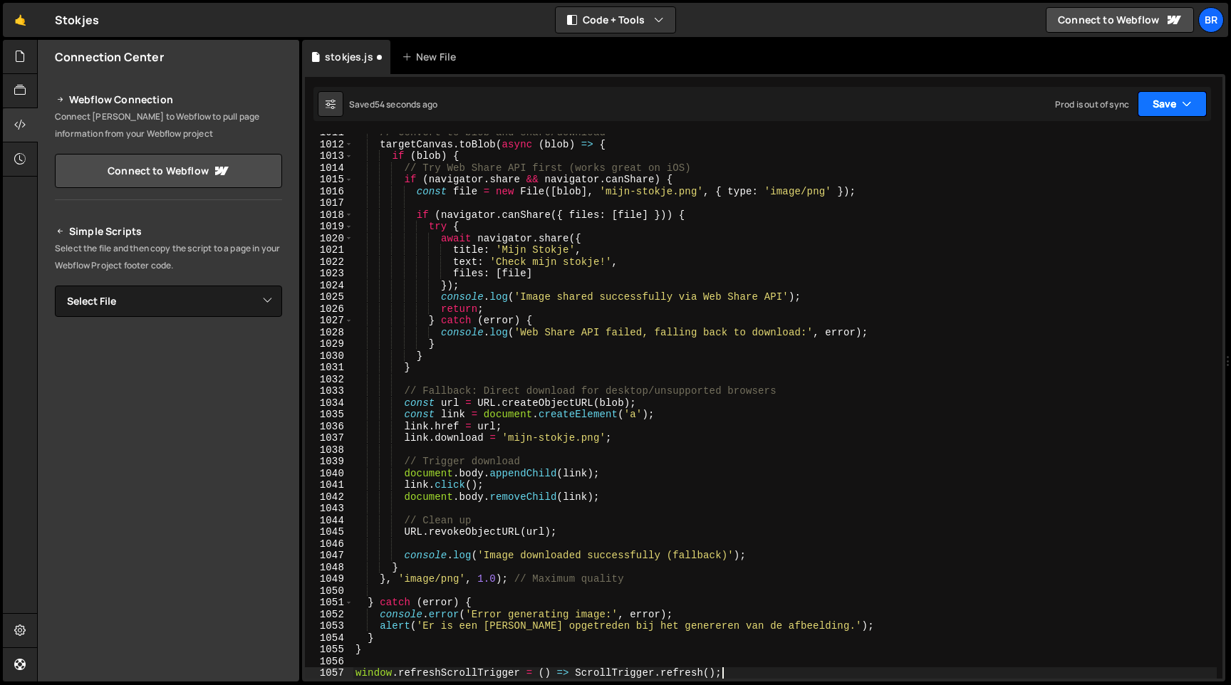
click at [1175, 98] on button "Save" at bounding box center [1172, 104] width 69 height 26
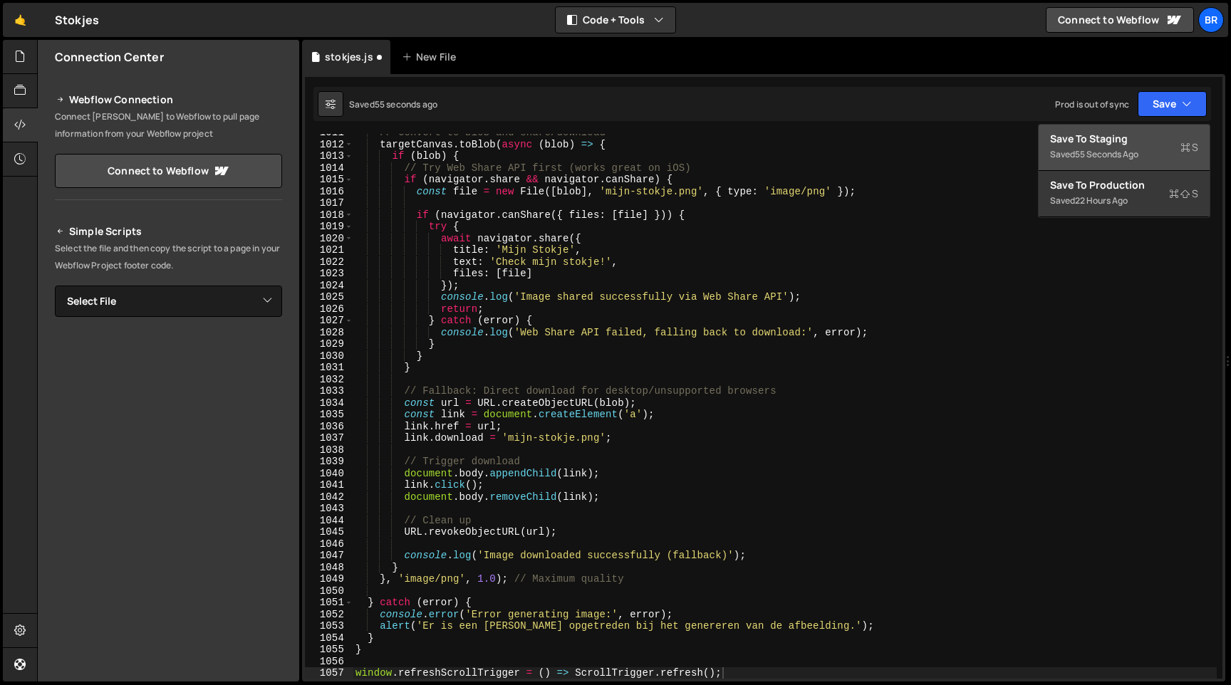
click at [1152, 143] on div "Save to Staging S" at bounding box center [1124, 139] width 148 height 14
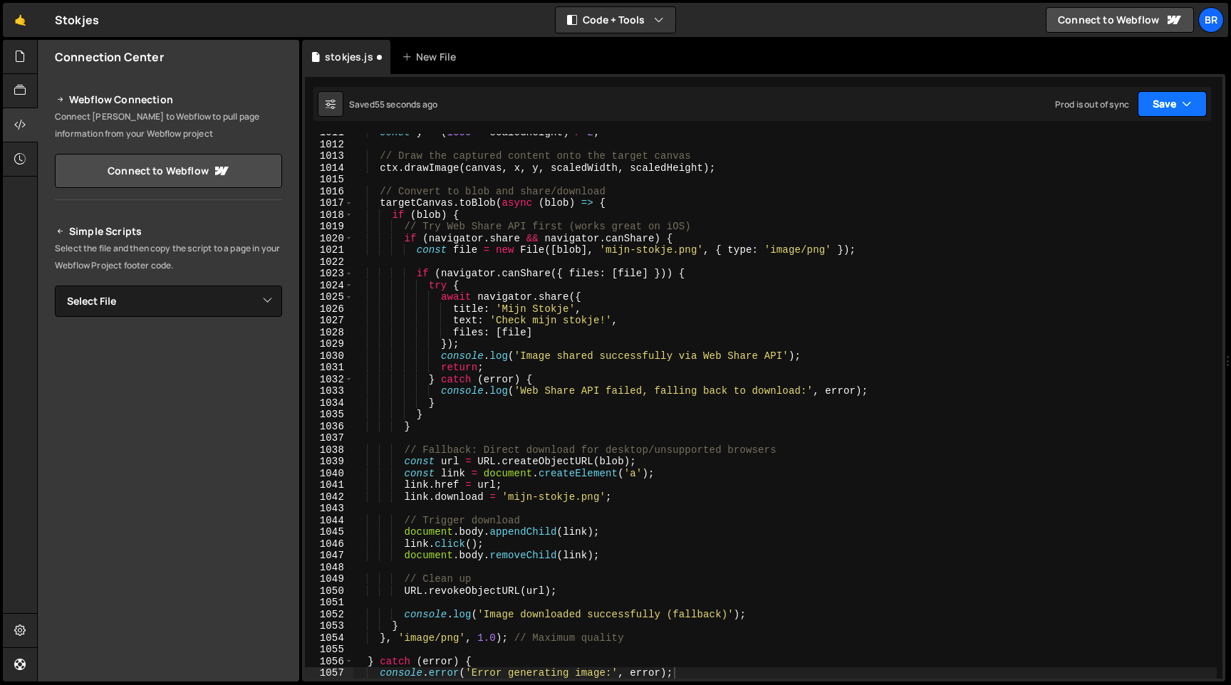
click at [1166, 115] on button "Save" at bounding box center [1172, 104] width 69 height 26
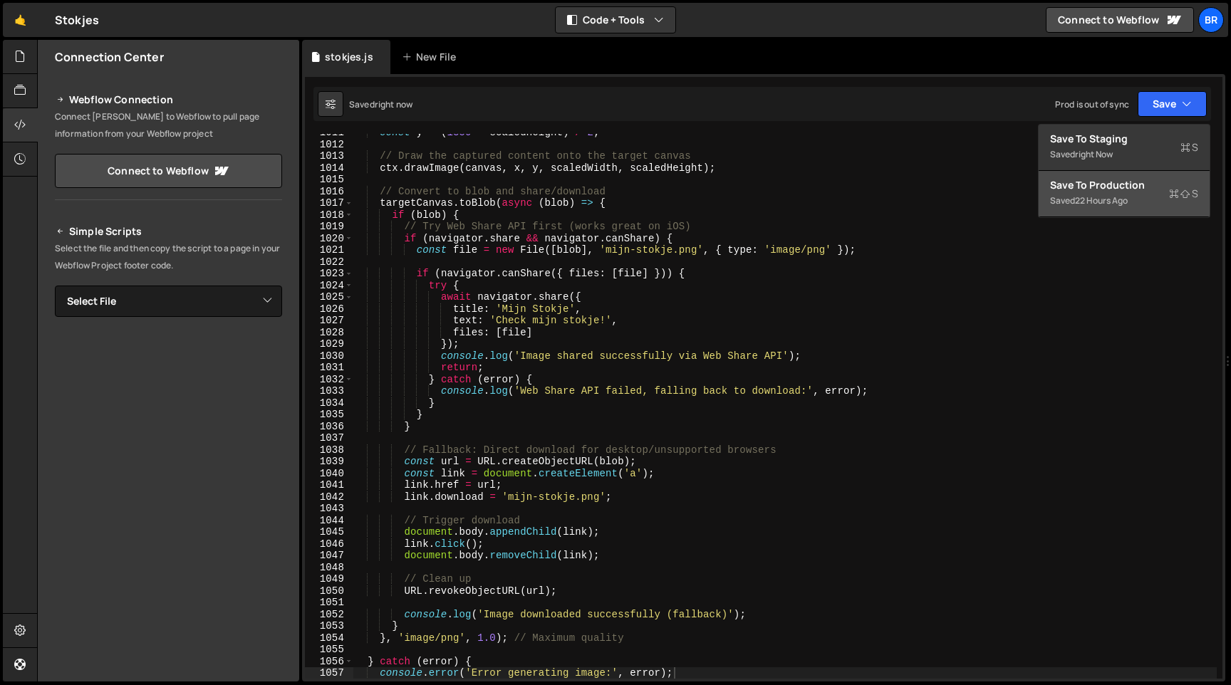
click at [1140, 188] on div "Save to Production S" at bounding box center [1124, 185] width 148 height 14
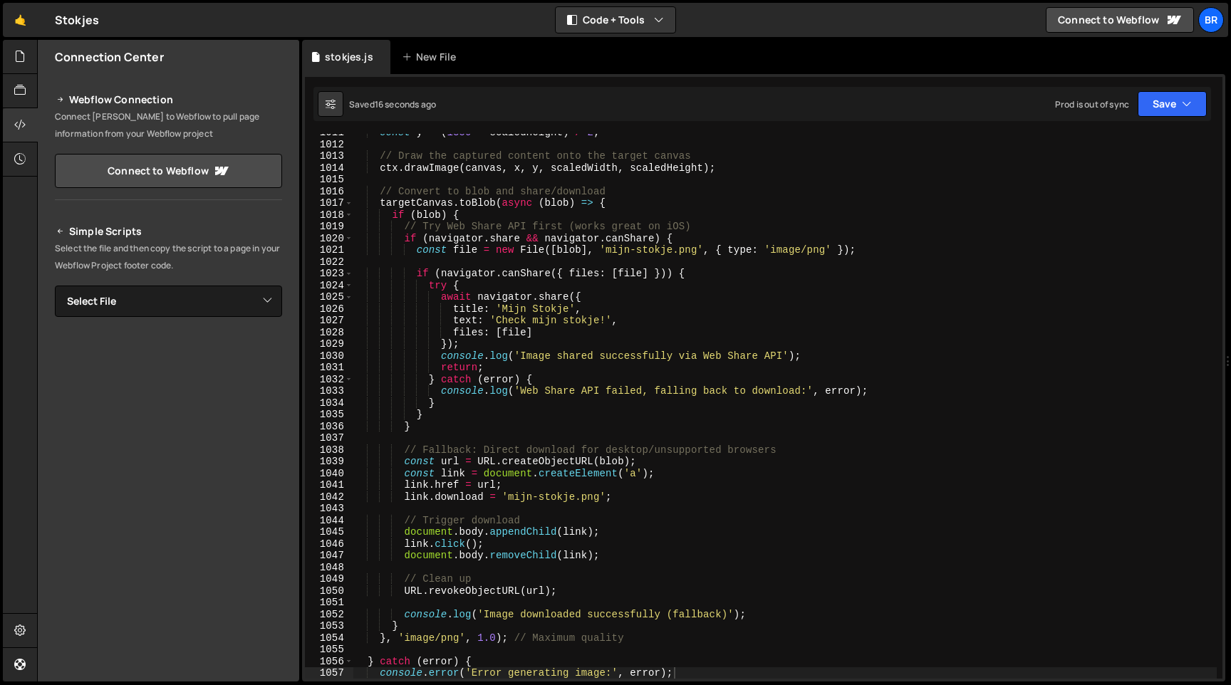
click at [606, 425] on div "const y = ( 1350 - scaledHeight ) / 2 ; // Draw the captured content onto the t…" at bounding box center [785, 411] width 864 height 568
type textarea "window.refreshScrollTrigger = () => ScrollTrigger.refresh();"
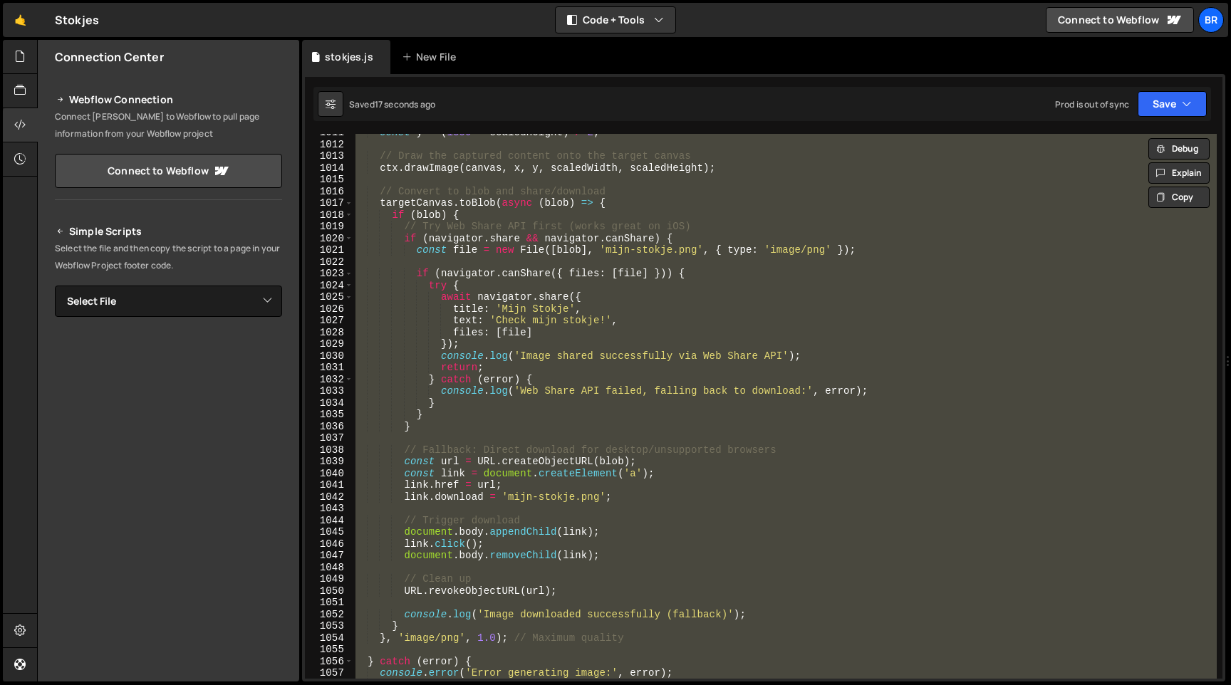
scroll to position [12208, 0]
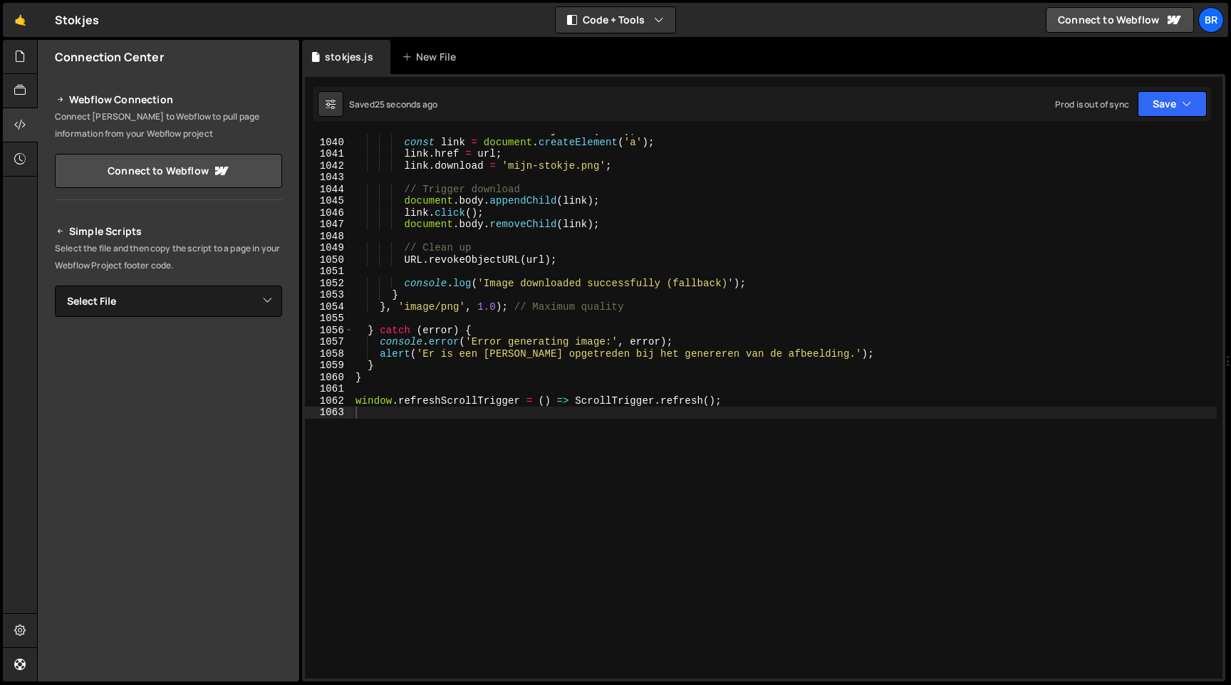
click at [454, 127] on div "1039 1040 1041 1042 1043 1044 1045 1046 1047 1048 1049 1050 1051 1052 1053 1054…" at bounding box center [763, 378] width 923 height 608
click at [498, 234] on div "const url = URL . createObjectURL ( blob ) ; const link = document . createElem…" at bounding box center [785, 409] width 864 height 568
paste textarea
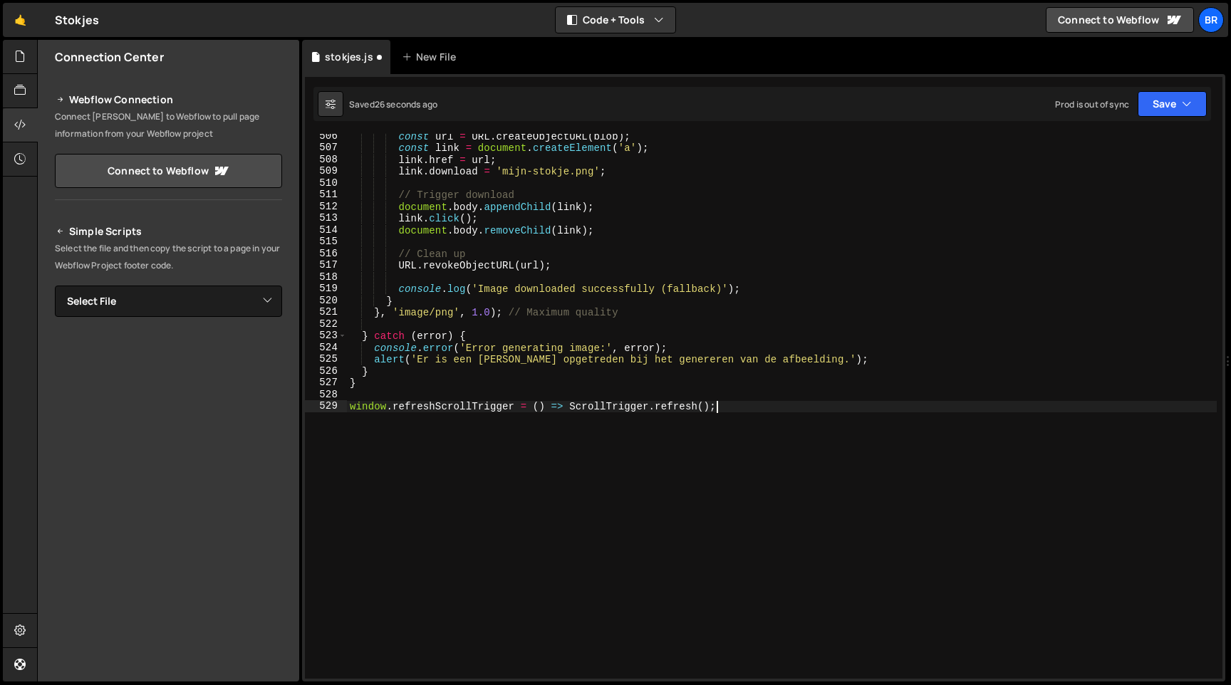
scroll to position [5939, 0]
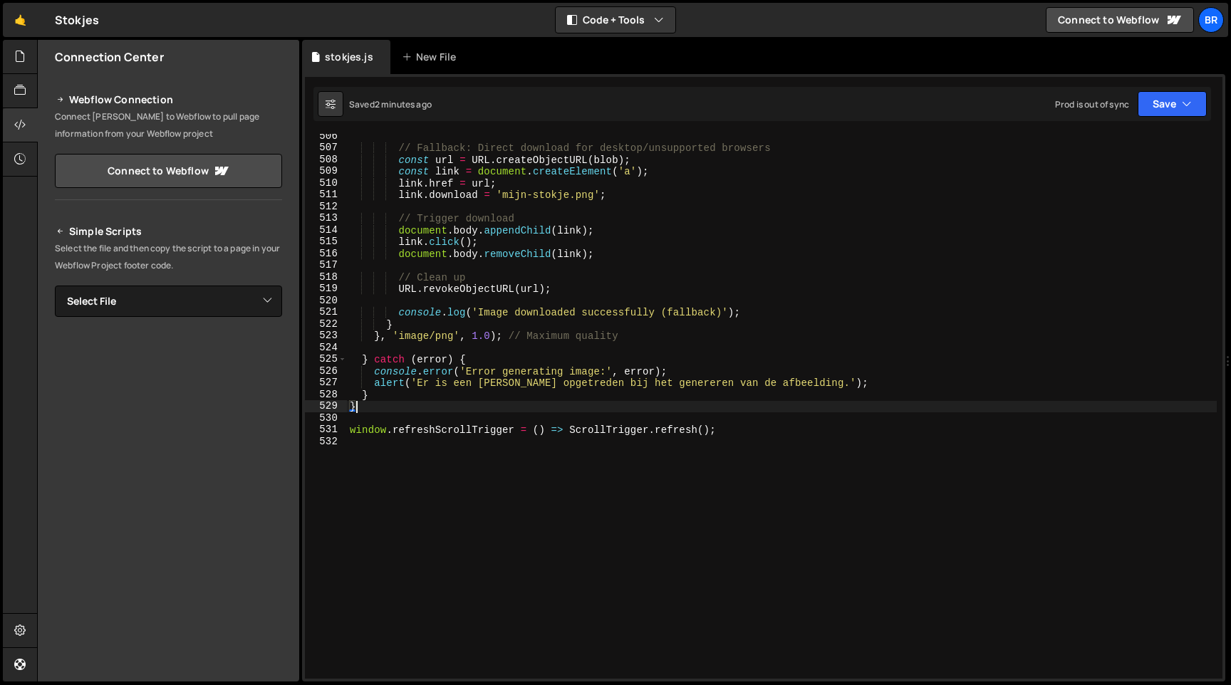
click at [432, 335] on div "// Fallback: Direct download for desktop/unsupported browsers const url = URL .…" at bounding box center [782, 414] width 870 height 568
paste textarea
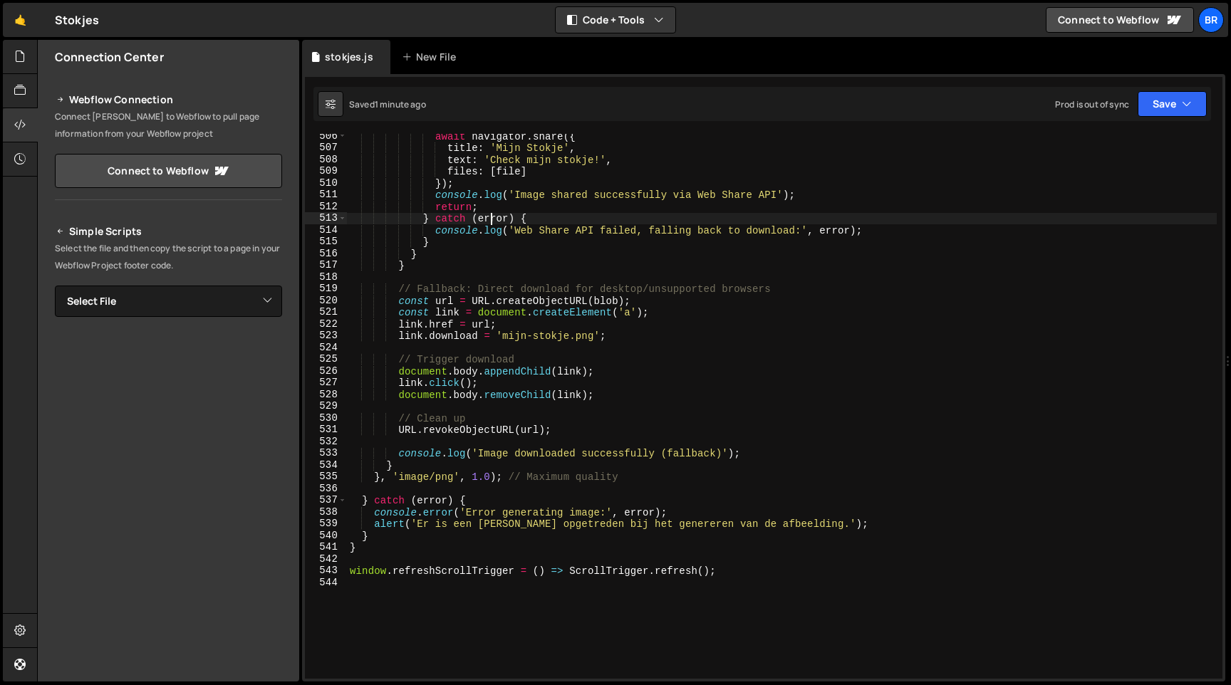
click at [493, 223] on div "await navigator . share ({ title : 'Mijn Stokje' , text : 'Check mijn stokje!' …" at bounding box center [782, 414] width 870 height 568
paste textarea
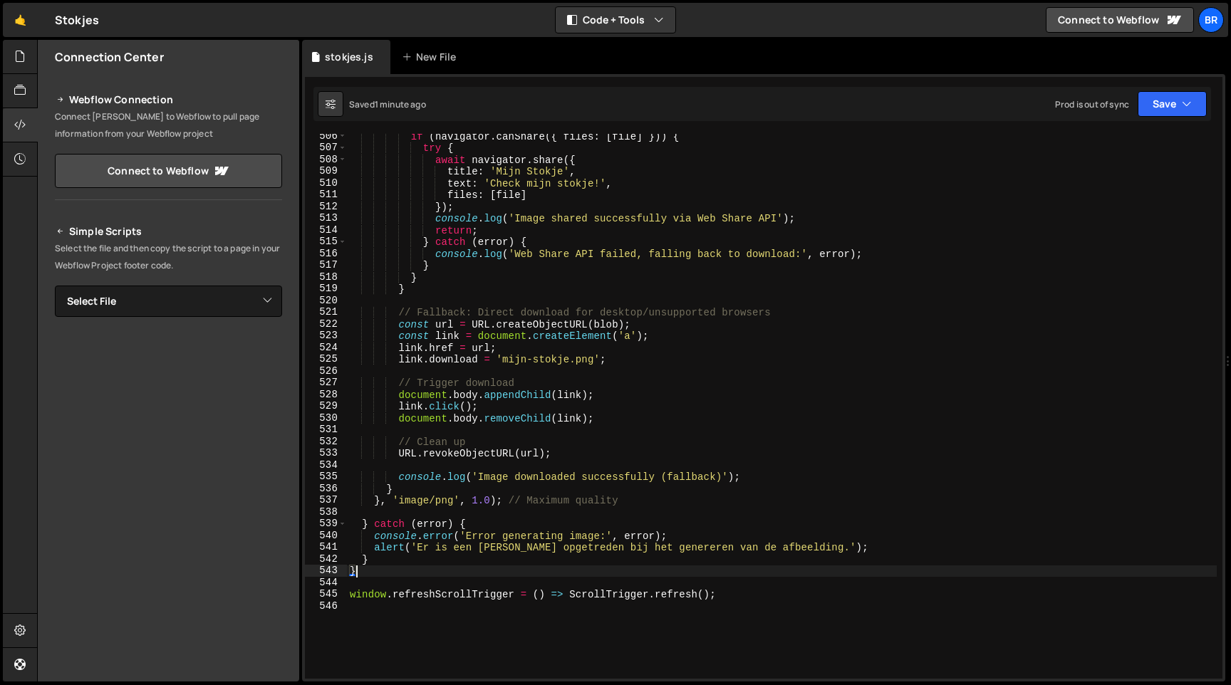
click at [479, 224] on div "if ( navigator . canShare ({ files : [ file ] })) { try { await navigator . sha…" at bounding box center [782, 414] width 870 height 568
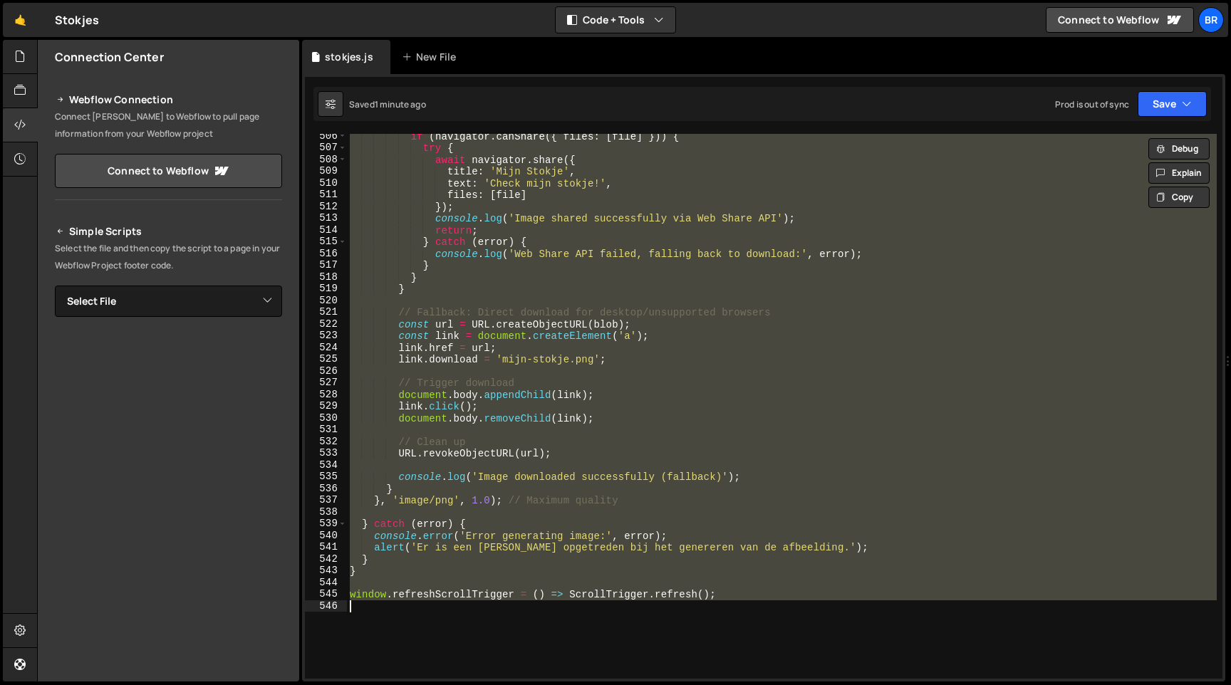
paste textarea
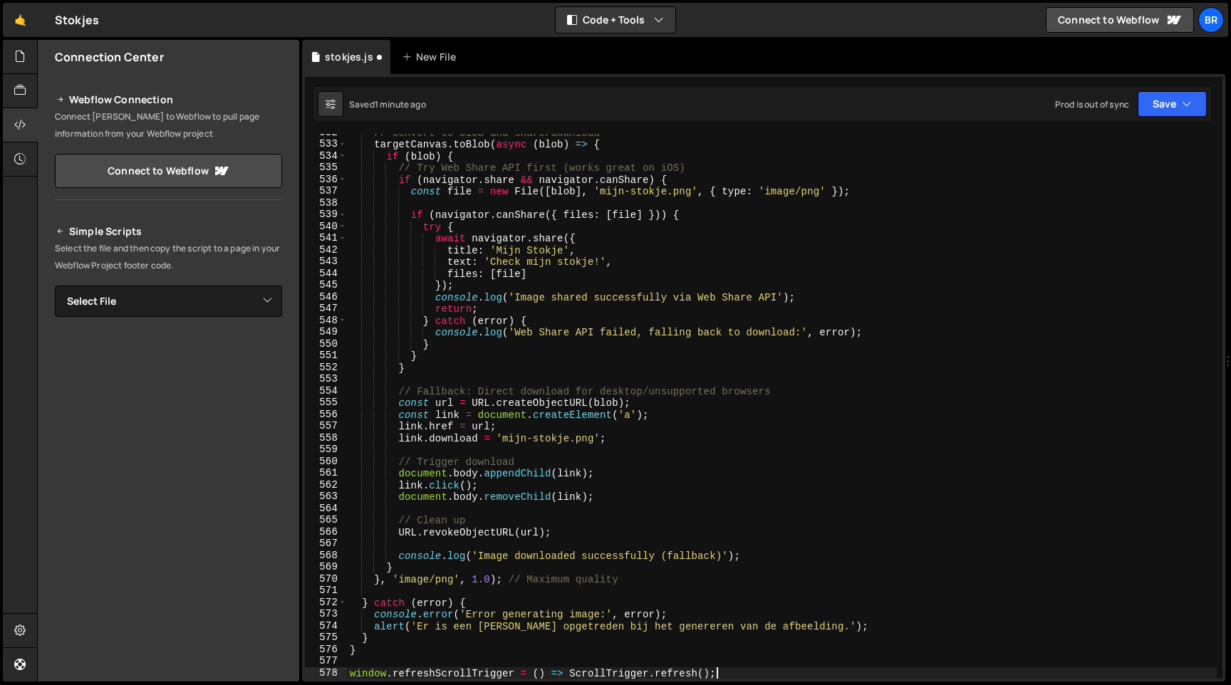
scroll to position [6248, 0]
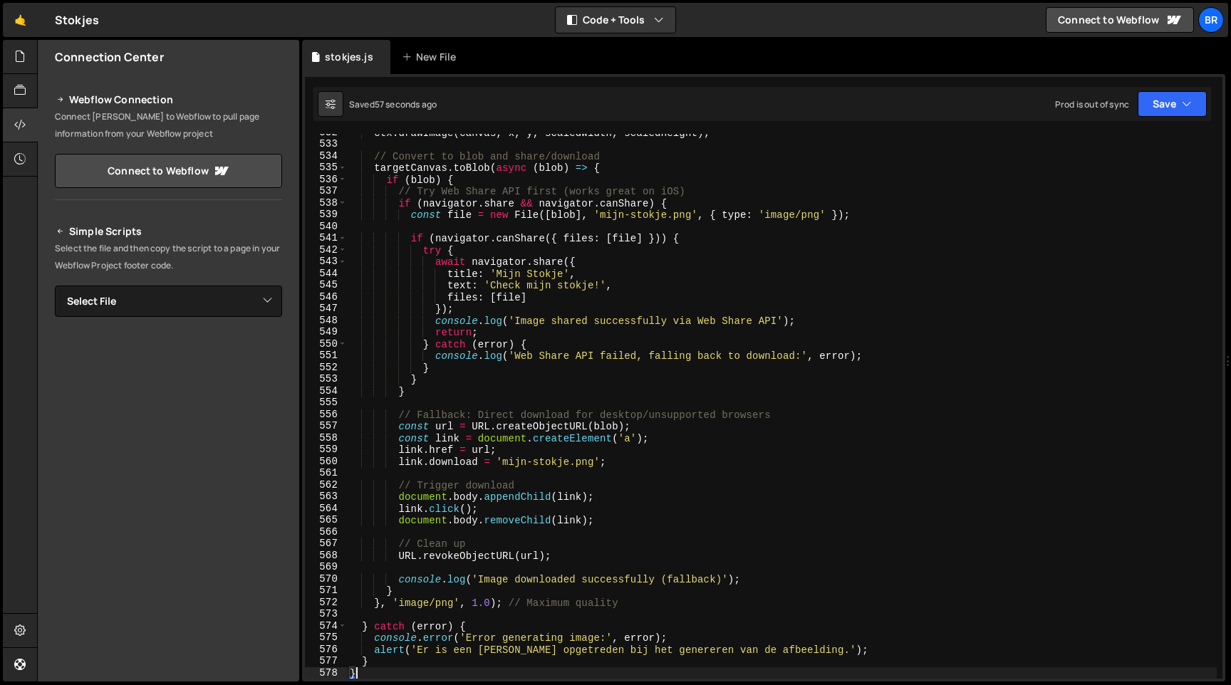
click at [464, 423] on div "ctx . drawImage ( canvas , x , y , scaledWidth , scaledHeight ) ; // Convert to…" at bounding box center [782, 411] width 870 height 568
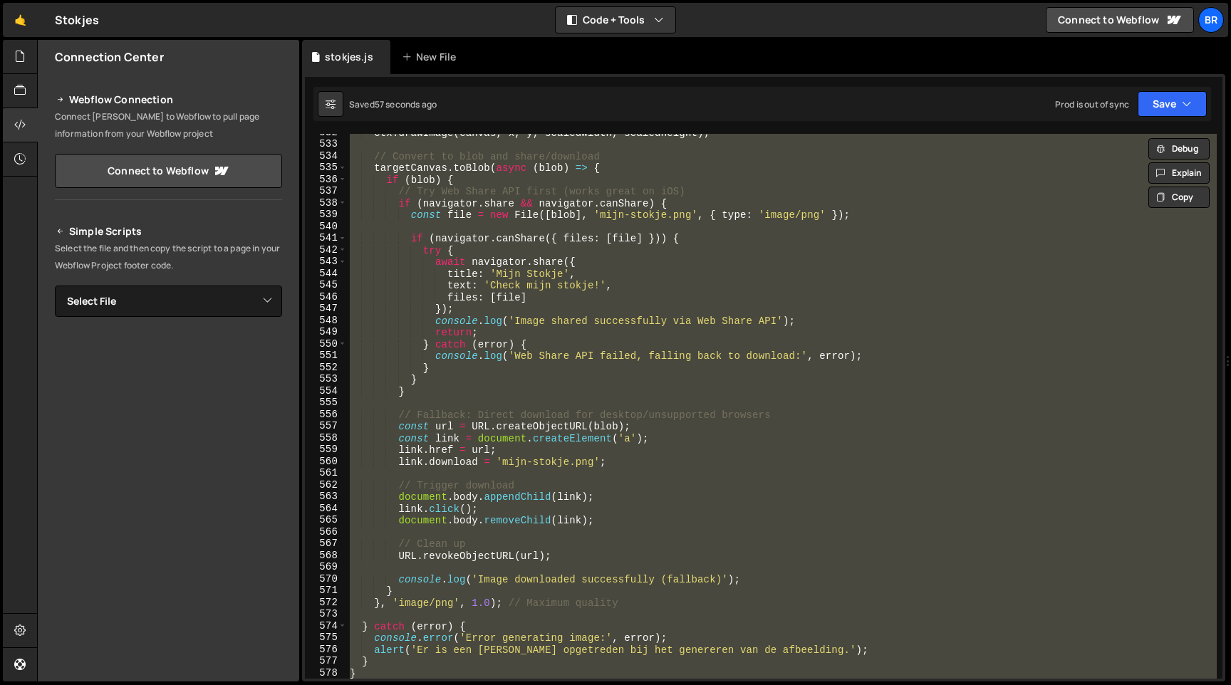
paste textarea
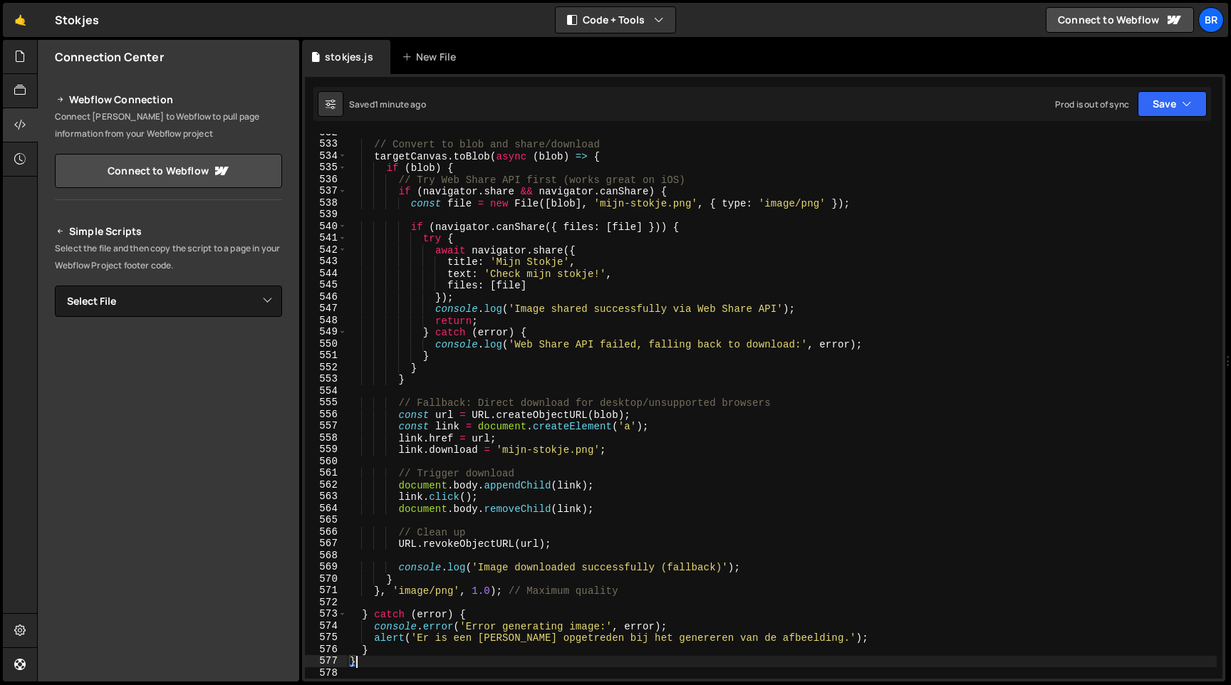
click at [555, 280] on div "// Convert to blob and share/download targetCanvas . toBlob ( async ( blob ) =>…" at bounding box center [782, 411] width 870 height 568
paste textarea
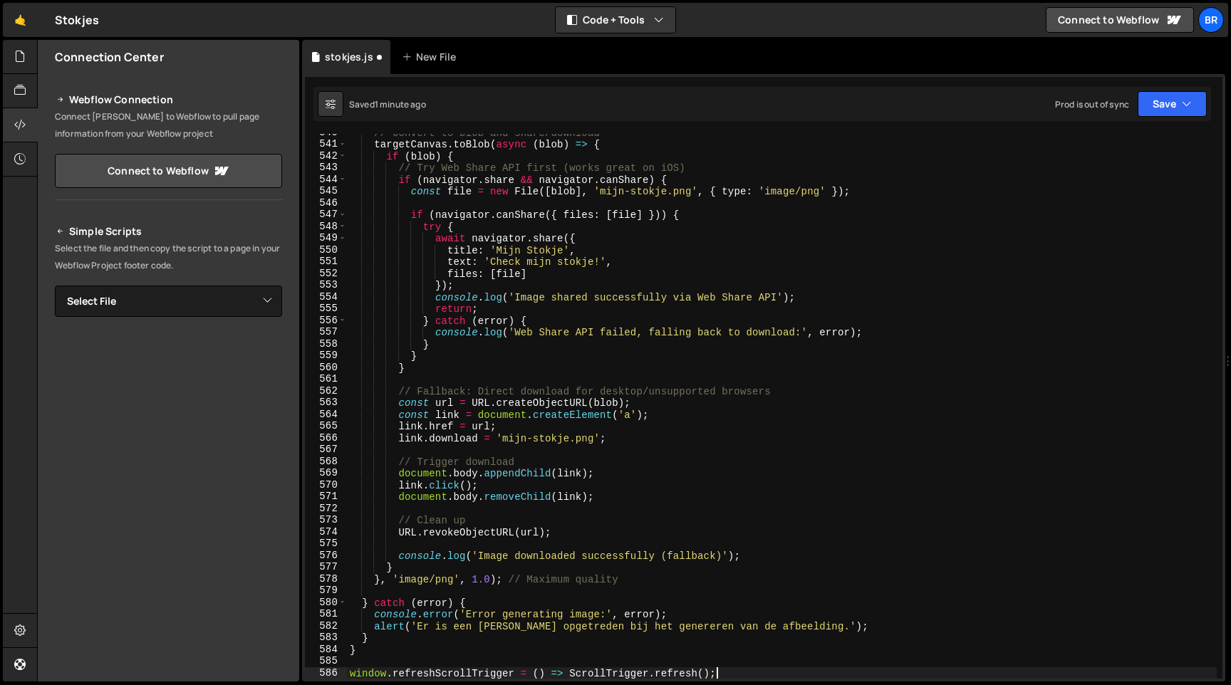
scroll to position [6342, 0]
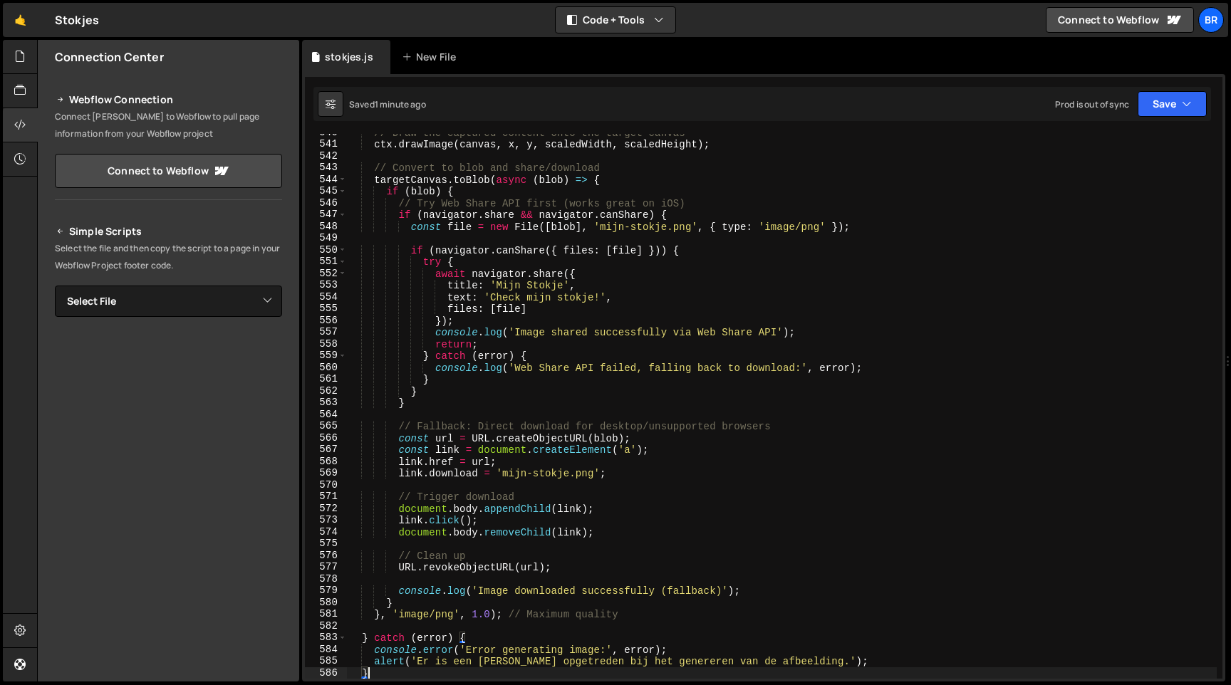
click at [727, 437] on div "// Draw the captured content onto the target canvas ctx . drawImage ( canvas , …" at bounding box center [782, 411] width 870 height 568
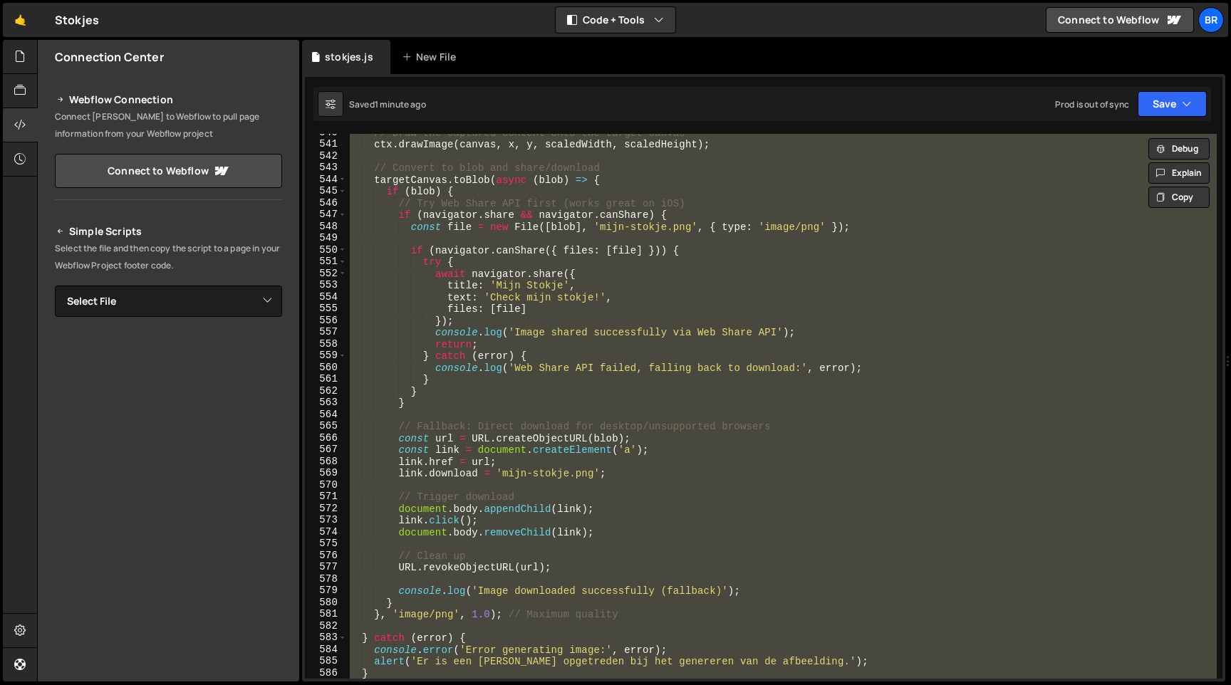
paste textarea
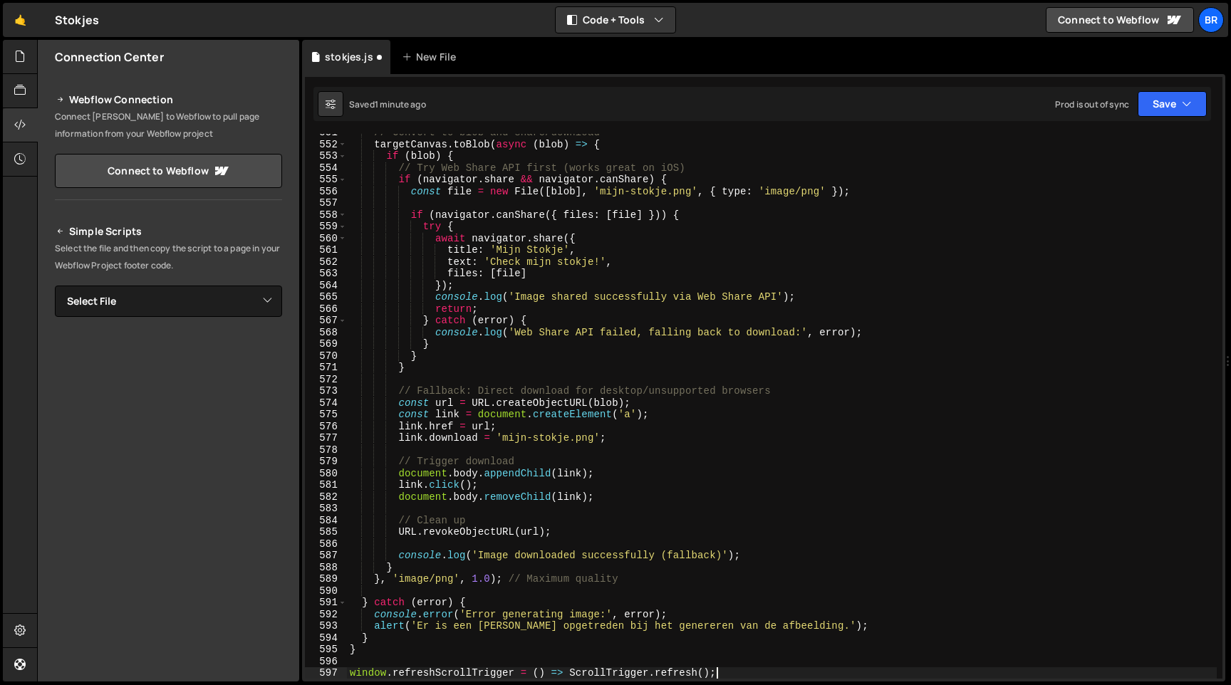
type textarea "}"
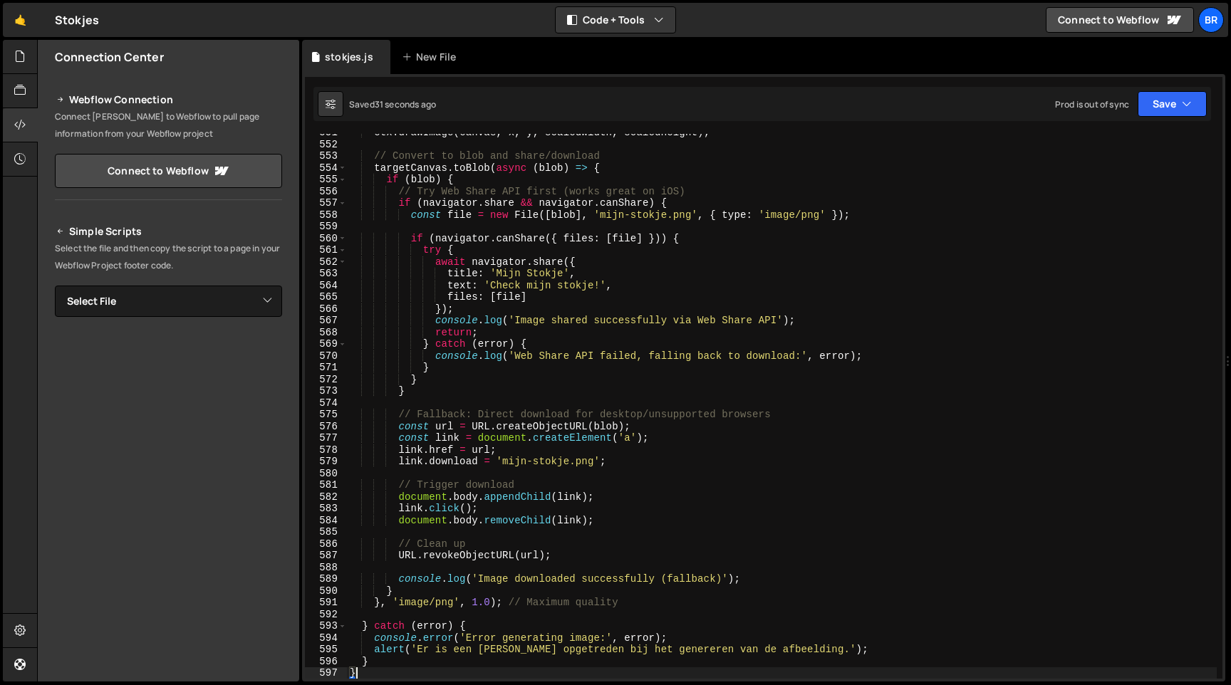
click at [679, 533] on div "ctx . drawImage ( canvas , x , y , scaledWidth , scaledHeight ) ; // Convert to…" at bounding box center [782, 411] width 870 height 568
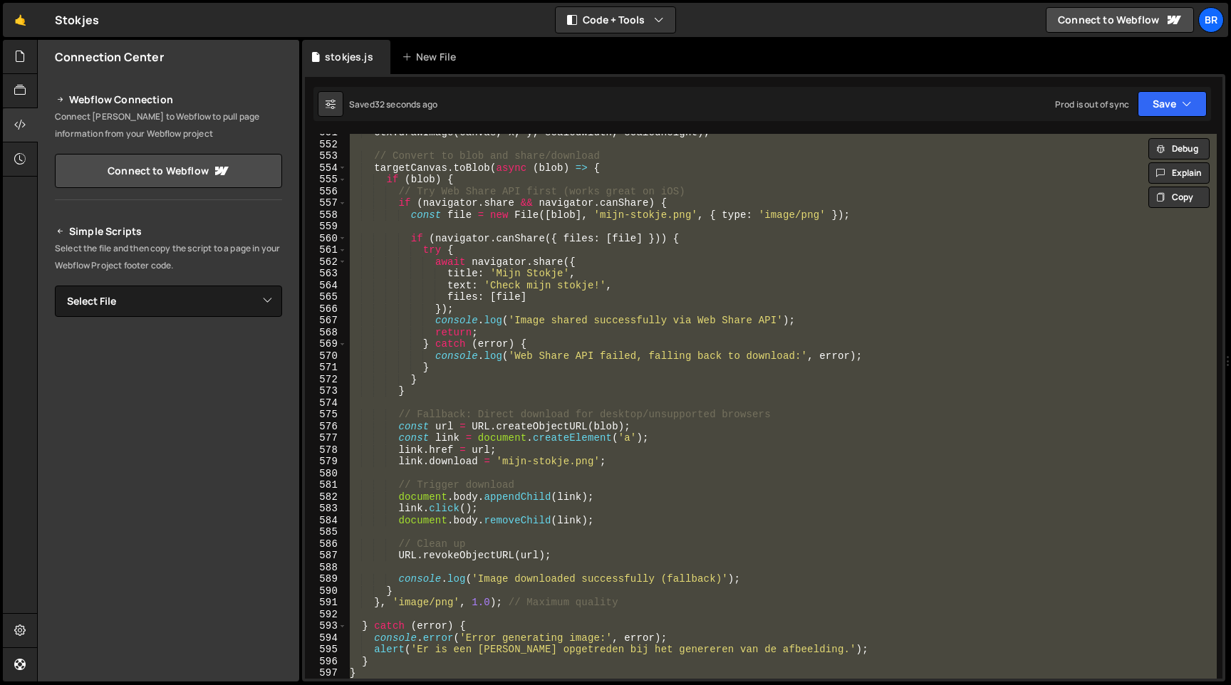
paste textarea
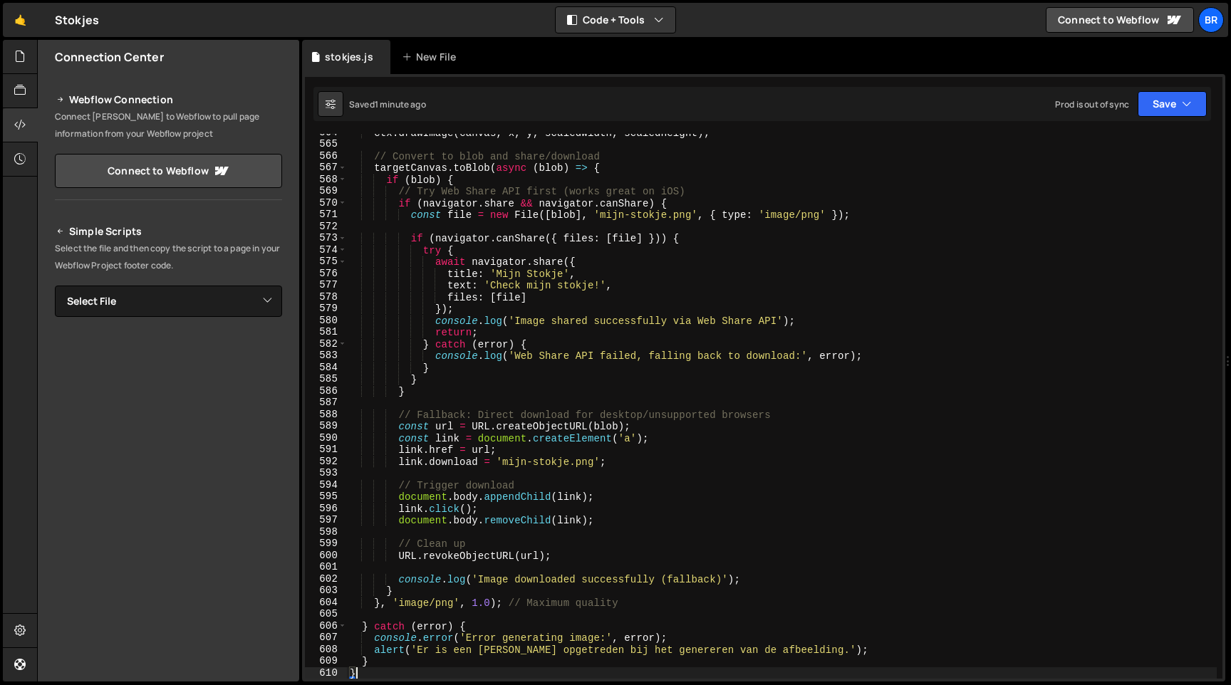
click at [566, 405] on div "ctx . drawImage ( canvas , x , y , scaledWidth , scaledHeight ) ; // Convert to…" at bounding box center [782, 411] width 870 height 568
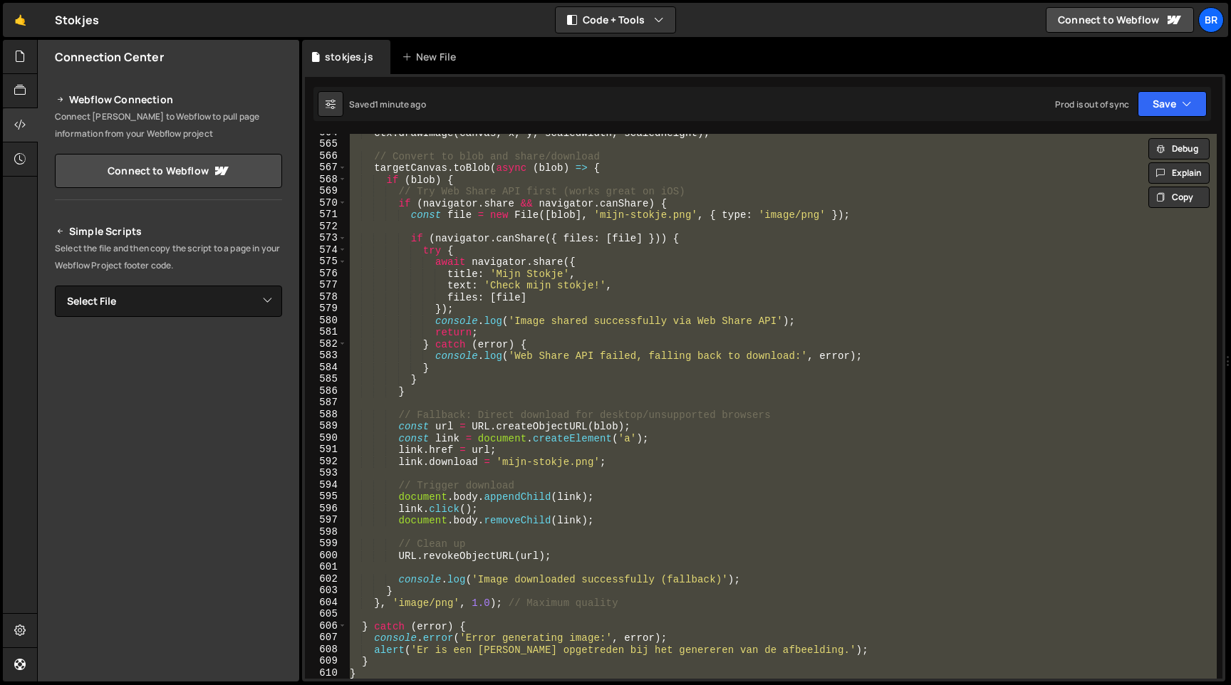
paste textarea
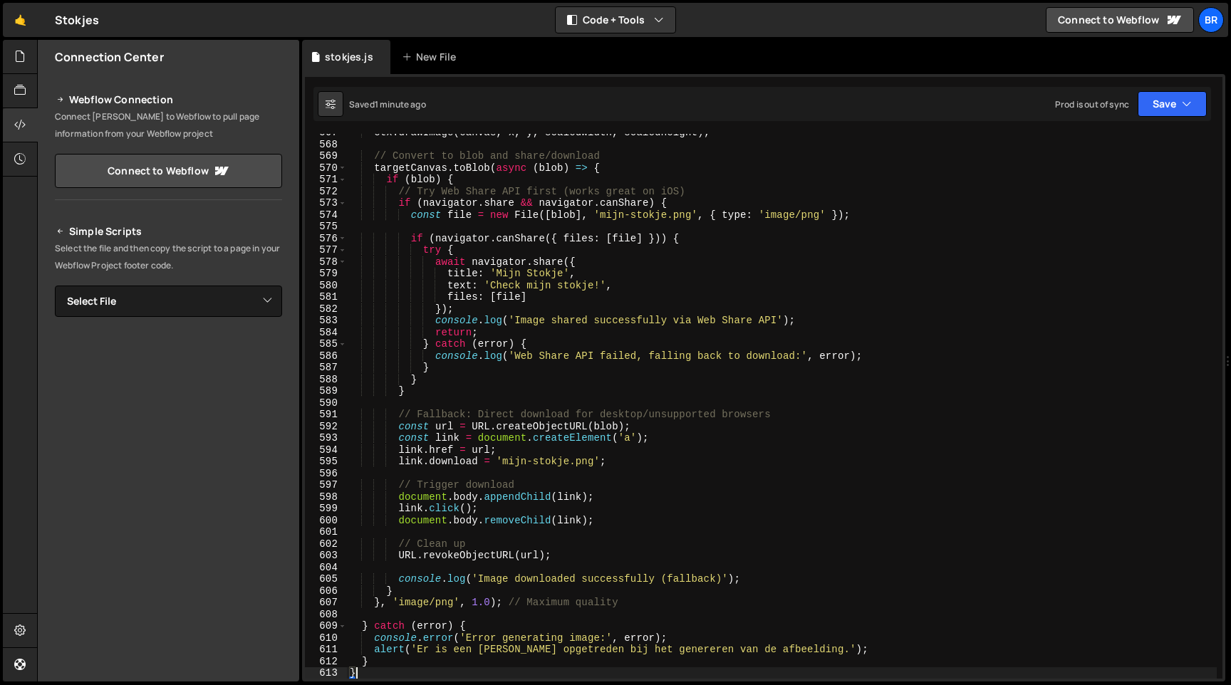
click at [508, 238] on div "ctx . drawImage ( canvas , x , y , scaledWidth , scaledHeight ) ; // Convert to…" at bounding box center [782, 411] width 870 height 568
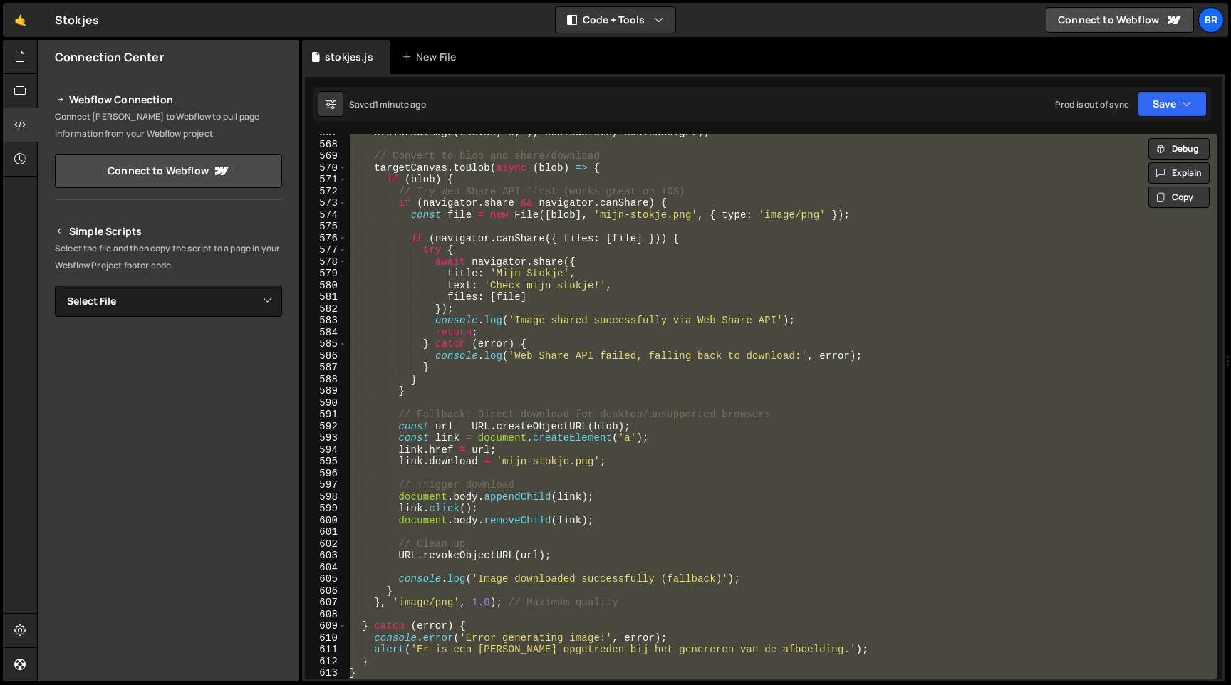
paste textarea
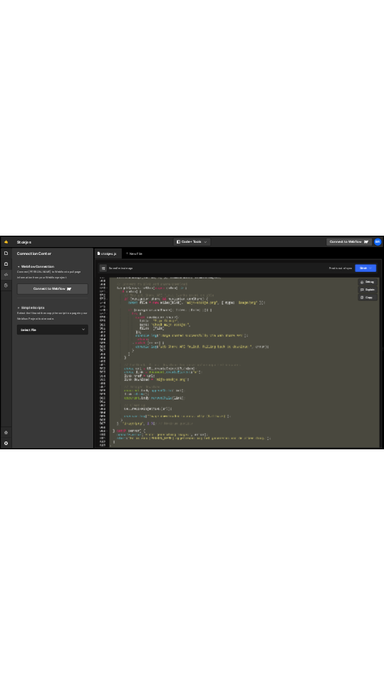
scroll to position [6671, 0]
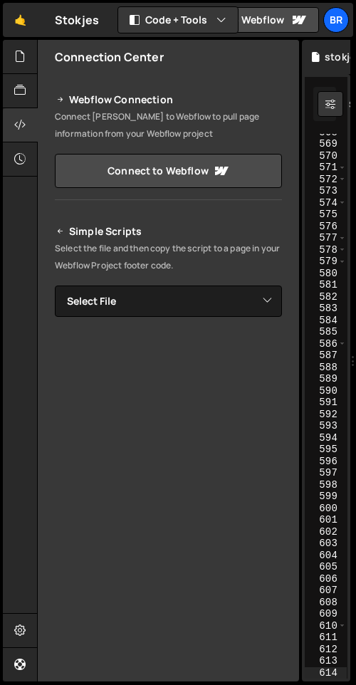
drag, startPoint x: 352, startPoint y: 263, endPoint x: 1214, endPoint y: 300, distance: 863.4
click at [356, 300] on html "Projects [GEOGRAPHIC_DATA] Blog br Projects Your Teams Invite team member Accou…" at bounding box center [178, 342] width 356 height 685
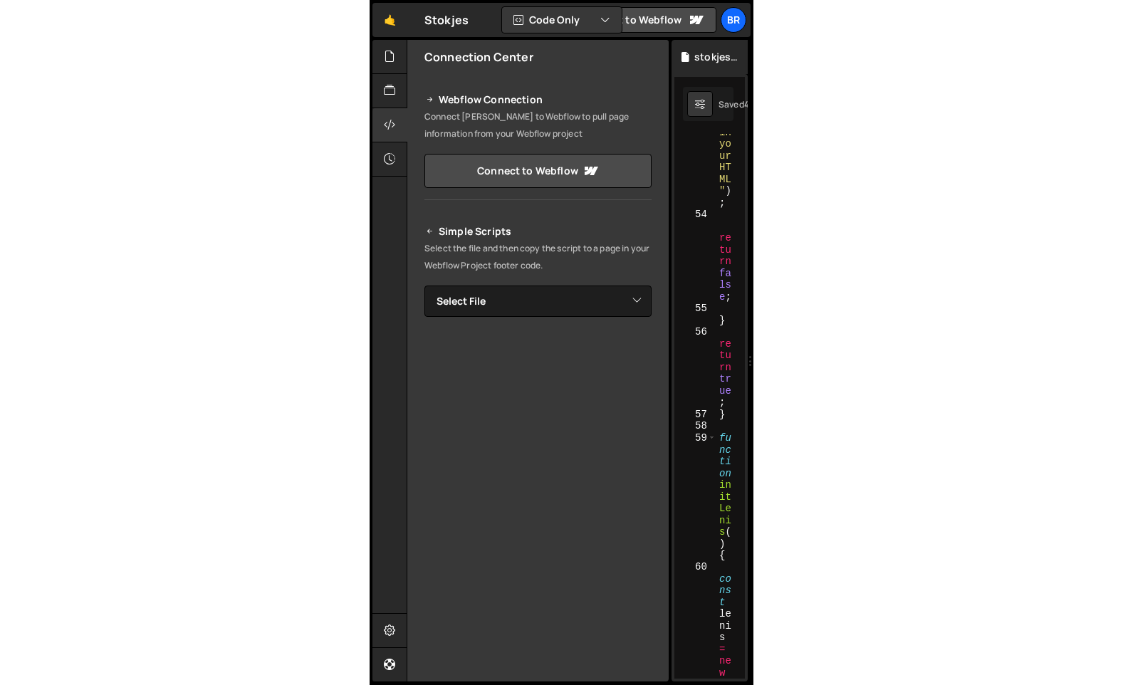
scroll to position [1450, 0]
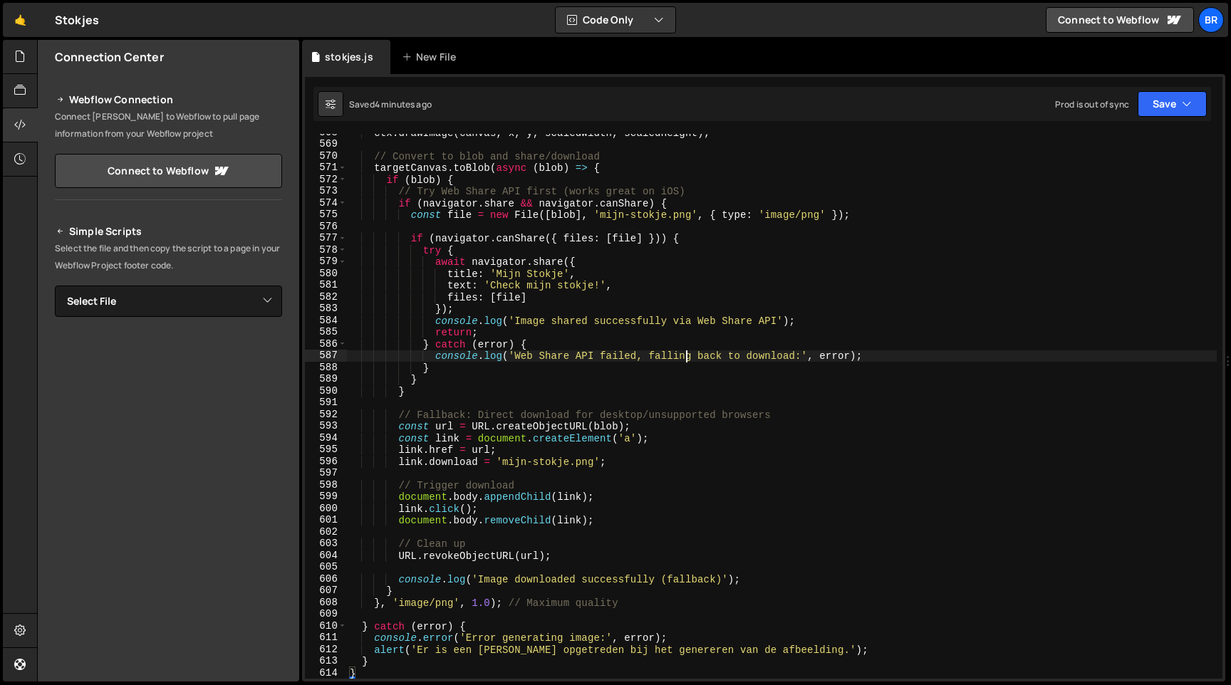
click at [688, 354] on div "ctx . drawImage ( canvas , x , y , scaledWidth , scaledHeight ) ; // Convert to…" at bounding box center [782, 411] width 870 height 568
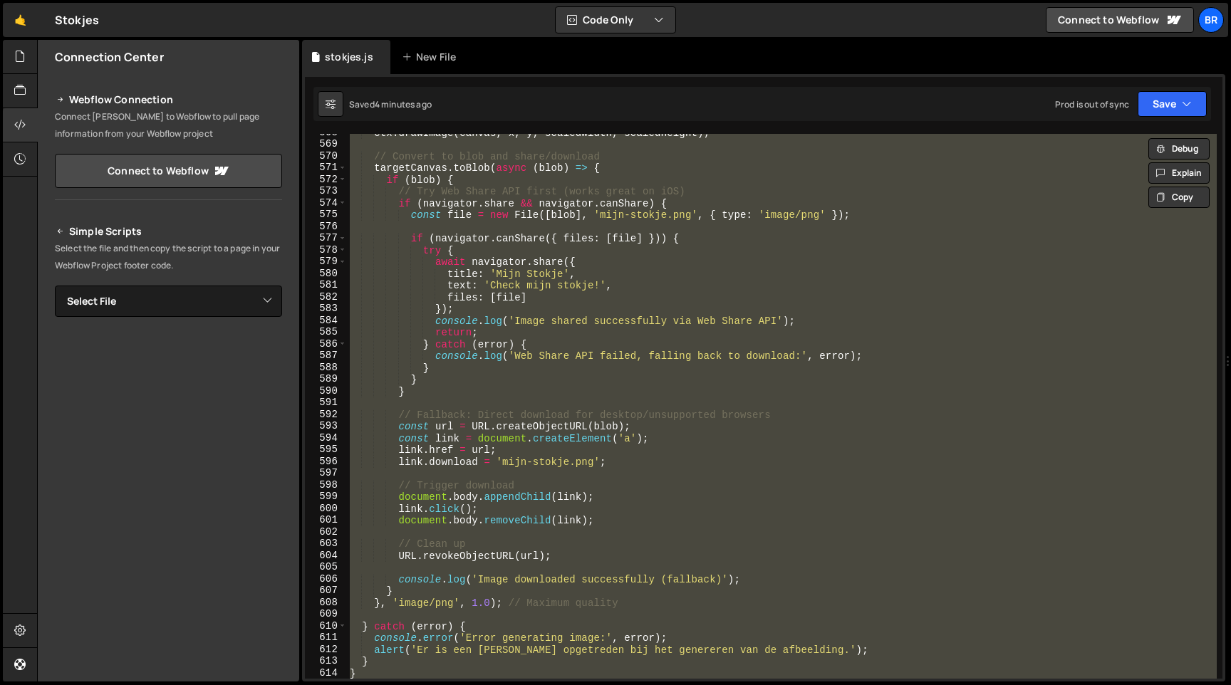
paste textarea
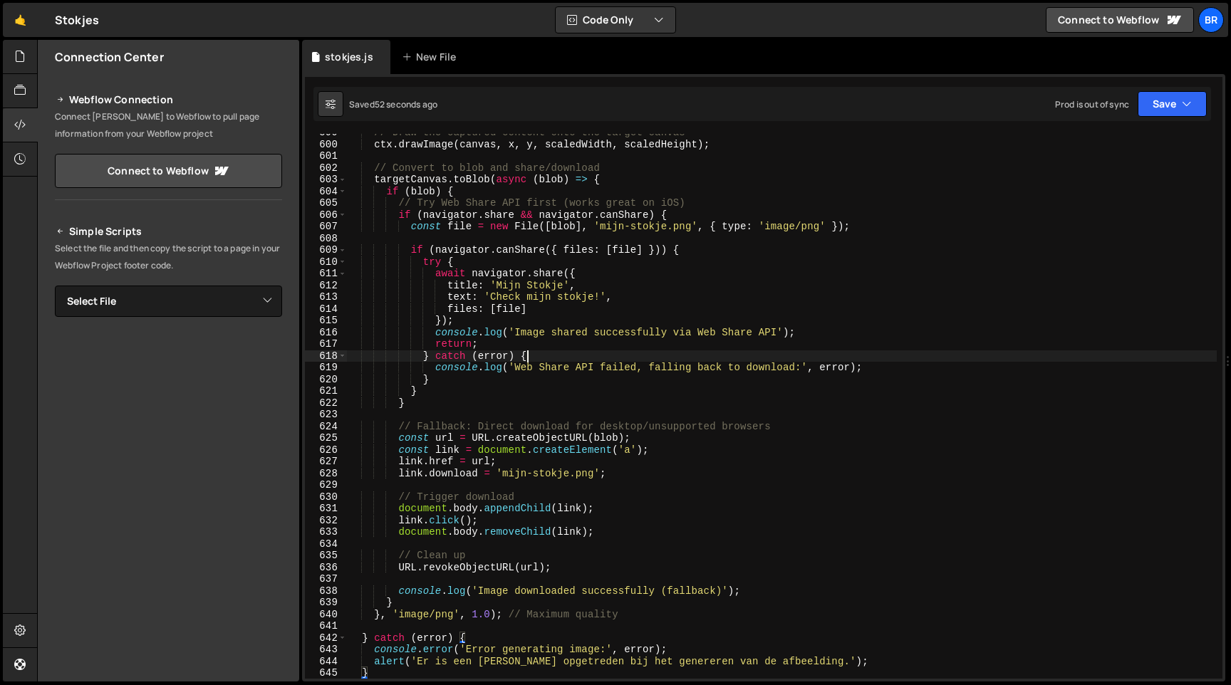
click at [634, 350] on div "// Draw the captured content onto the target canvas ctx . drawImage ( canvas , …" at bounding box center [782, 411] width 870 height 568
paste textarea
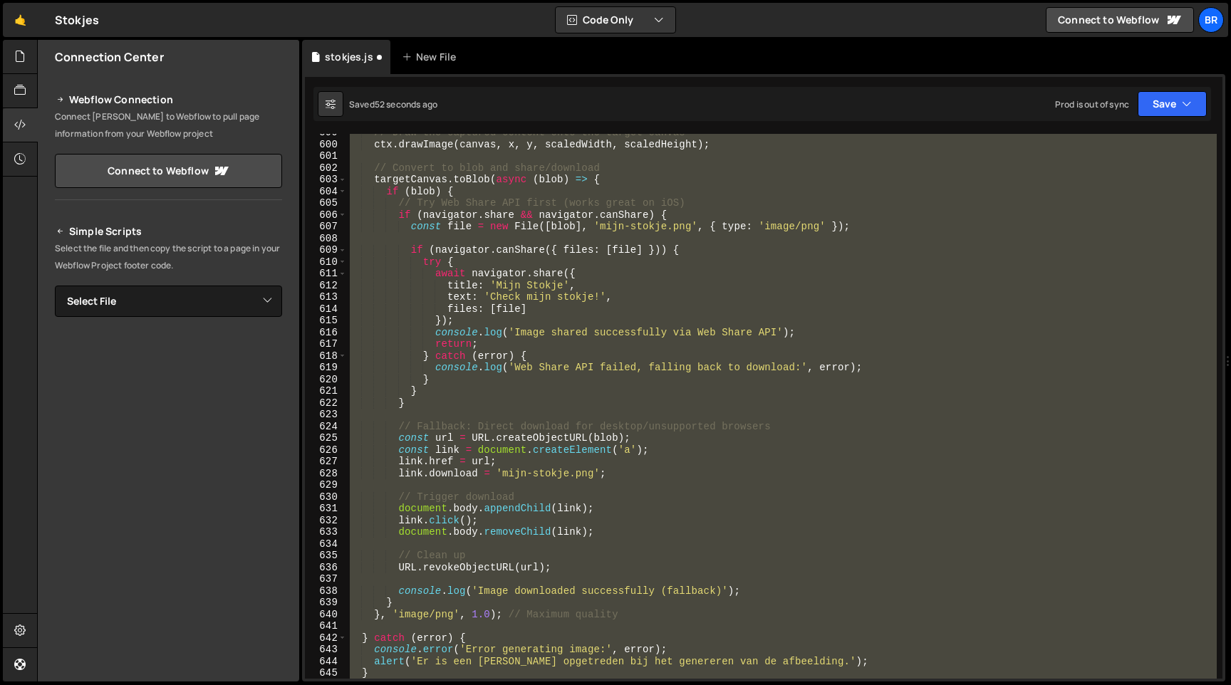
scroll to position [7153, 0]
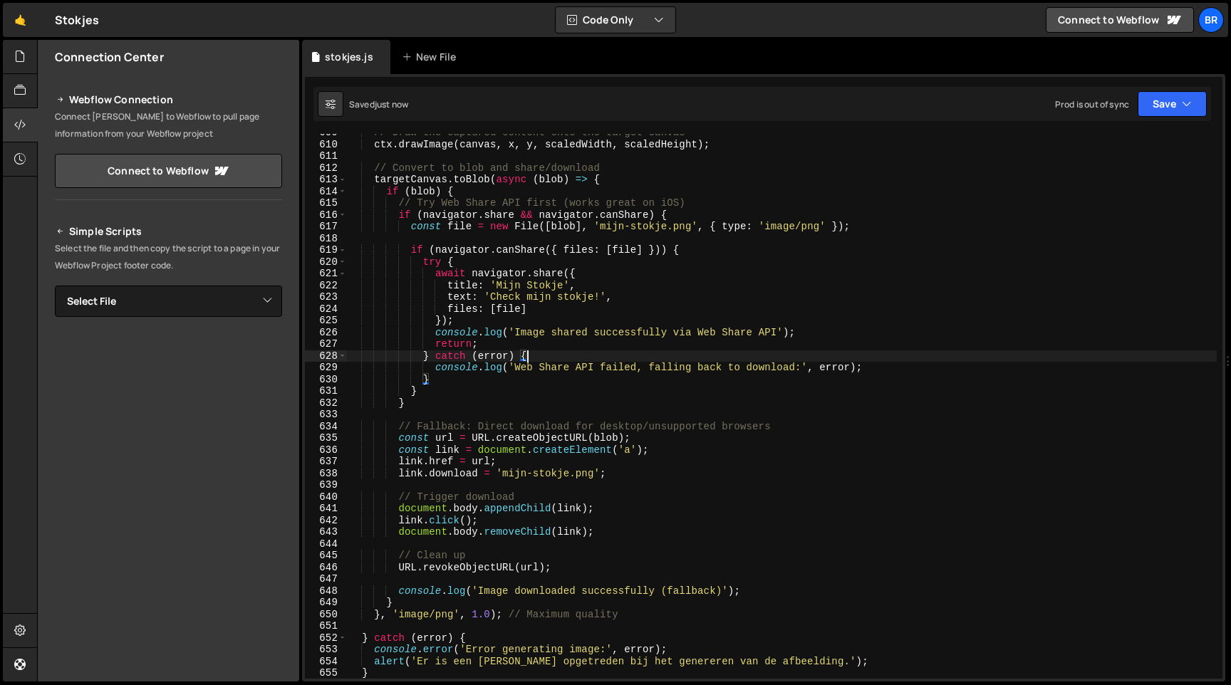
click at [561, 355] on div "// Draw the captured content onto the target canvas ctx . drawImage ( canvas , …" at bounding box center [782, 411] width 870 height 568
paste textarea
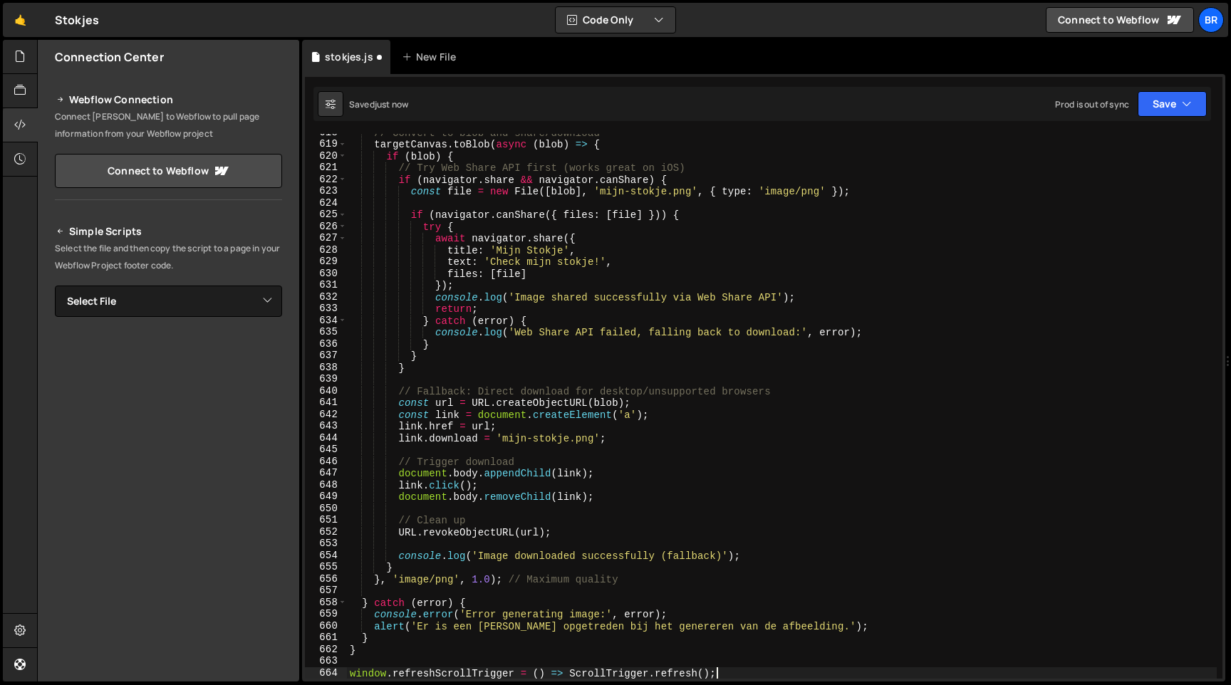
scroll to position [7259, 0]
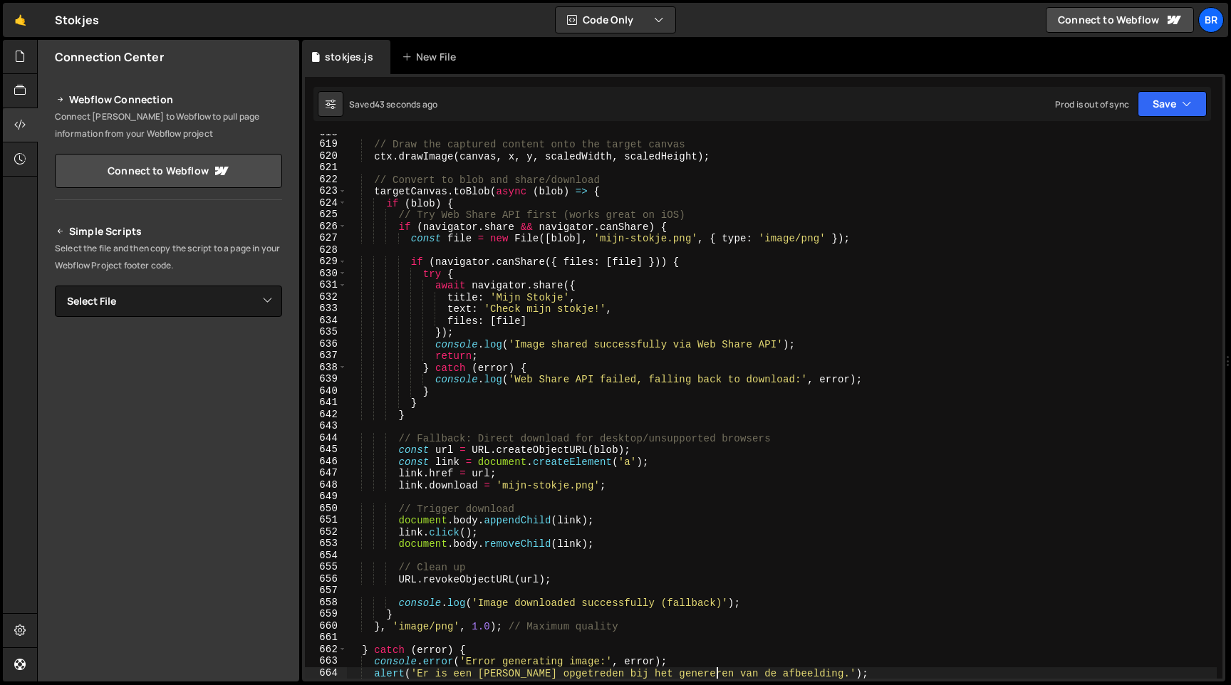
click at [554, 337] on div "// Draw the captured content onto the target canvas ctx . drawImage ( canvas , …" at bounding box center [782, 411] width 870 height 568
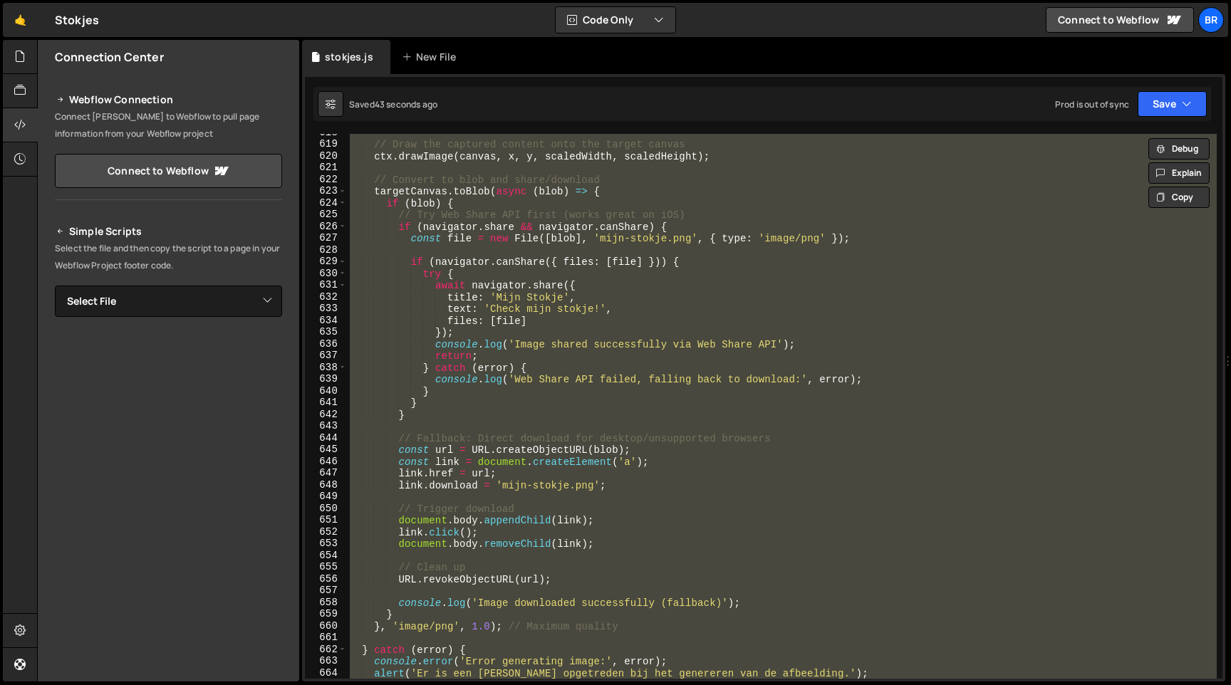
paste textarea
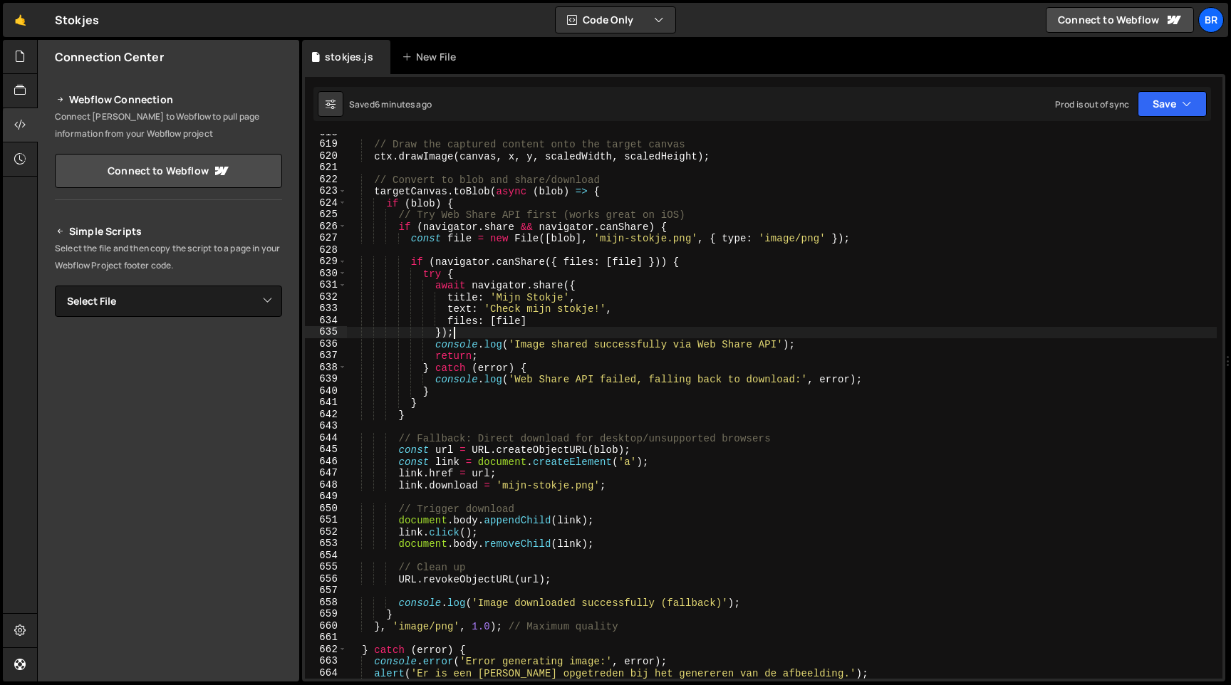
click at [518, 334] on div "// Draw the captured content onto the target canvas ctx . drawImage ( canvas , …" at bounding box center [782, 411] width 870 height 568
paste textarea
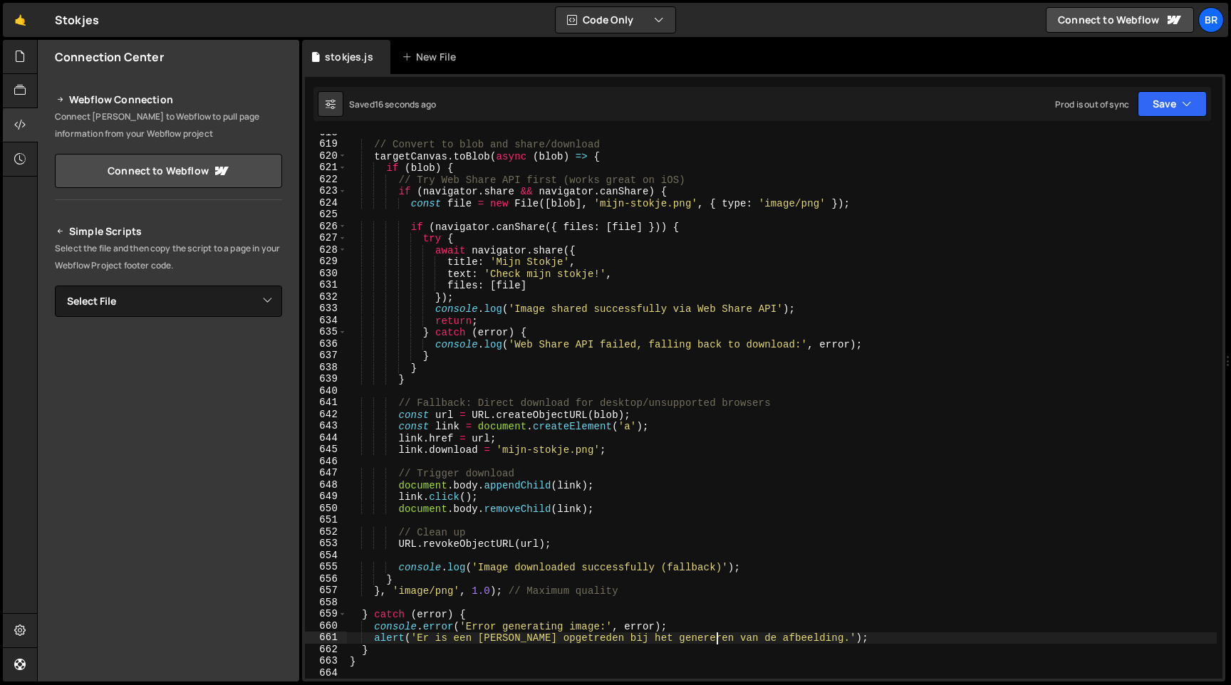
click at [525, 194] on div "// Convert to blob and share/download targetCanvas . toBlob ( async ( blob ) =>…" at bounding box center [782, 411] width 870 height 568
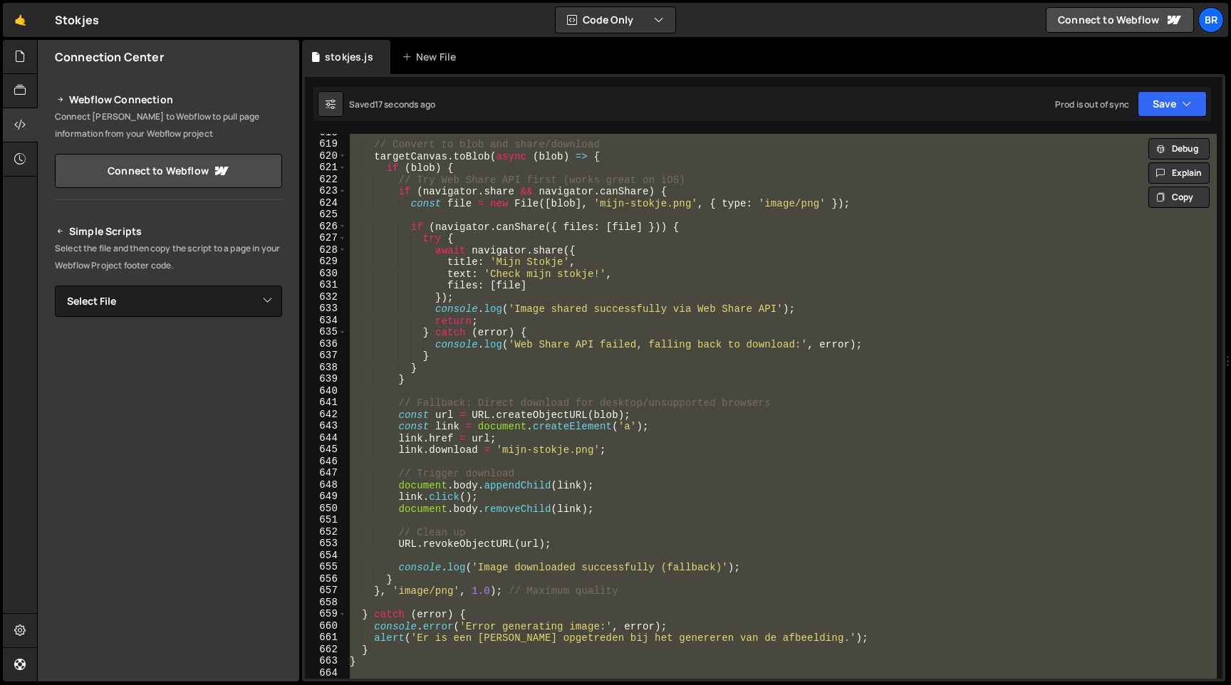
paste textarea
type textarea "window.refreshScrollTrigger = () => ScrollTrigger.refresh();"
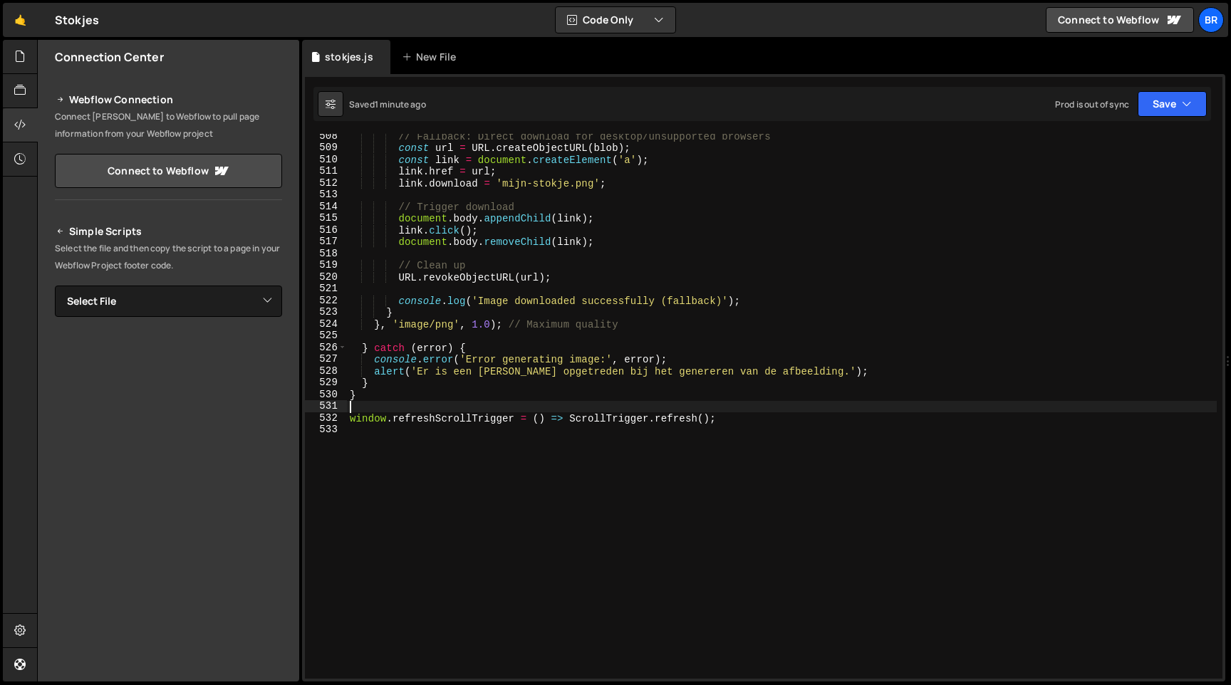
click at [470, 152] on div "// Fallback: Direct download for desktop/unsupported browsers const url = URL .…" at bounding box center [782, 414] width 870 height 568
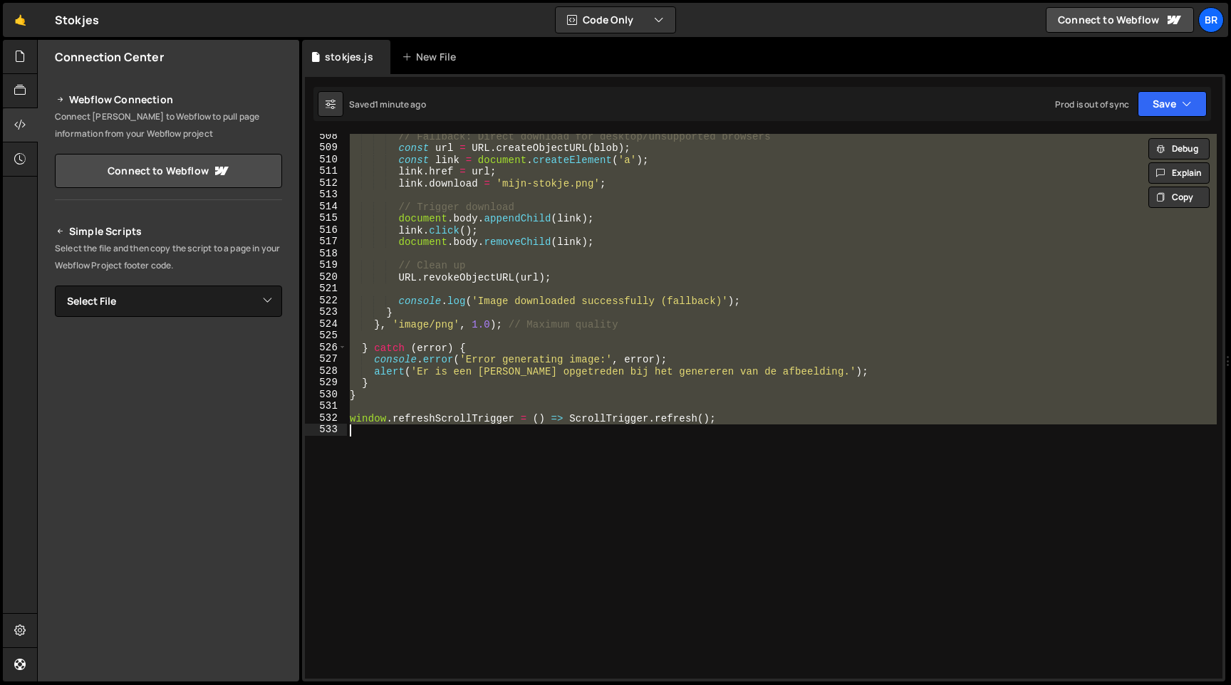
paste textarea
type textarea "window.refreshScrollTrigger = () => ScrollTrigger.refresh();"
